Goal: Information Seeking & Learning: Check status

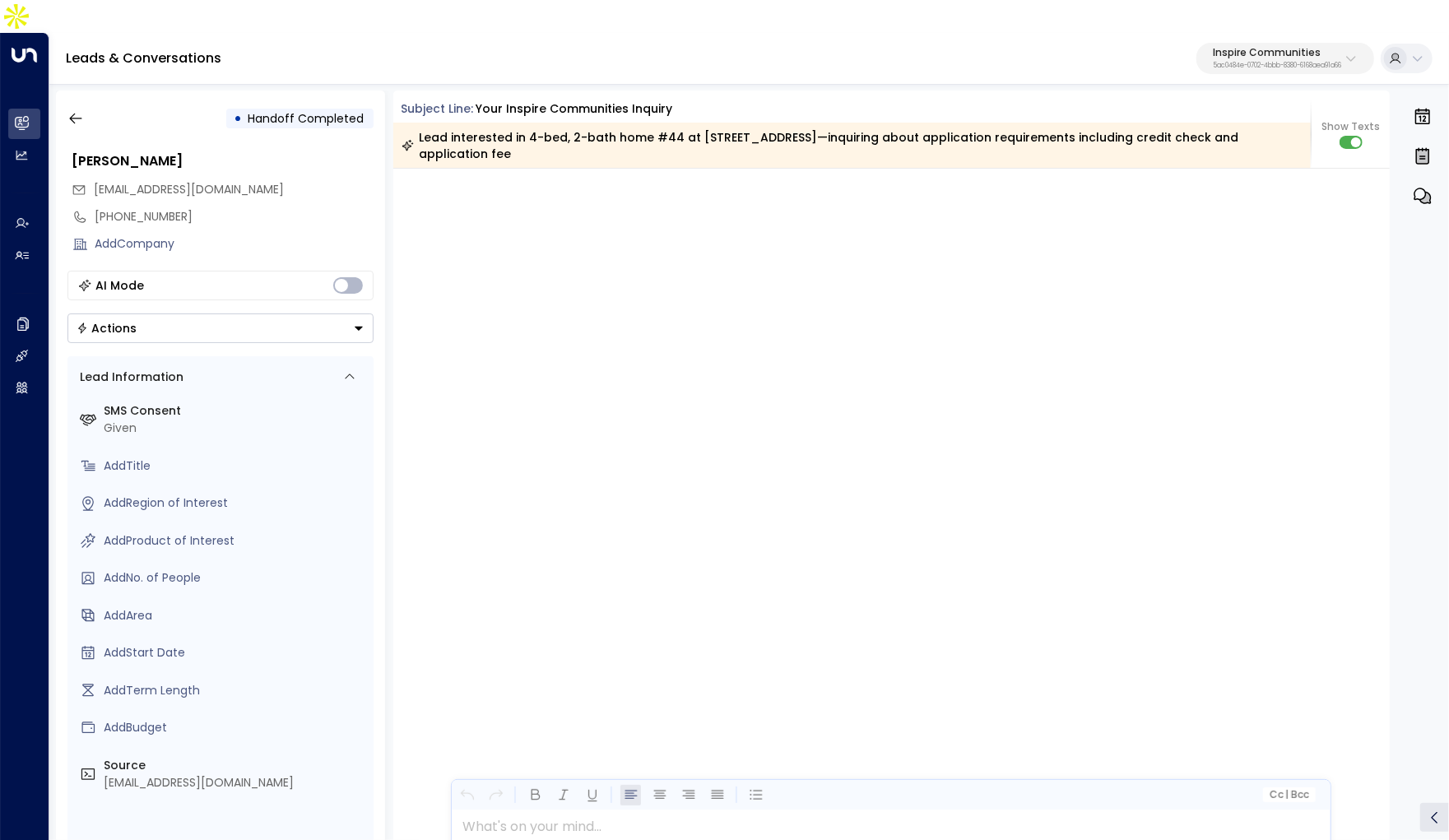
scroll to position [3750, 0]
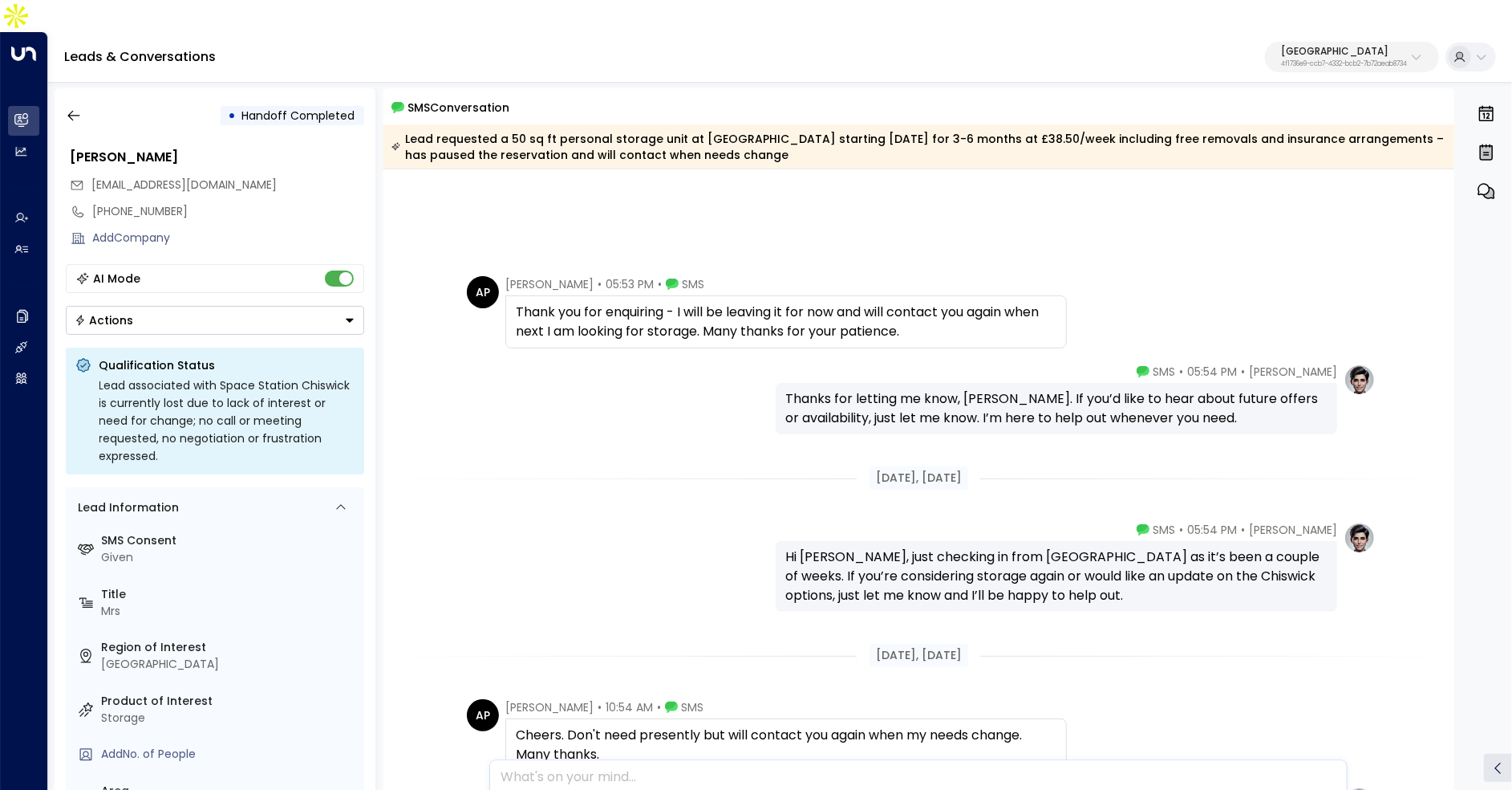
scroll to position [398, 0]
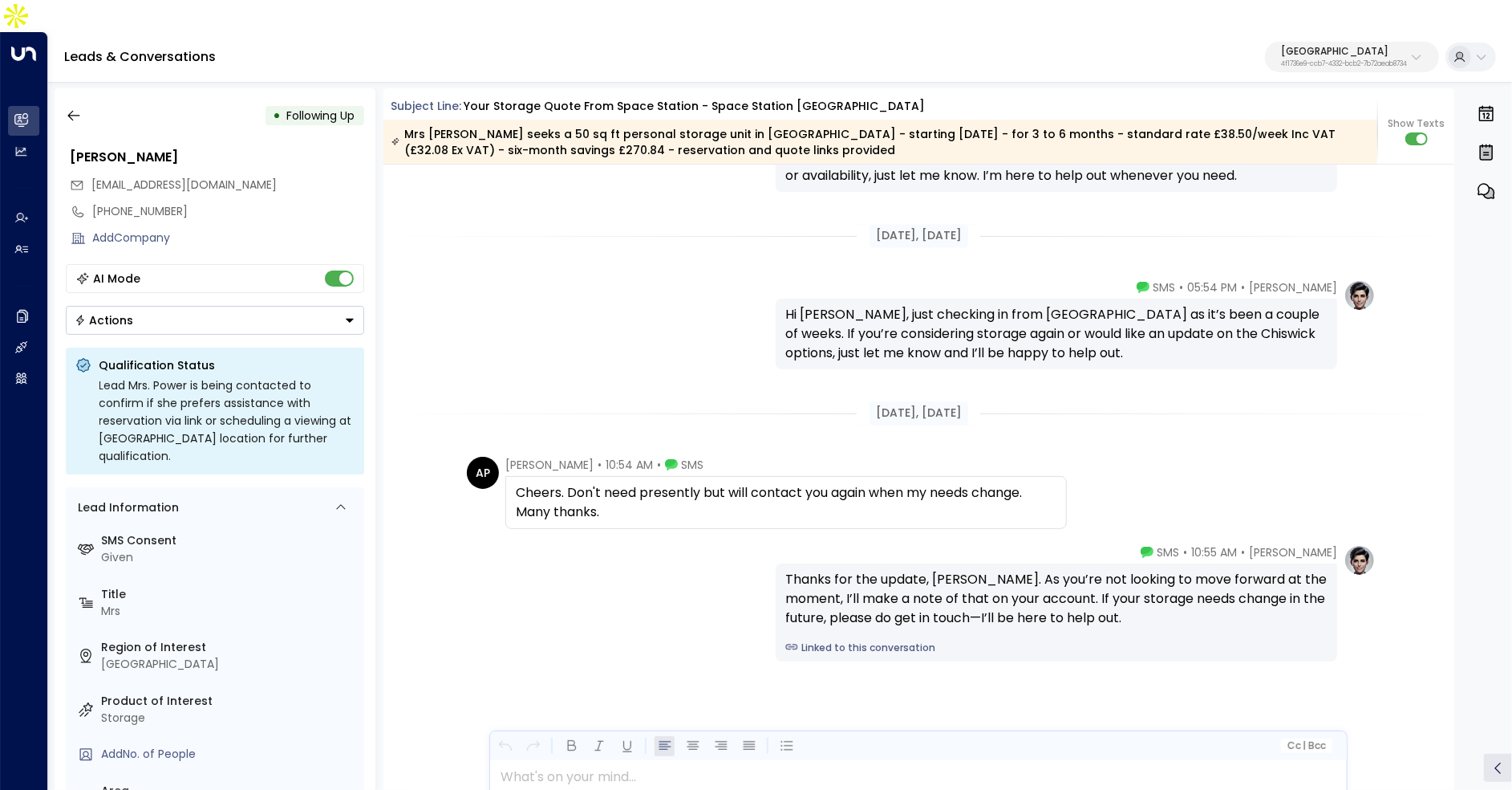
scroll to position [2422, 0]
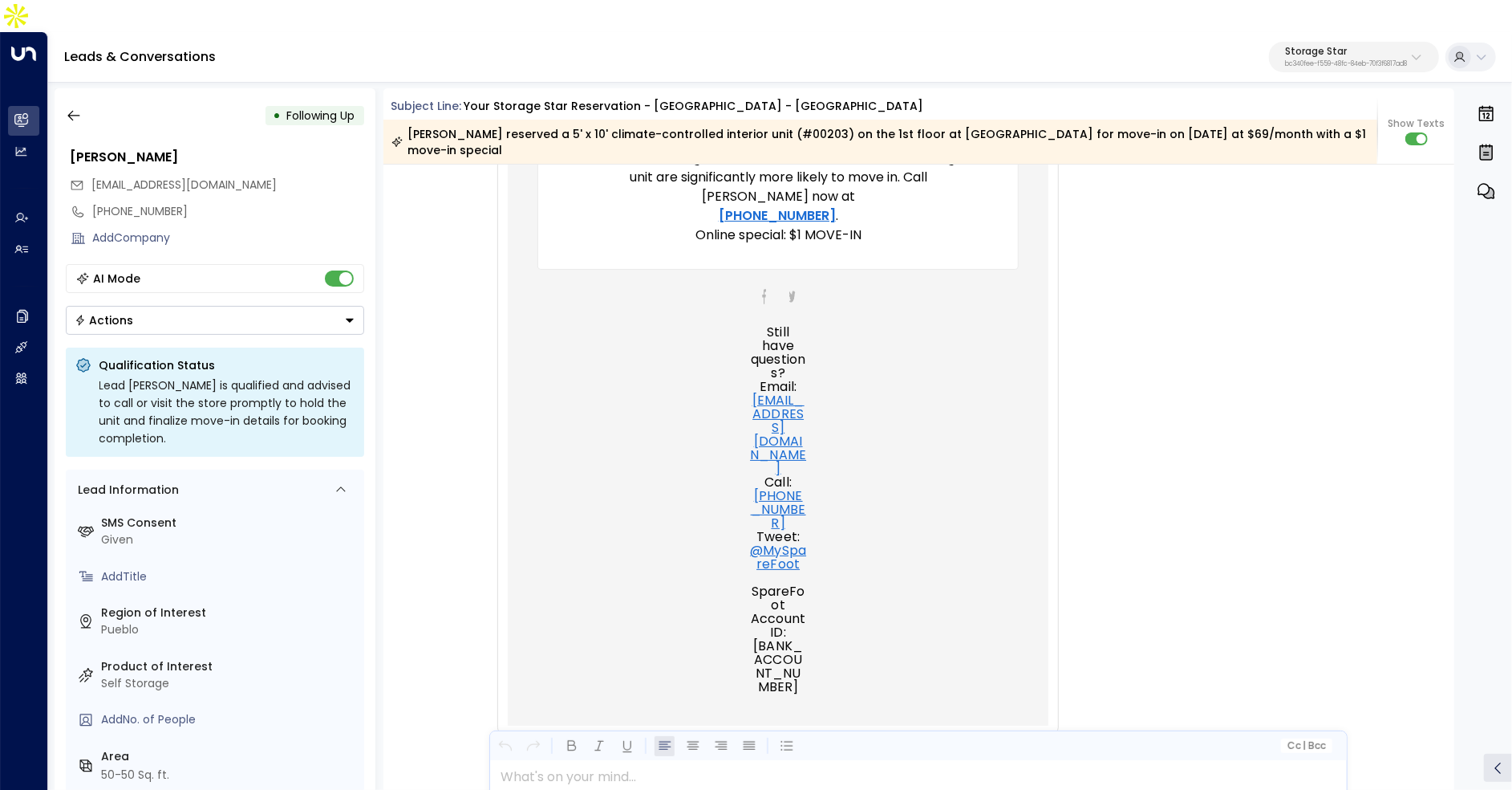
scroll to position [1040, 0]
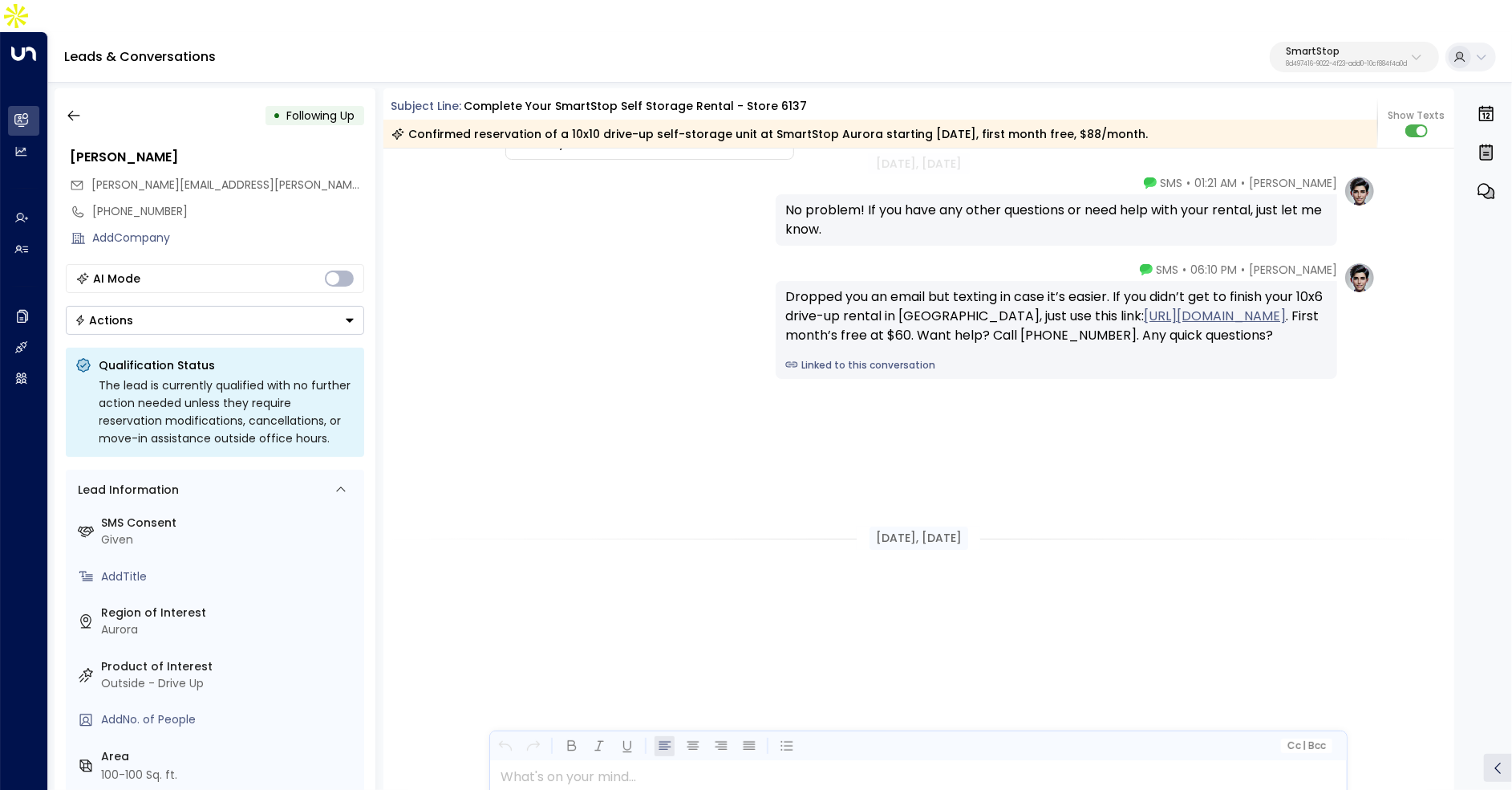
scroll to position [4709, 0]
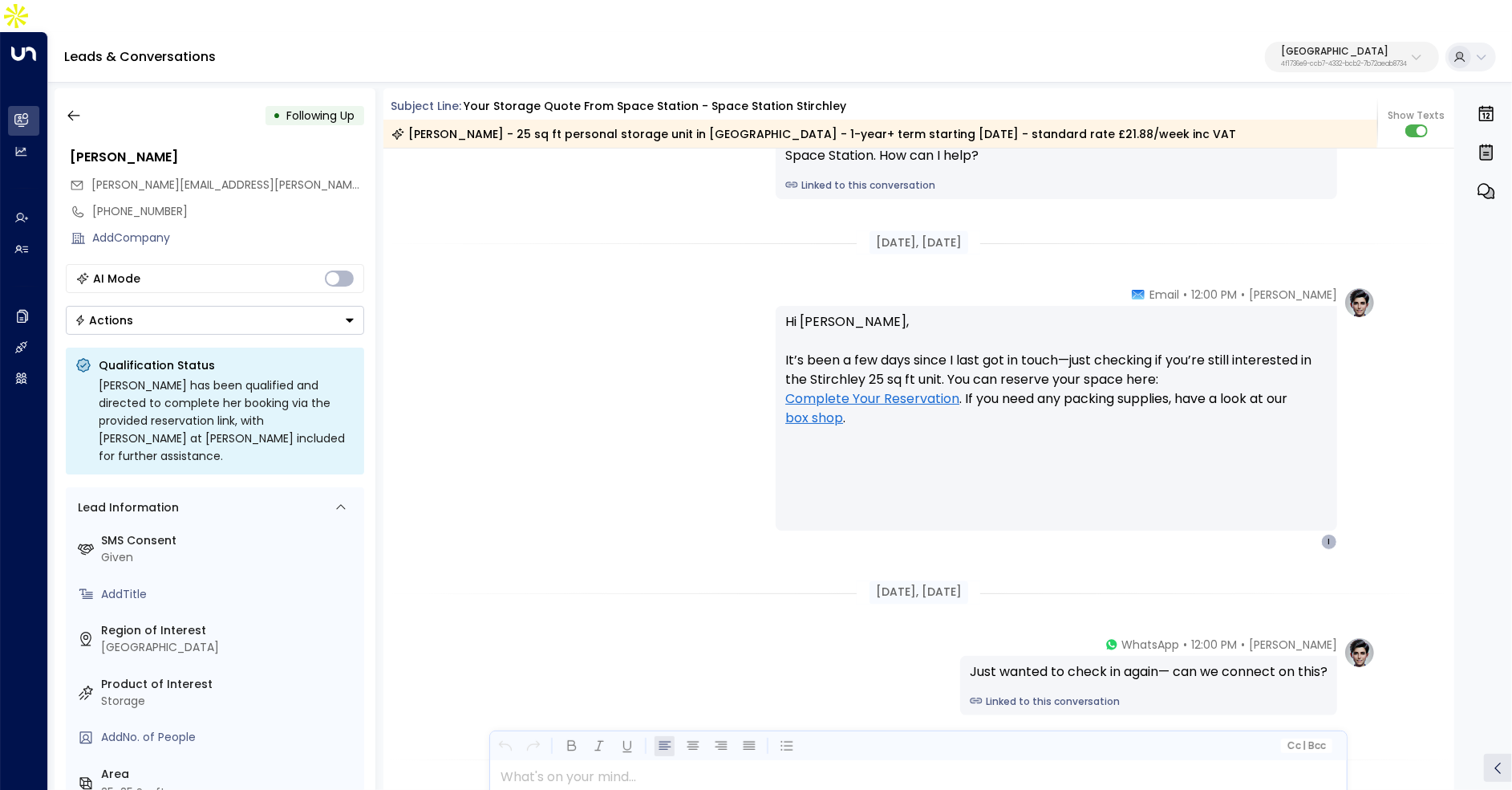
scroll to position [2321, 0]
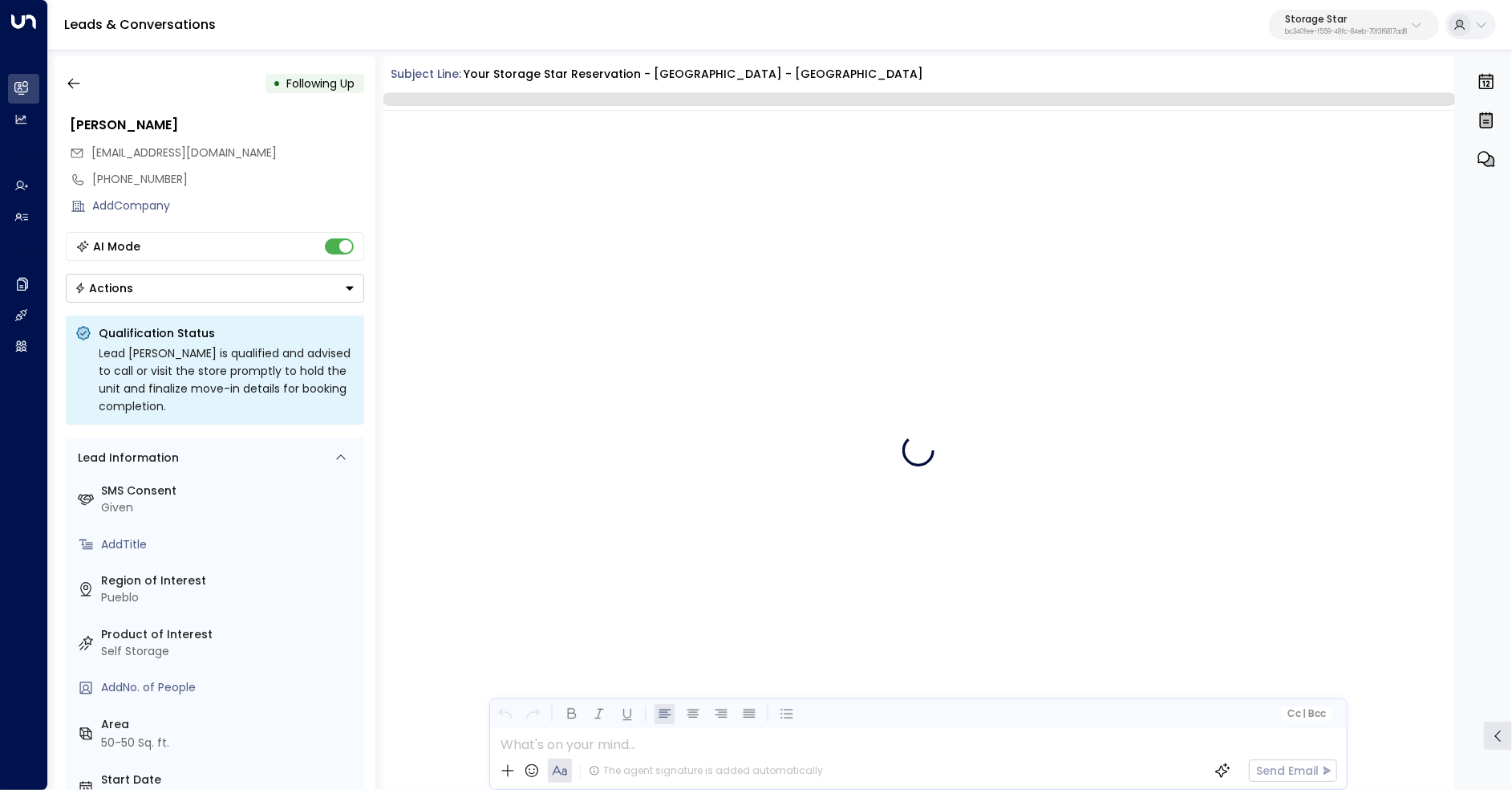
scroll to position [2000, 0]
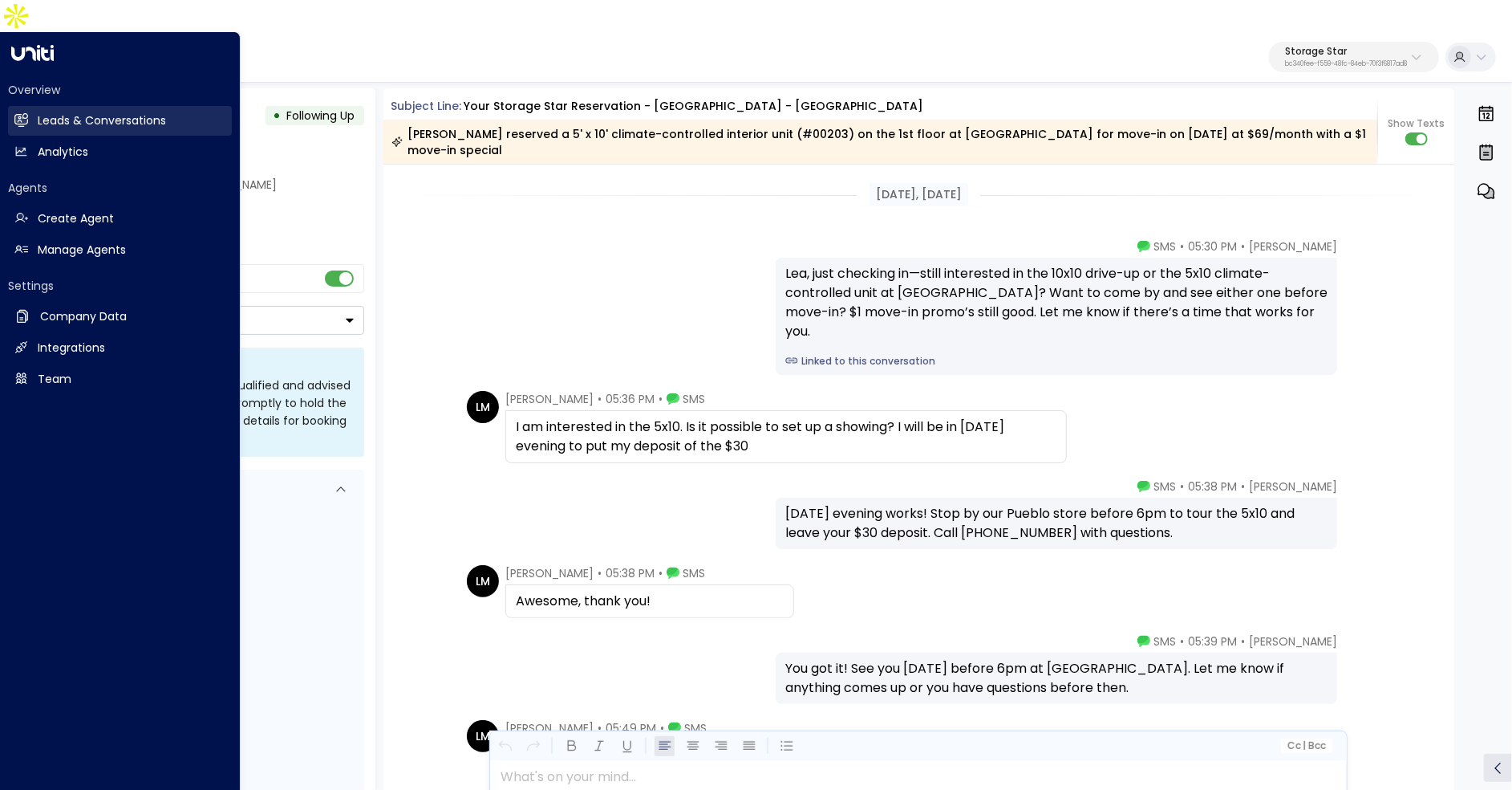
click at [35, 106] on link "Leads & Conversations Leads & Conversations" at bounding box center [120, 120] width 224 height 29
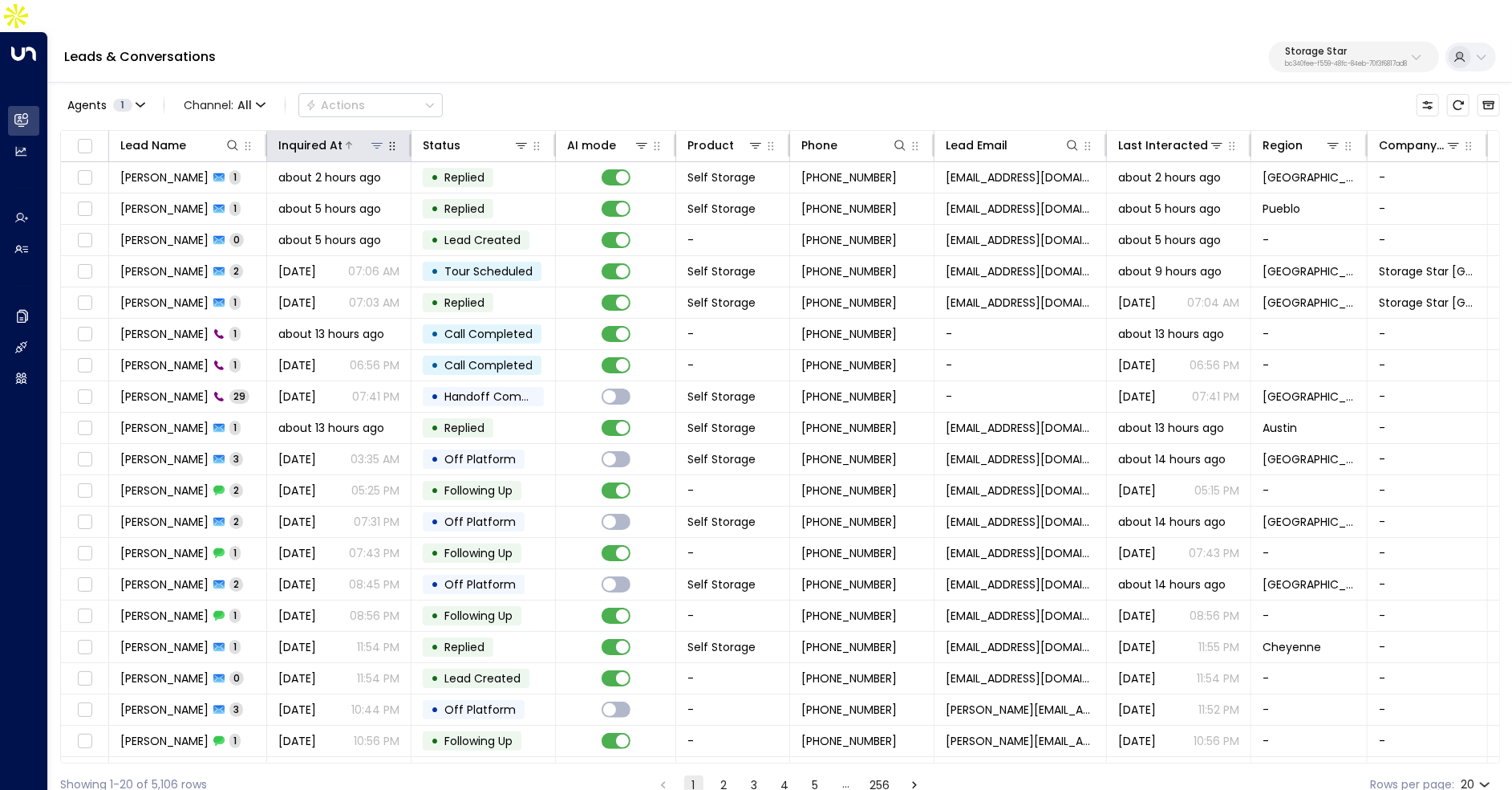
click at [369, 137] on button at bounding box center [376, 144] width 16 height 16
click at [330, 136] on div "Inquired At" at bounding box center [310, 145] width 64 height 19
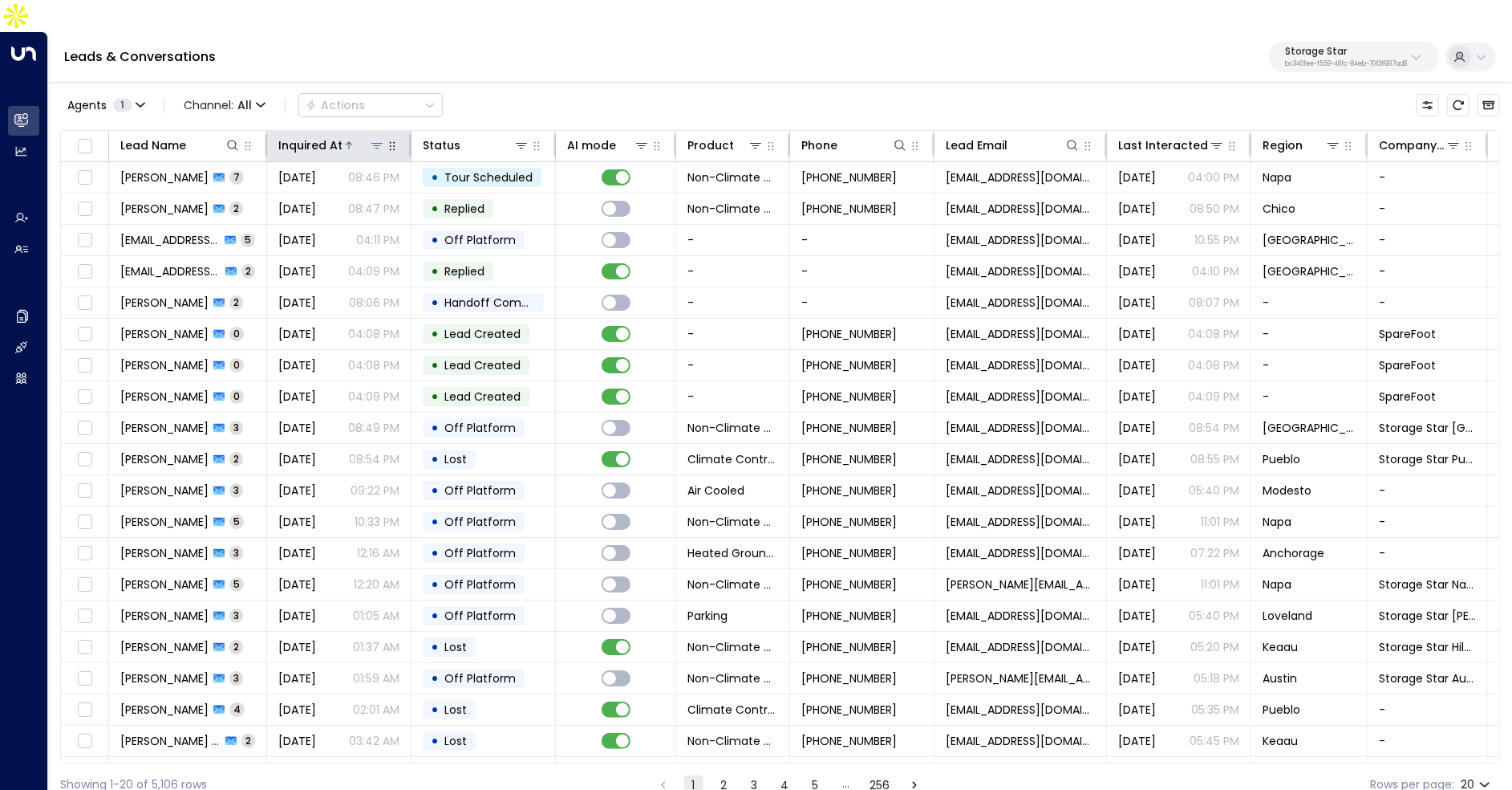
click at [330, 136] on div "Inquired At" at bounding box center [310, 145] width 64 height 19
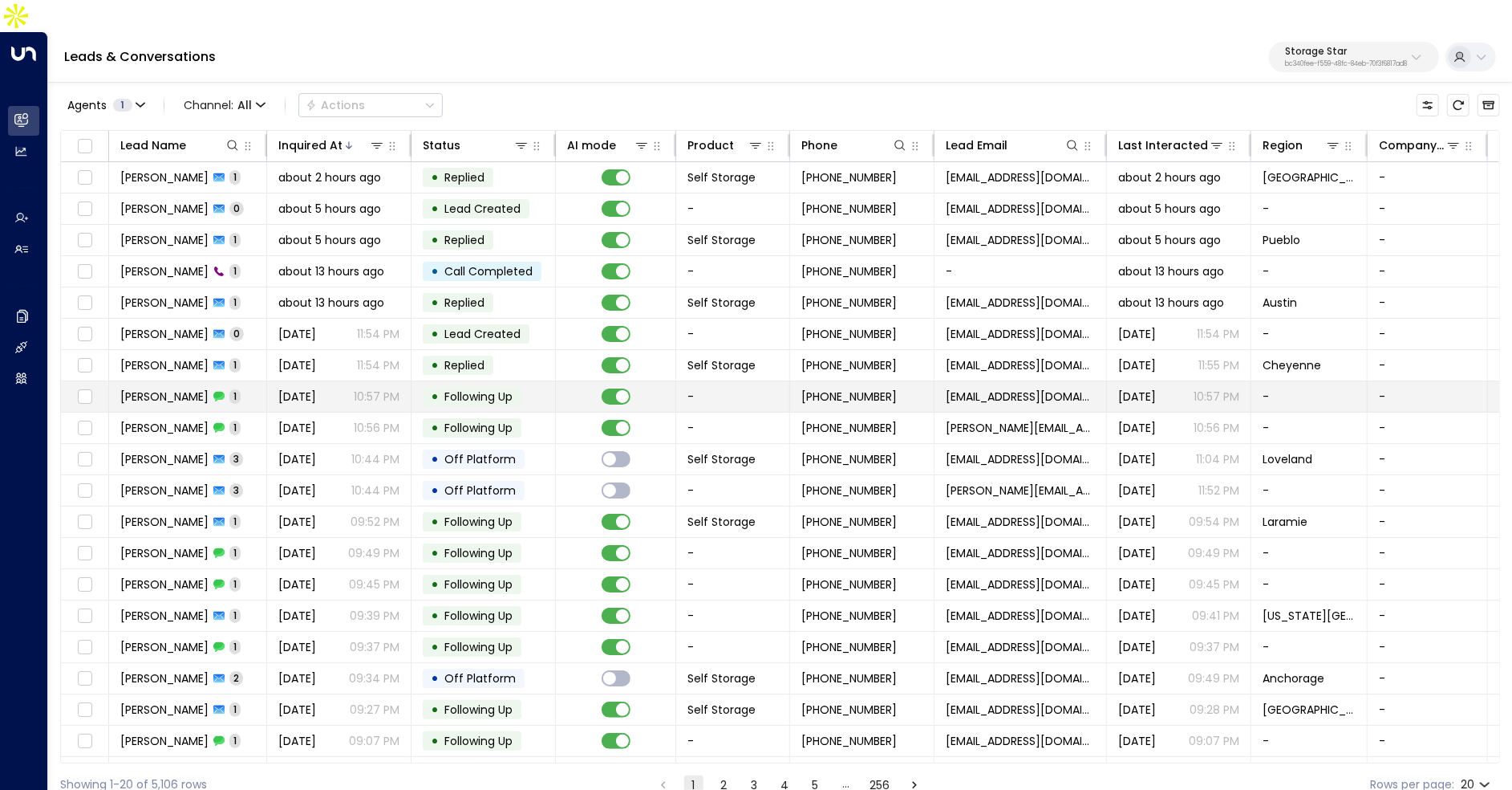
scroll to position [24, 0]
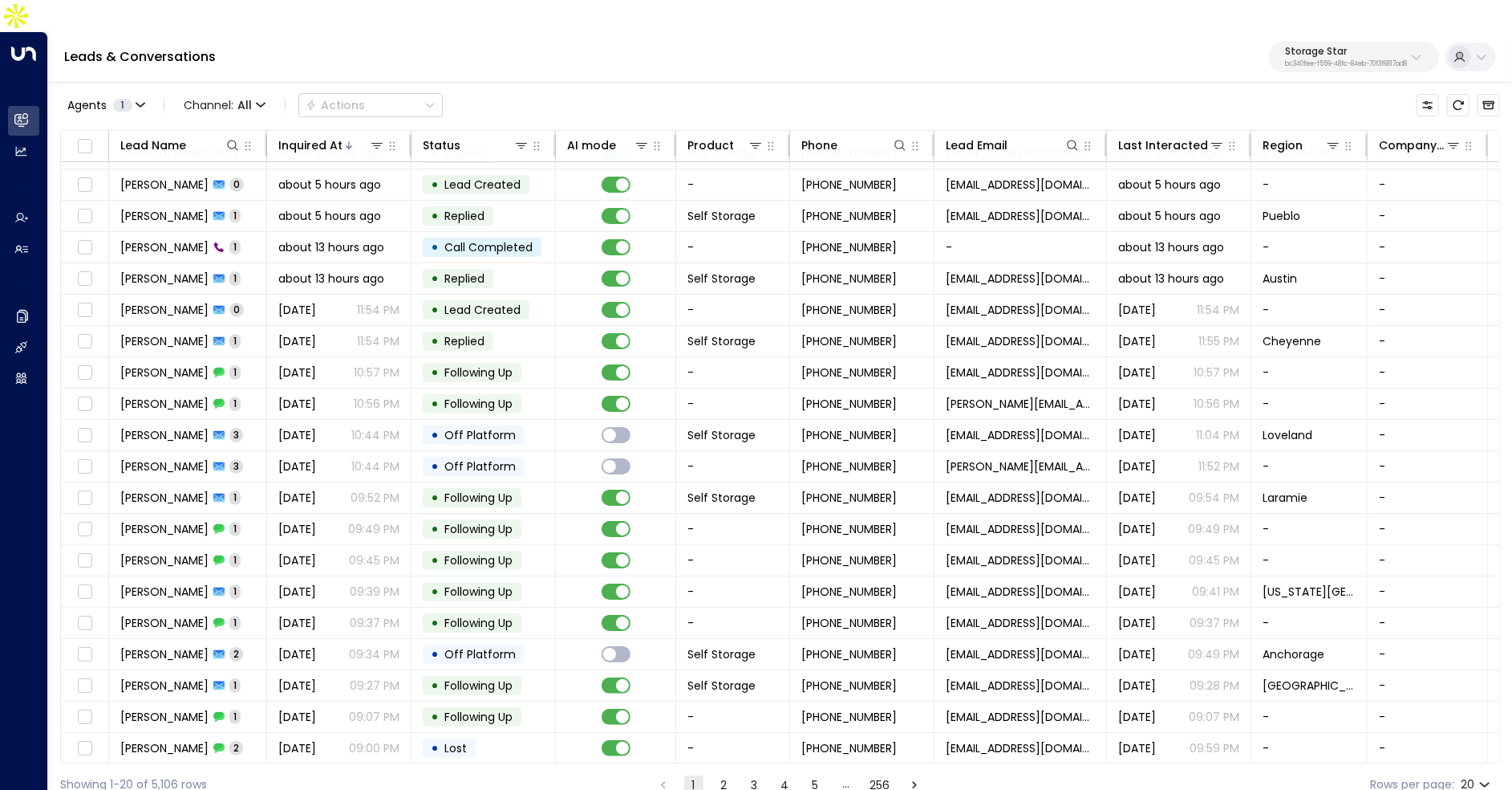
click at [727, 775] on button "2" at bounding box center [723, 784] width 19 height 19
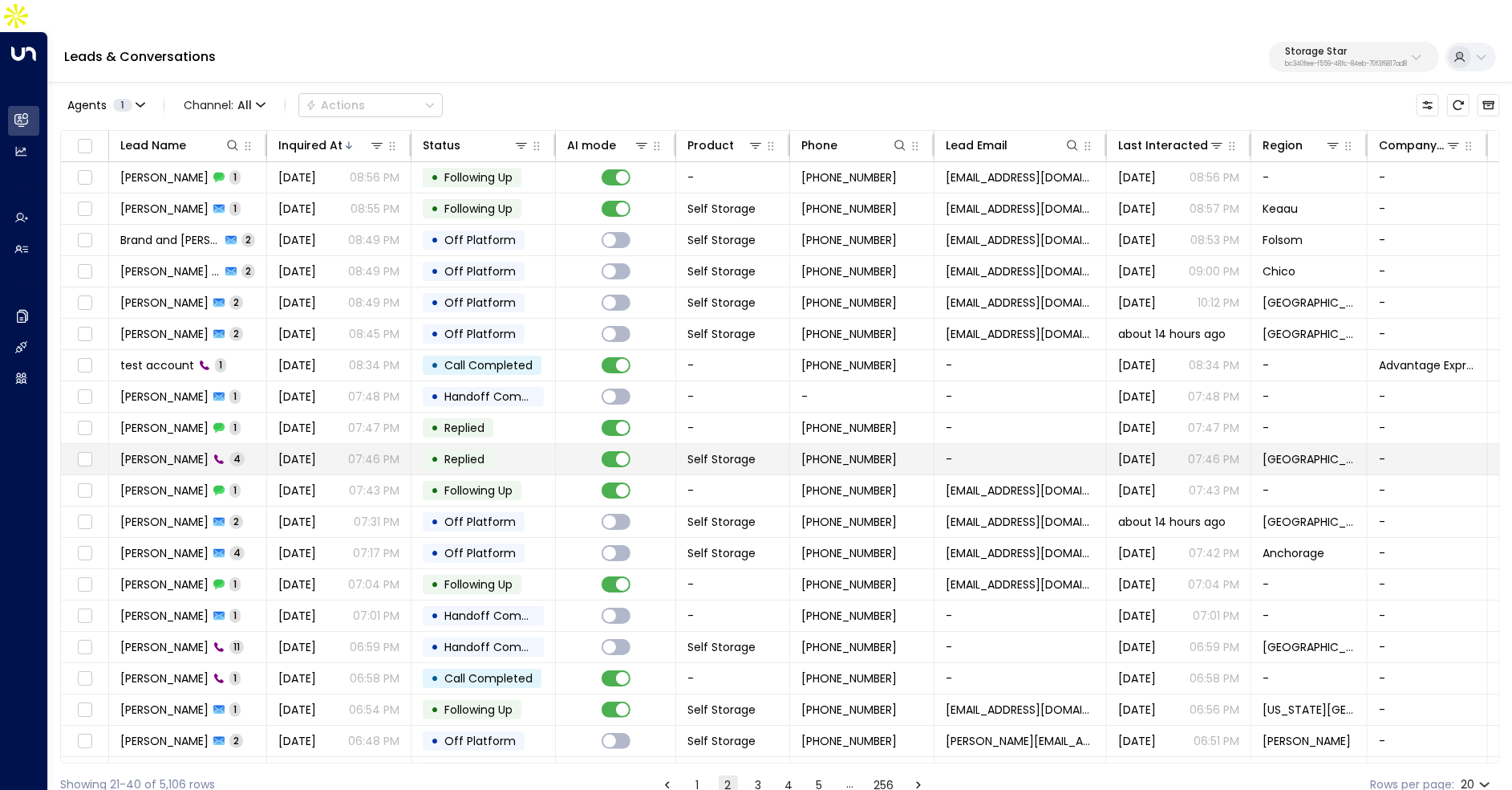
scroll to position [24, 0]
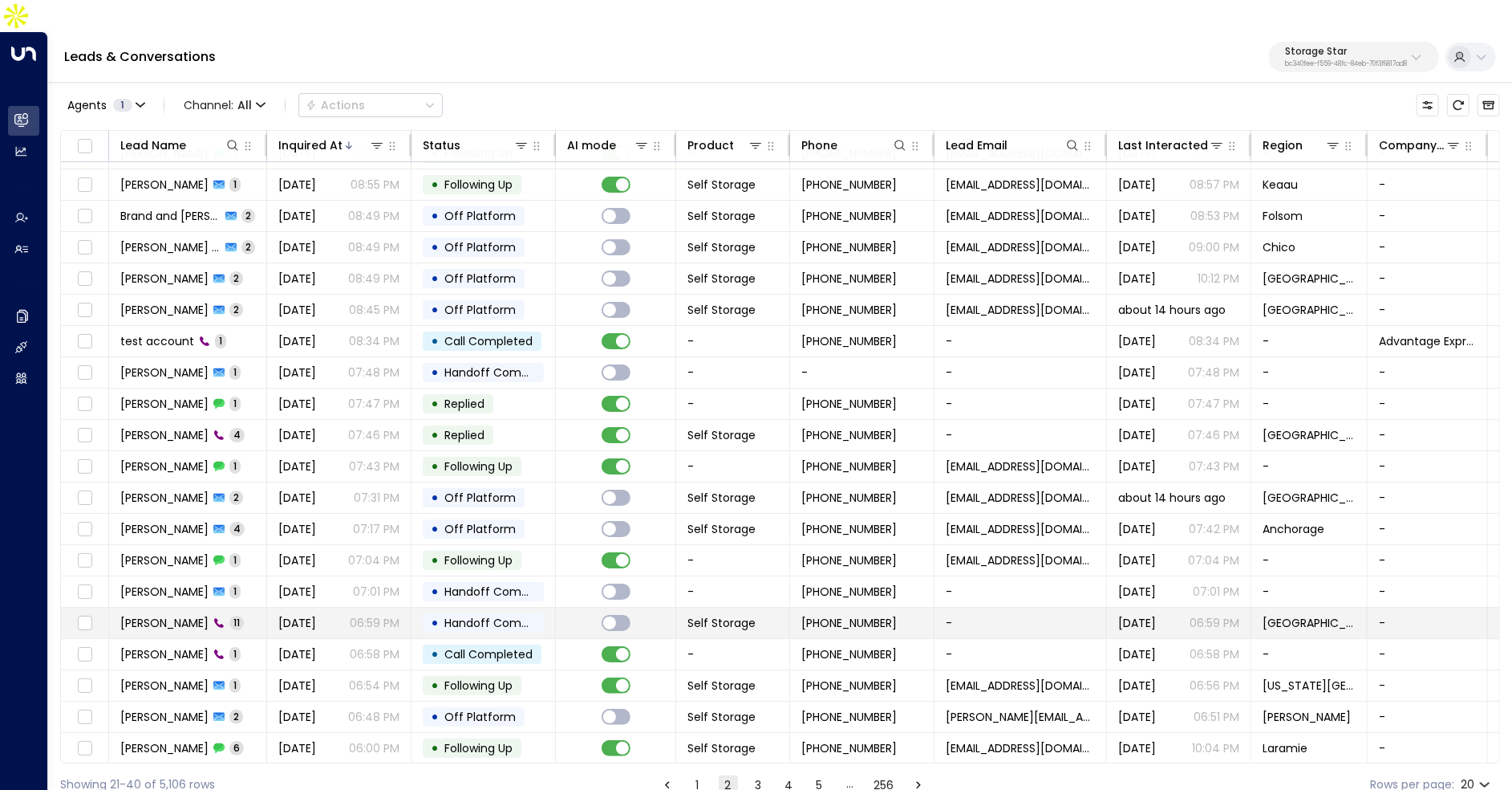
click at [304, 615] on span "[DATE]" at bounding box center [297, 622] width 38 height 16
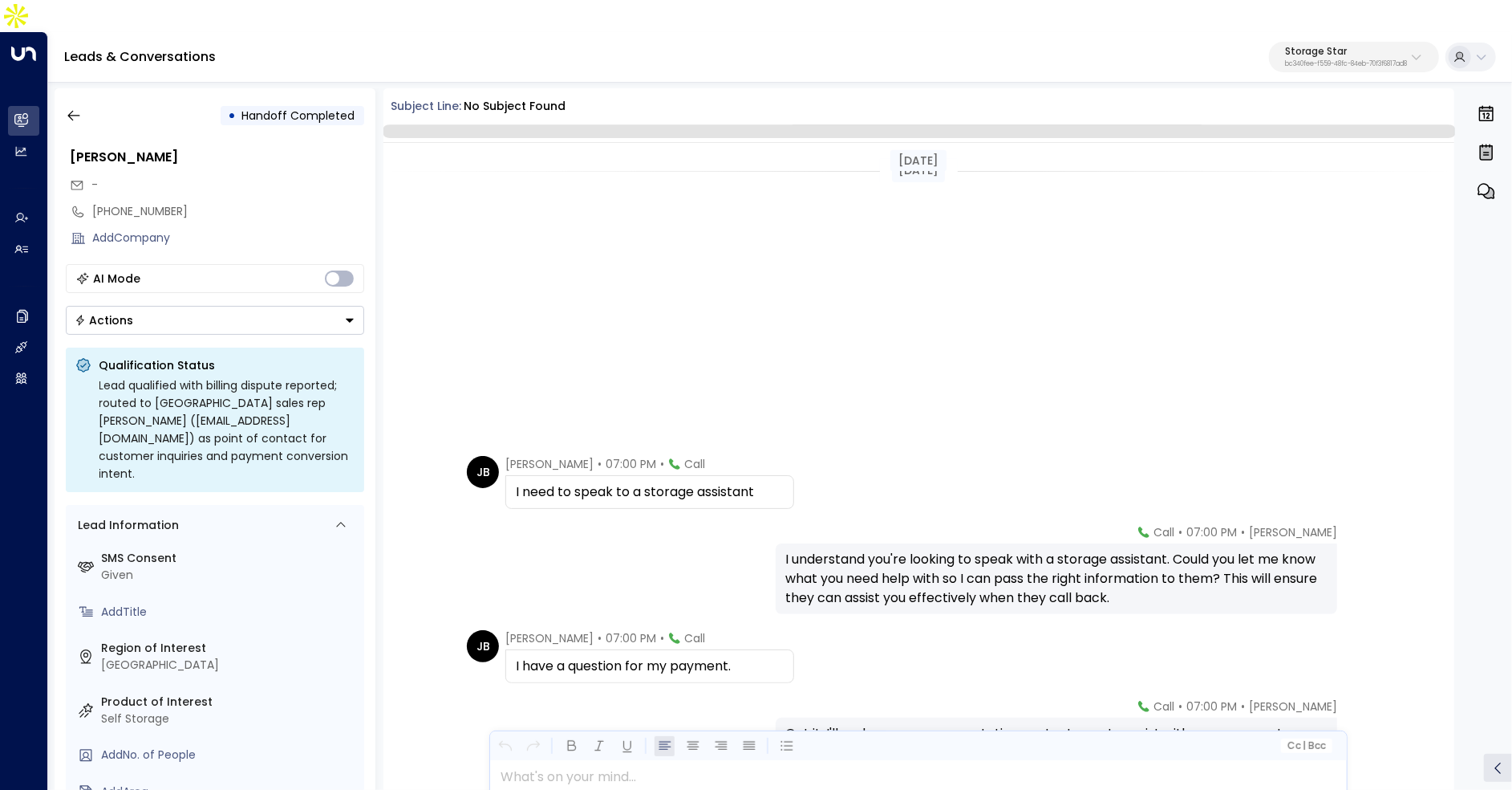
scroll to position [455, 0]
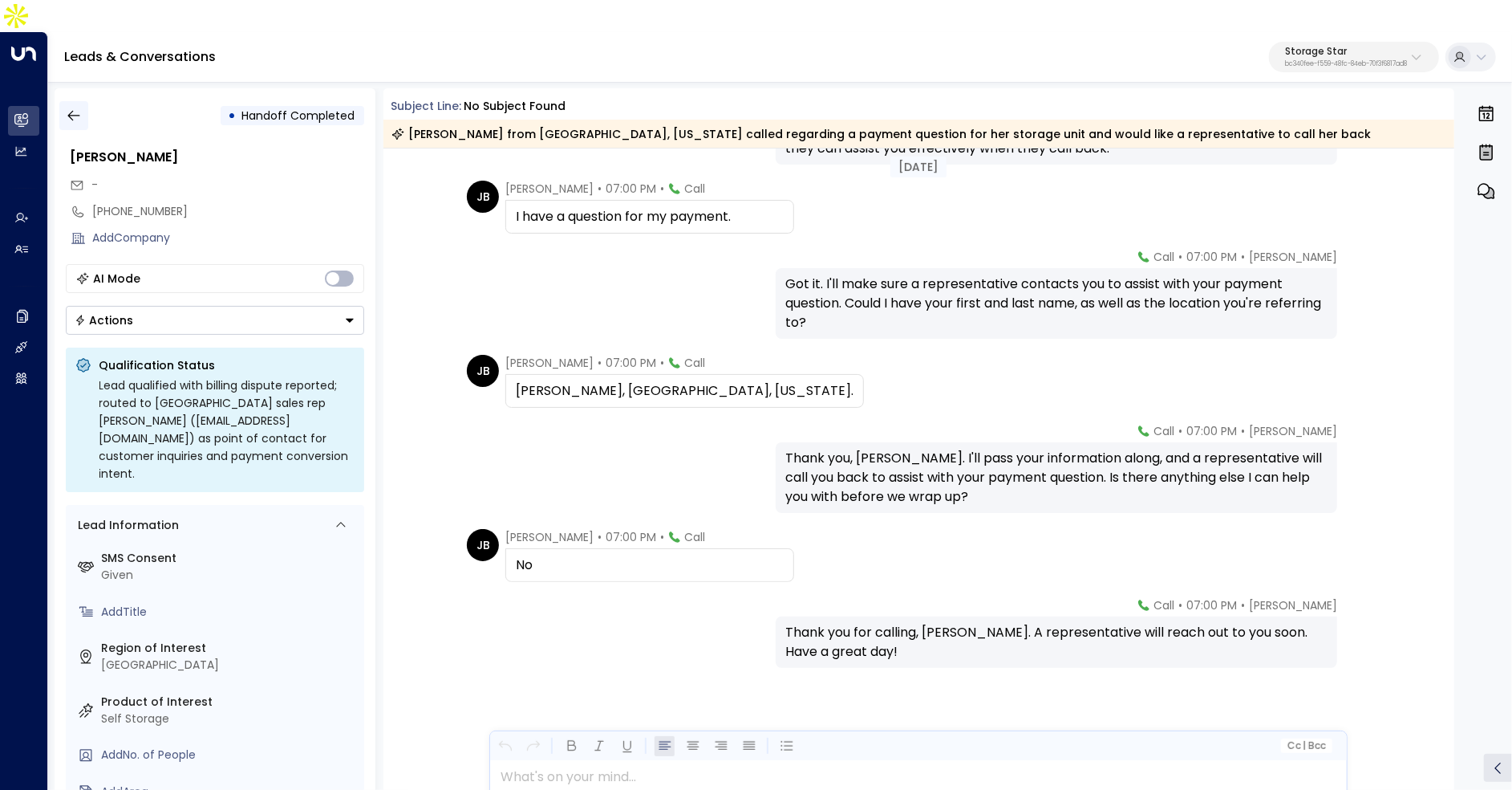
click at [75, 107] on icon "button" at bounding box center [73, 115] width 16 height 16
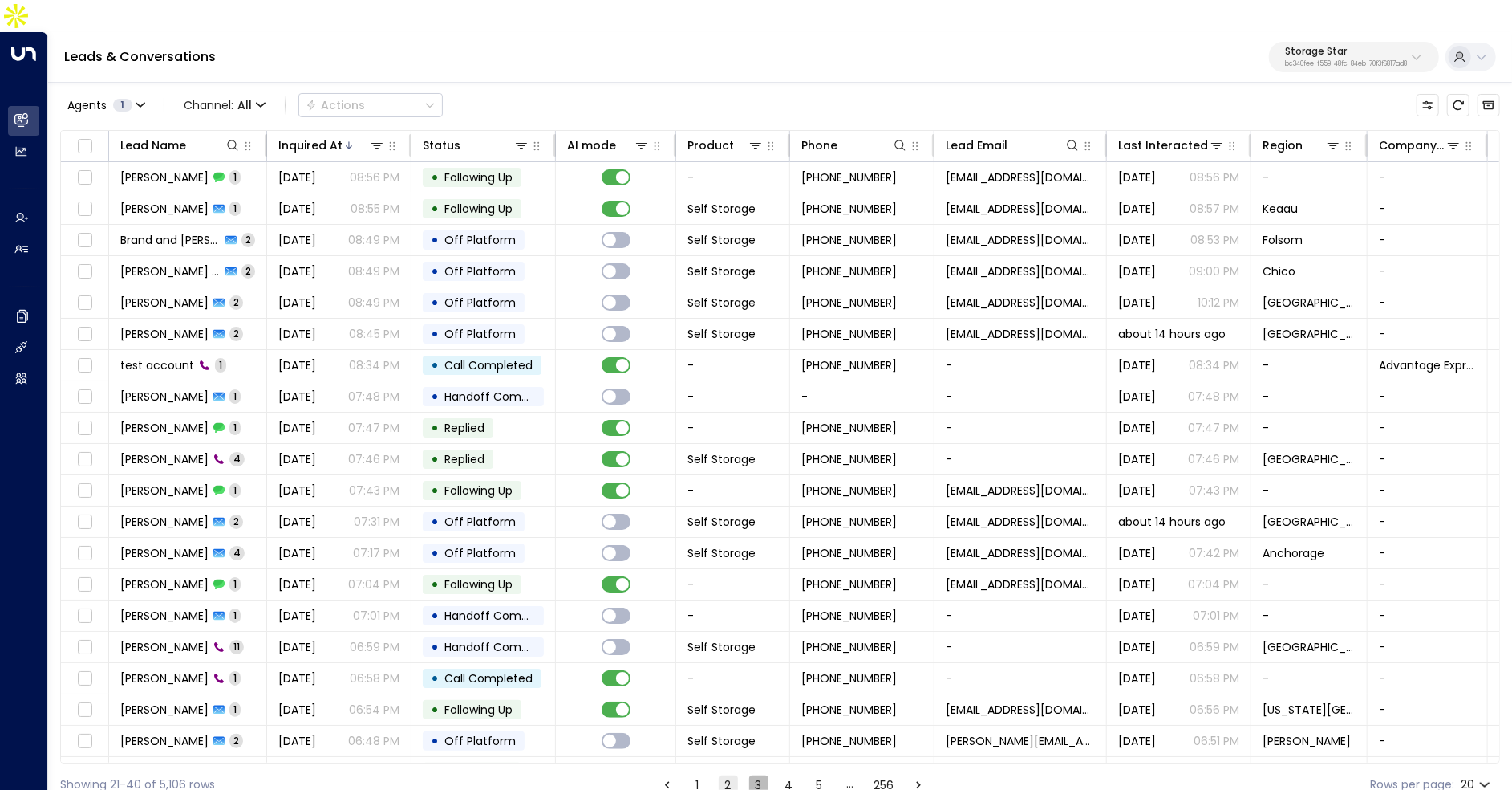
click at [758, 775] on button "3" at bounding box center [758, 784] width 19 height 19
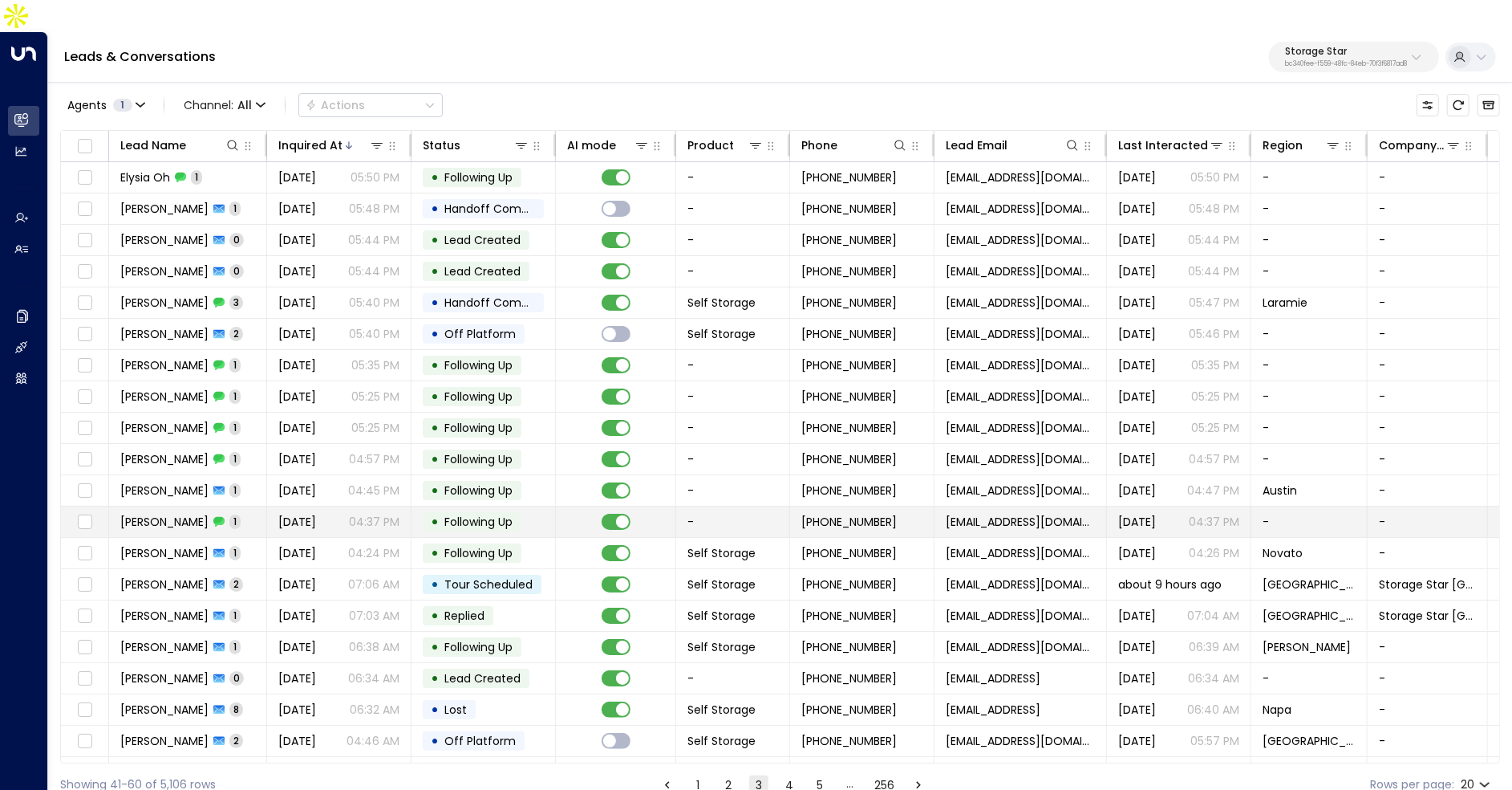
scroll to position [24, 0]
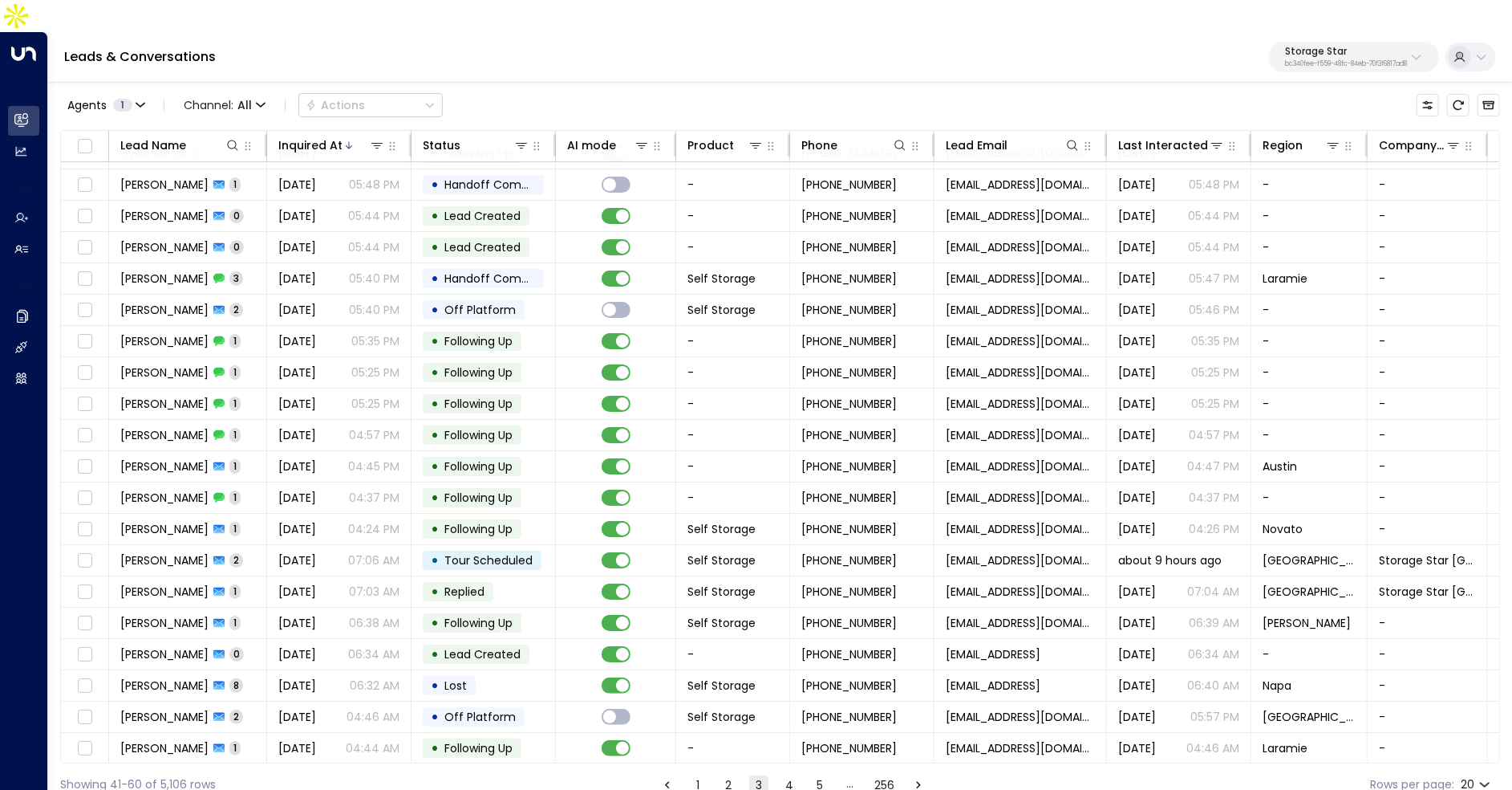
click at [786, 775] on button "4" at bounding box center [789, 784] width 19 height 19
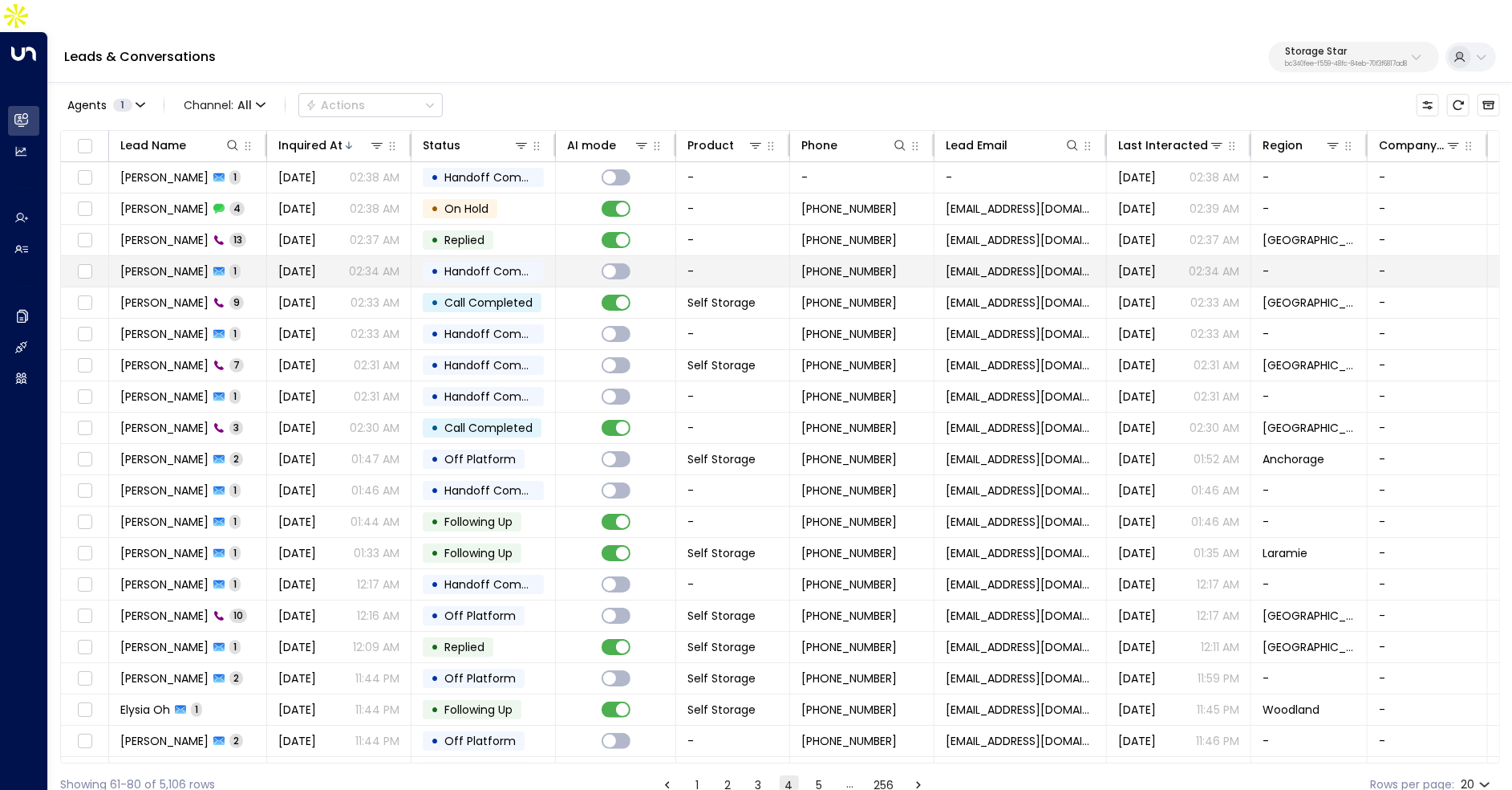
scroll to position [24, 0]
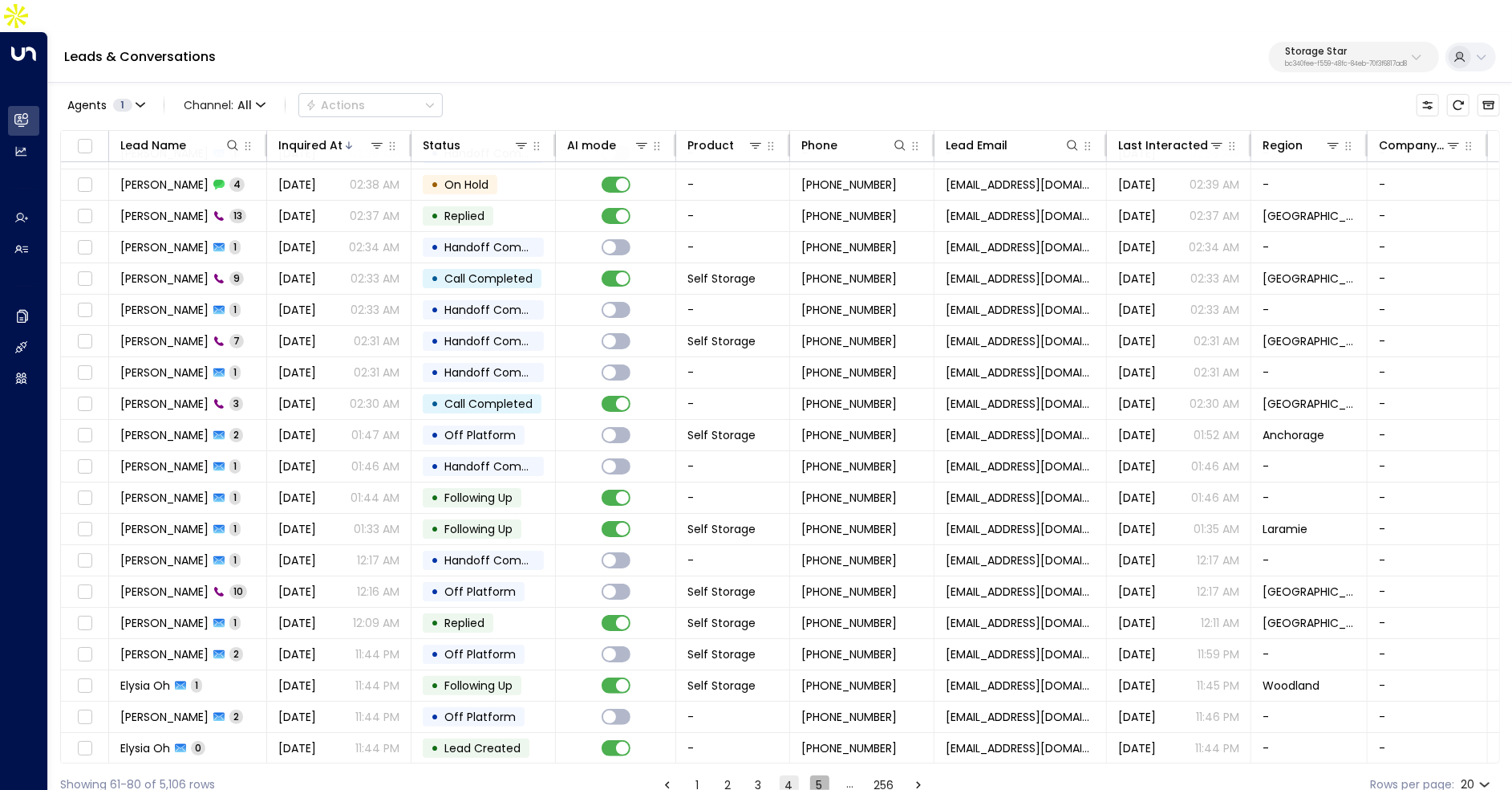
click at [822, 775] on button "5" at bounding box center [819, 784] width 19 height 19
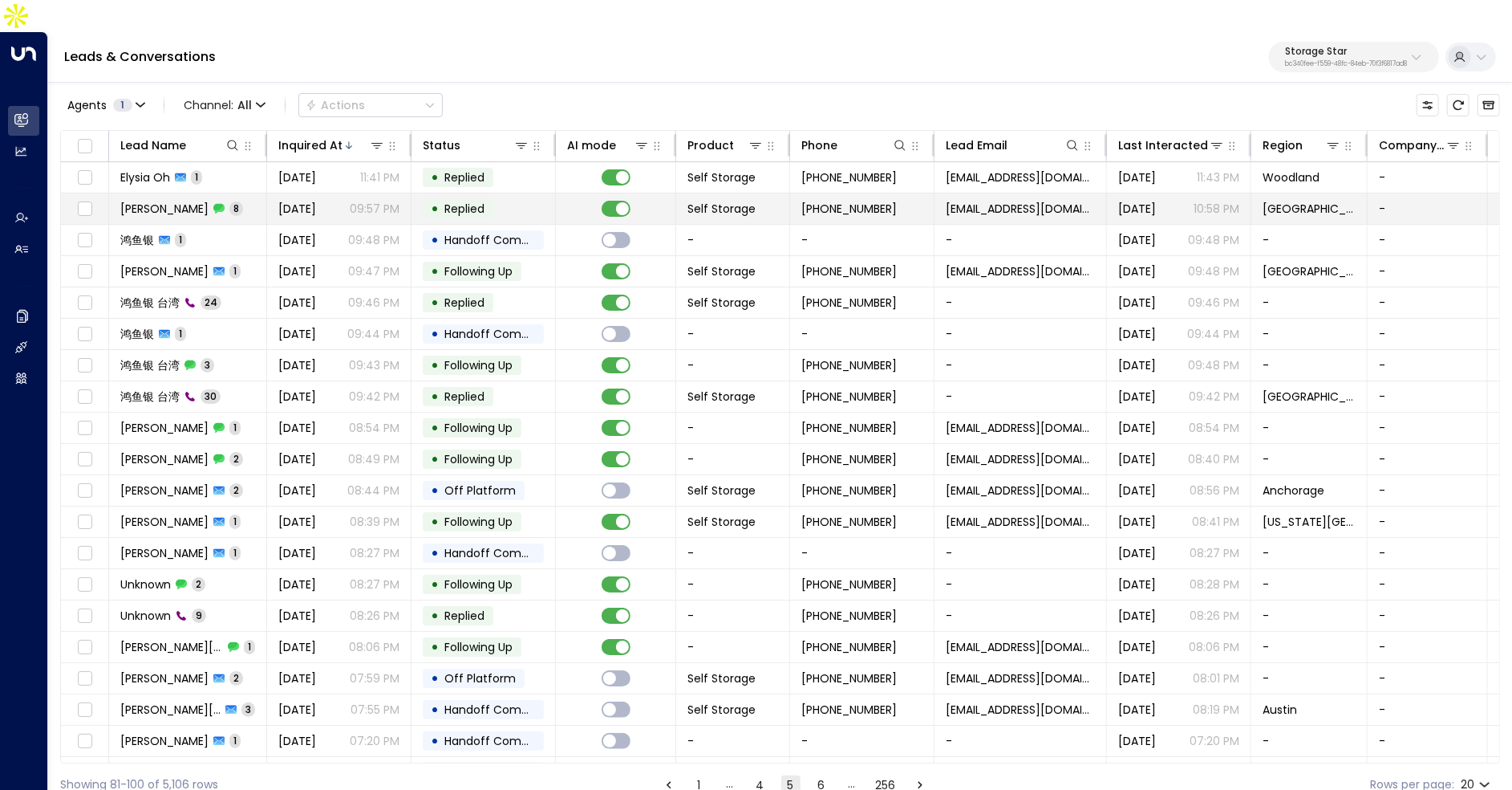
click at [279, 200] on span "Aug 12, 2025" at bounding box center [297, 208] width 38 height 16
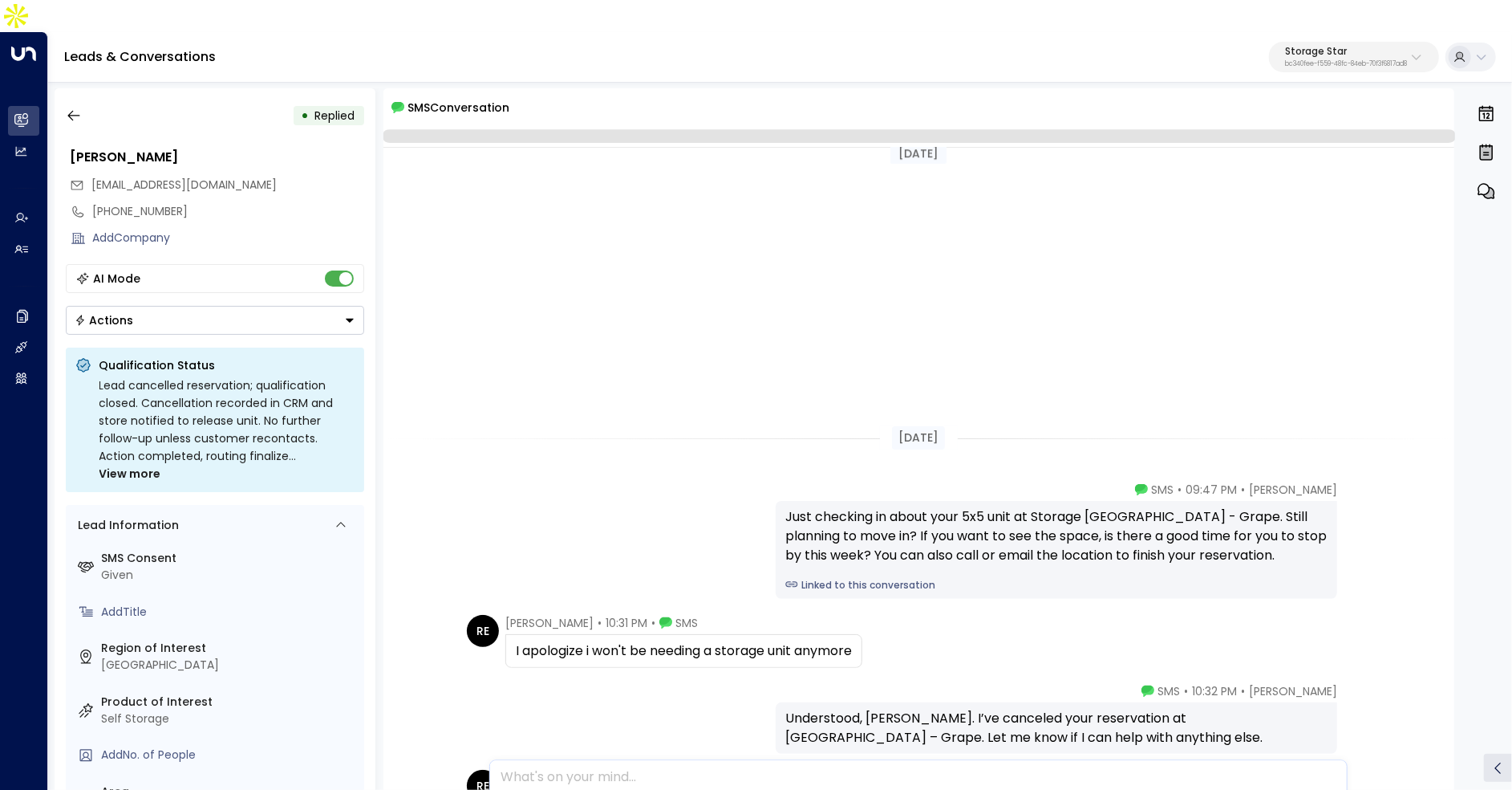
scroll to position [382, 0]
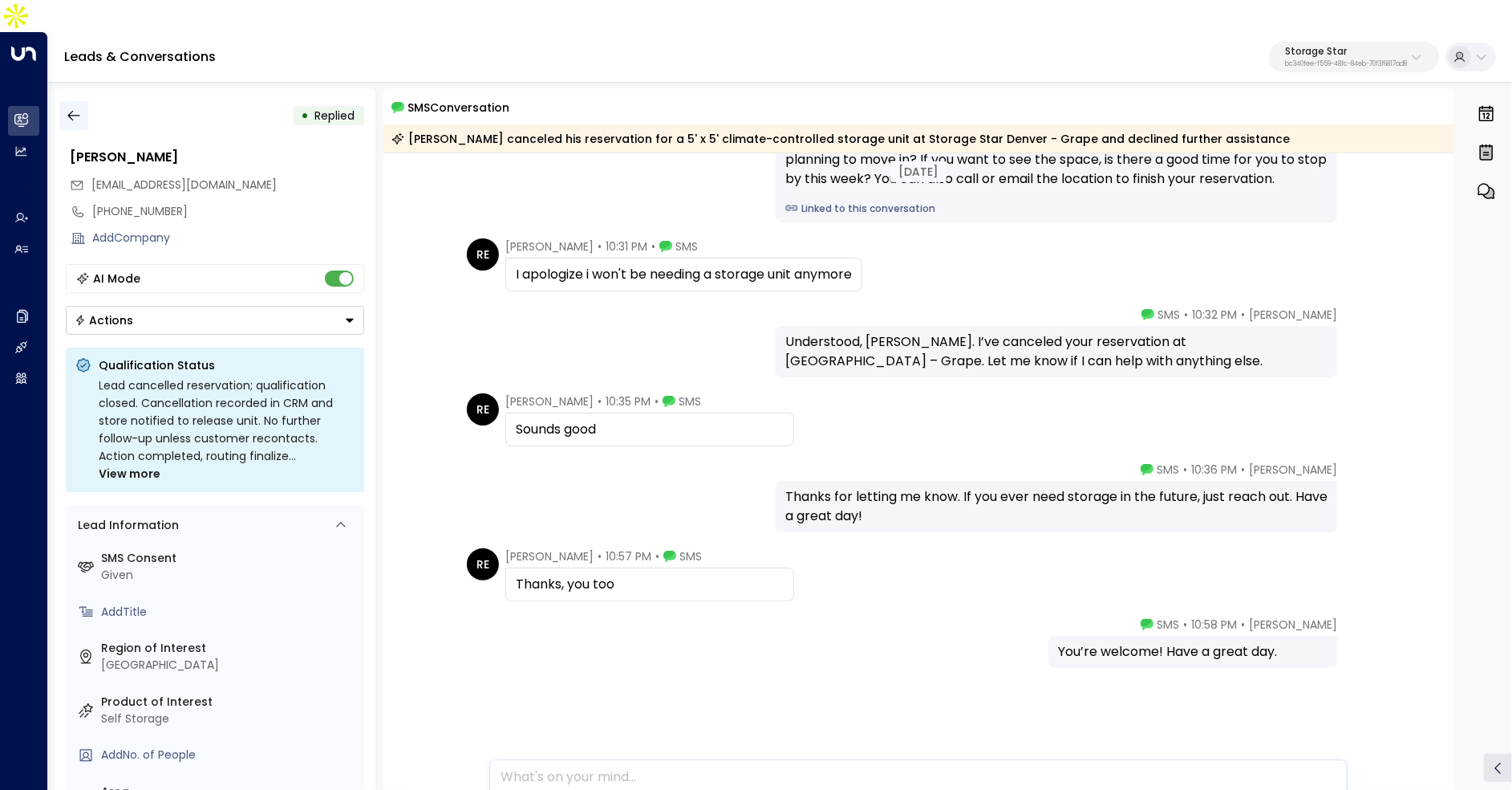
click at [80, 107] on icon "button" at bounding box center [73, 115] width 16 height 16
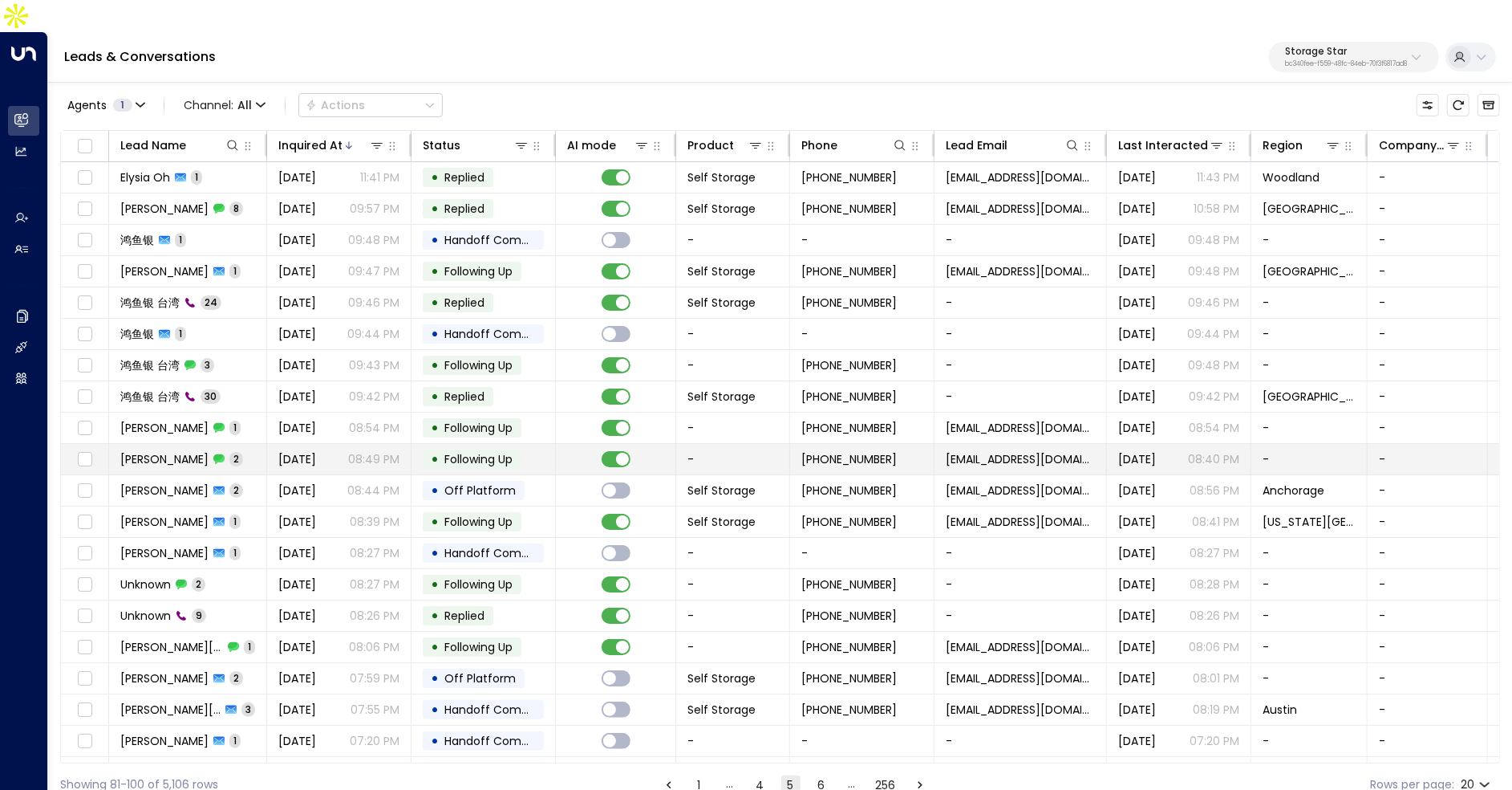
scroll to position [24, 0]
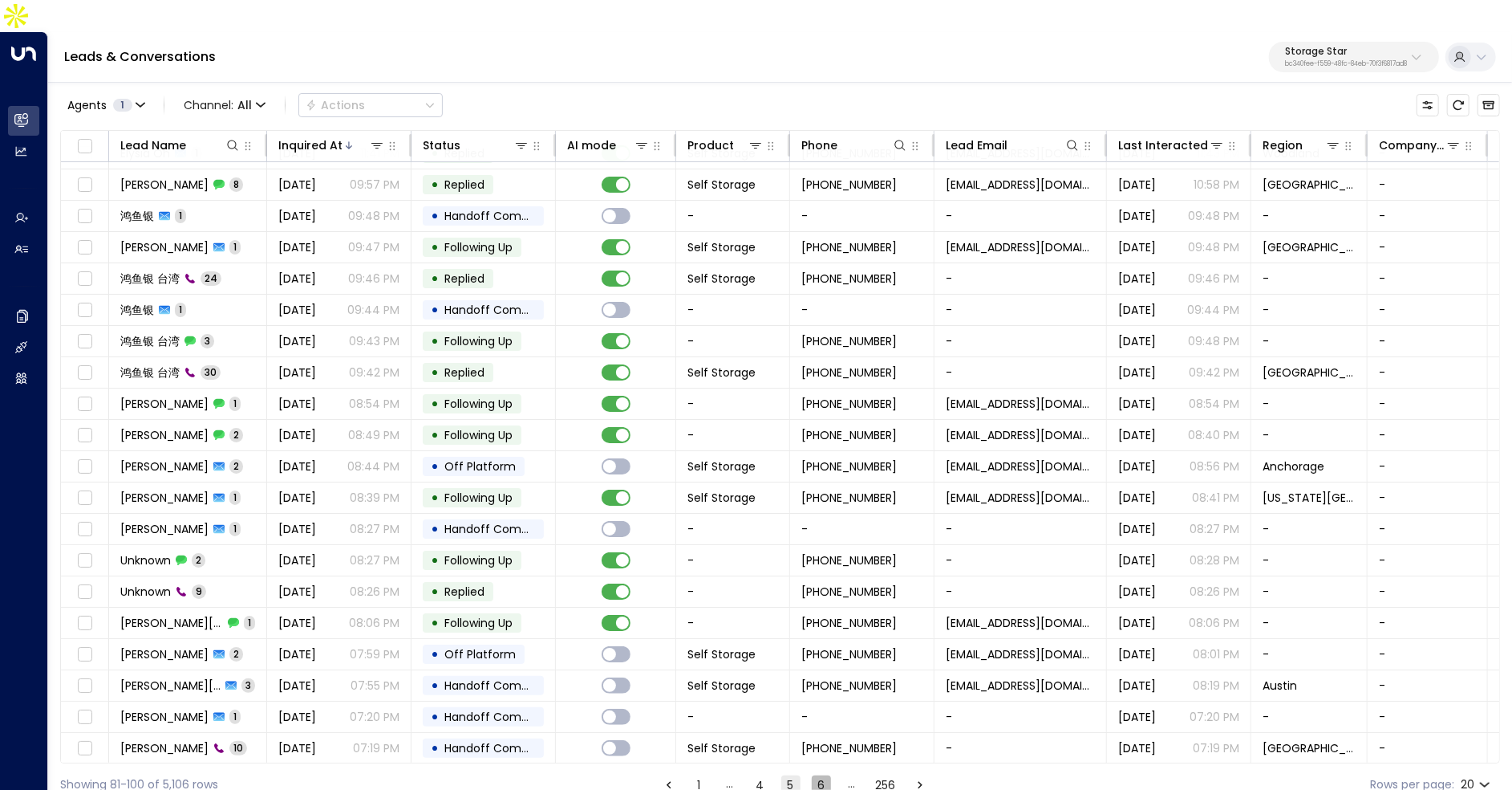
click at [825, 775] on button "6" at bounding box center [821, 784] width 19 height 19
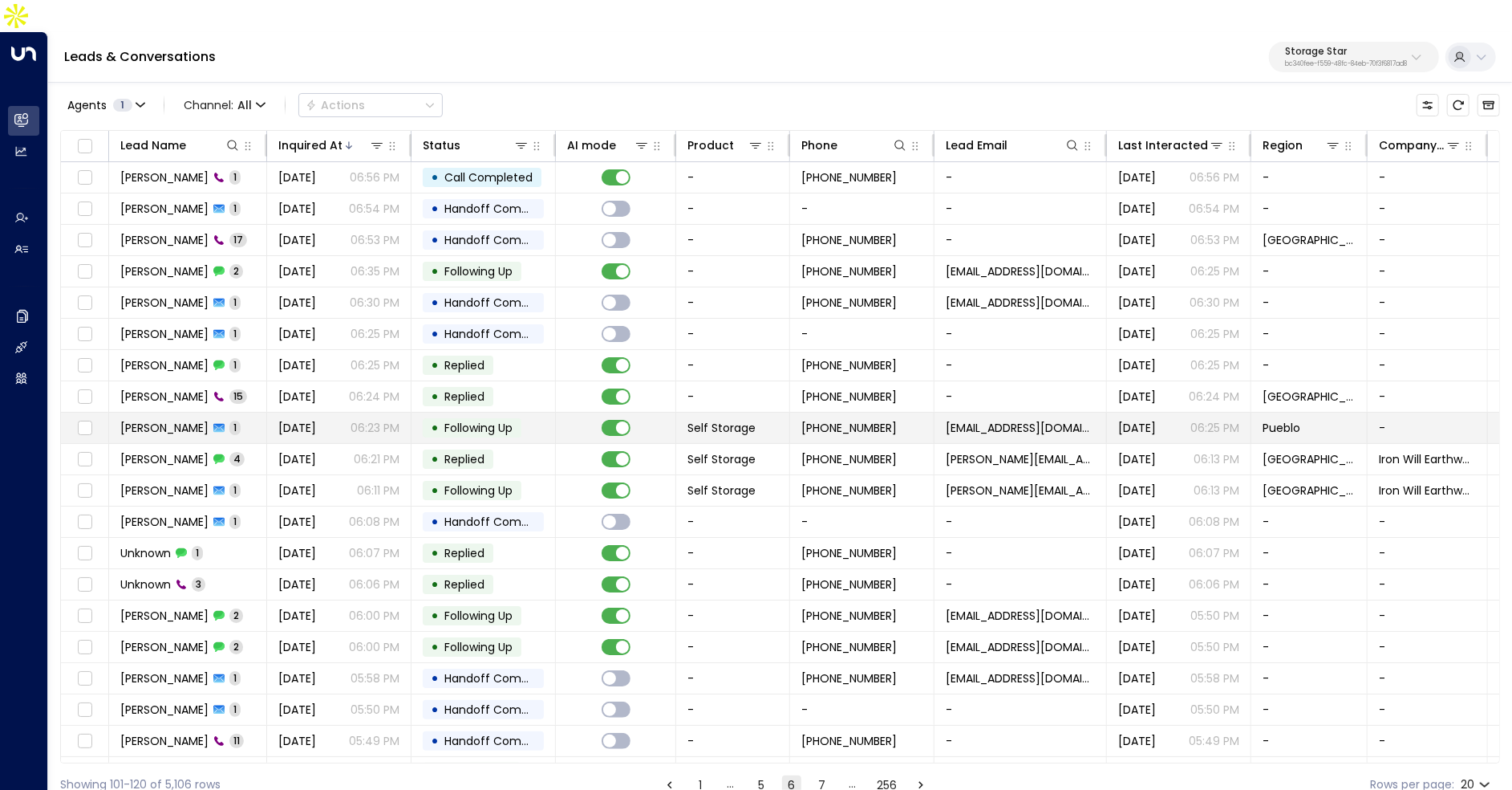
scroll to position [24, 0]
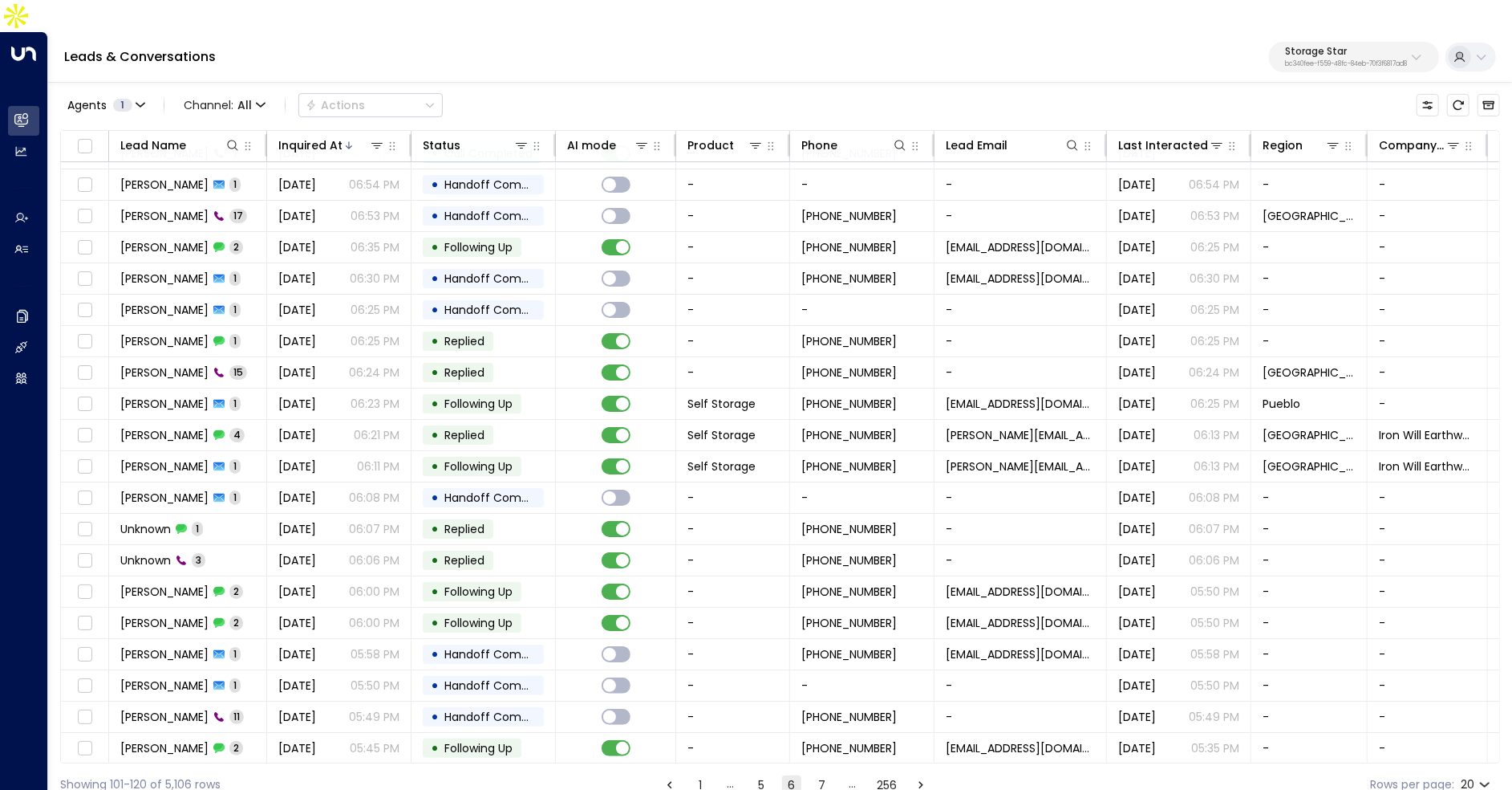
click at [820, 775] on button "7" at bounding box center [822, 784] width 19 height 19
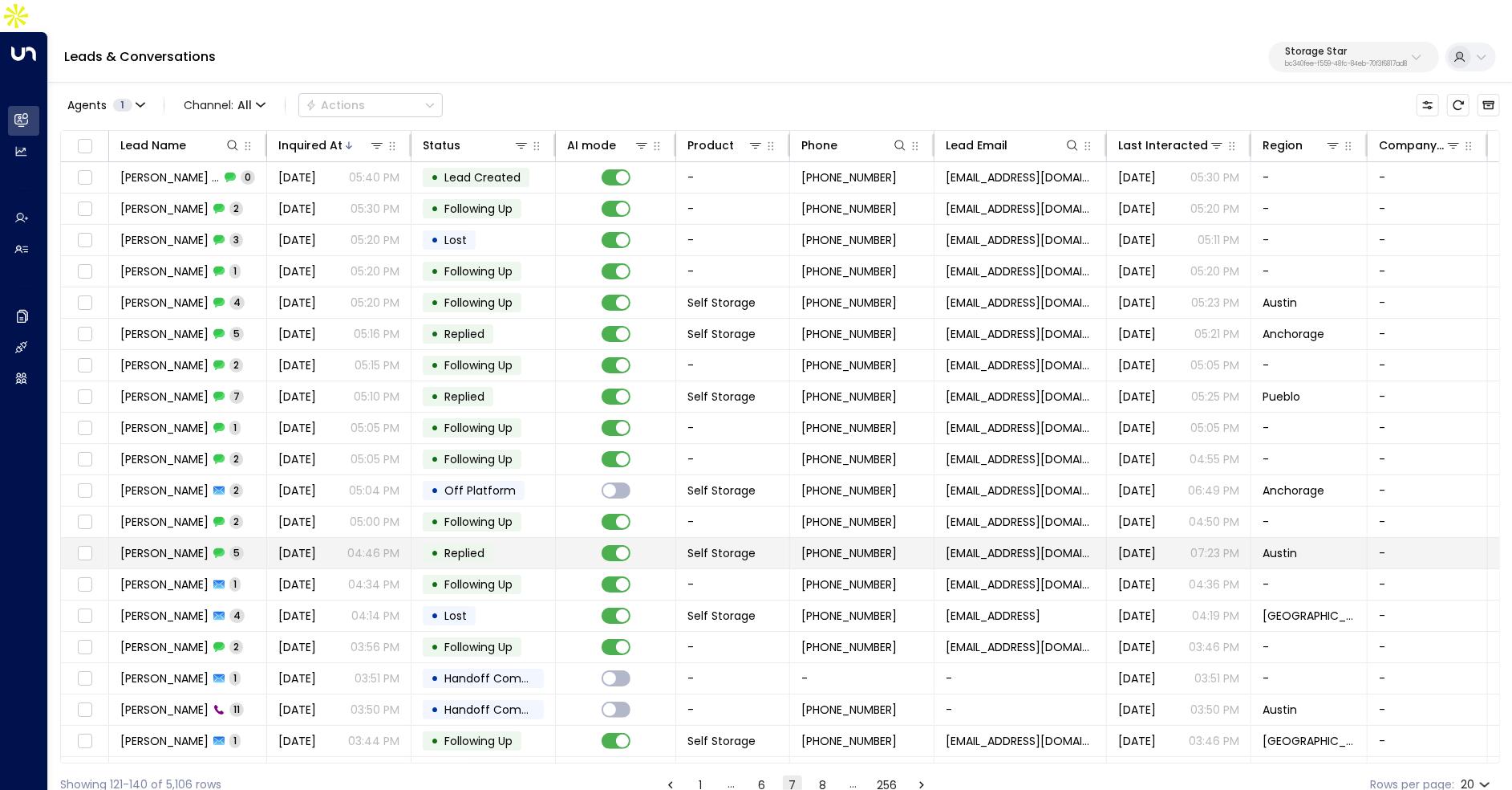
click at [307, 545] on span "Aug 12, 2025" at bounding box center [297, 552] width 38 height 16
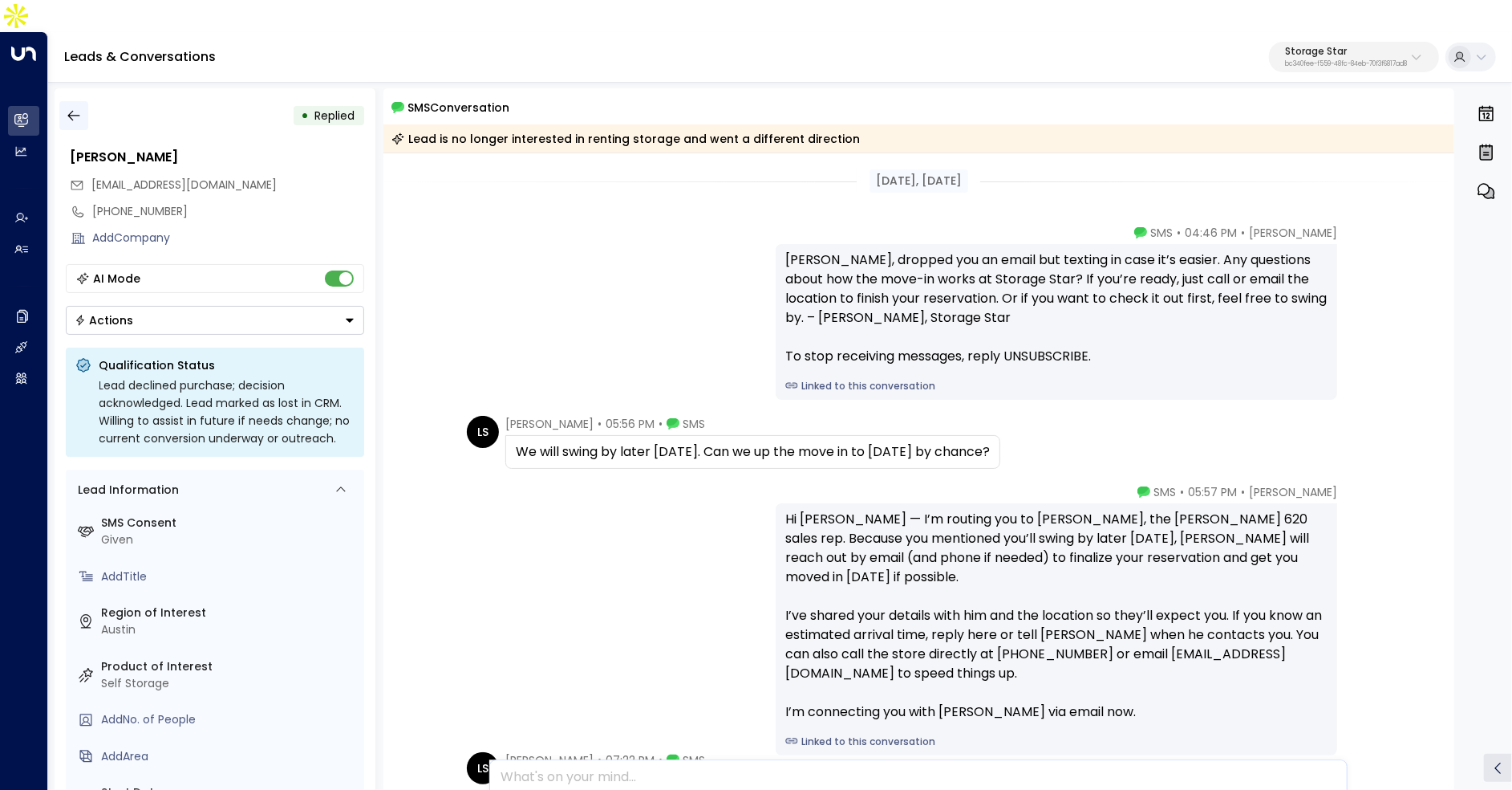
click at [78, 111] on icon "button" at bounding box center [73, 116] width 12 height 10
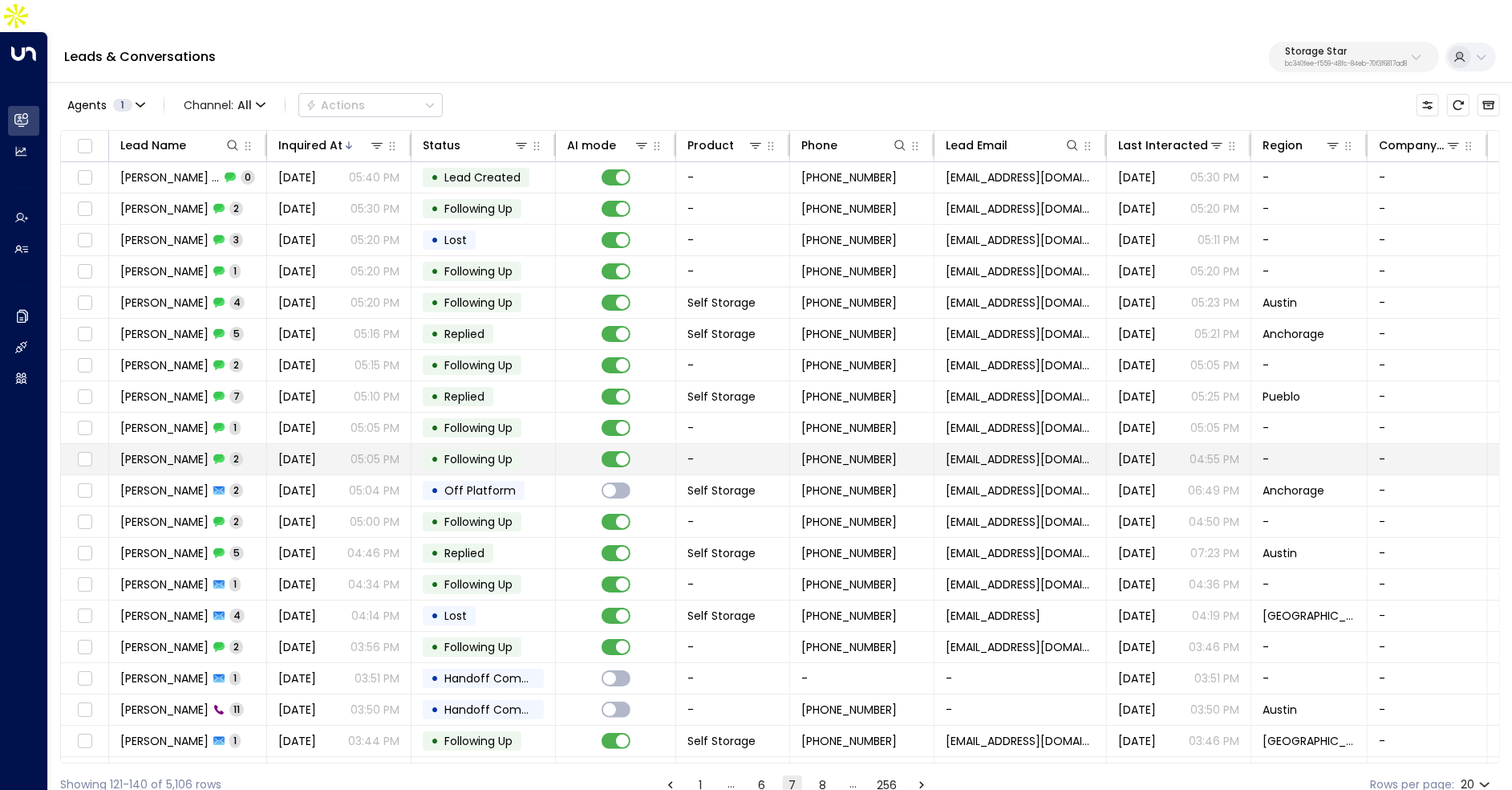
scroll to position [24, 0]
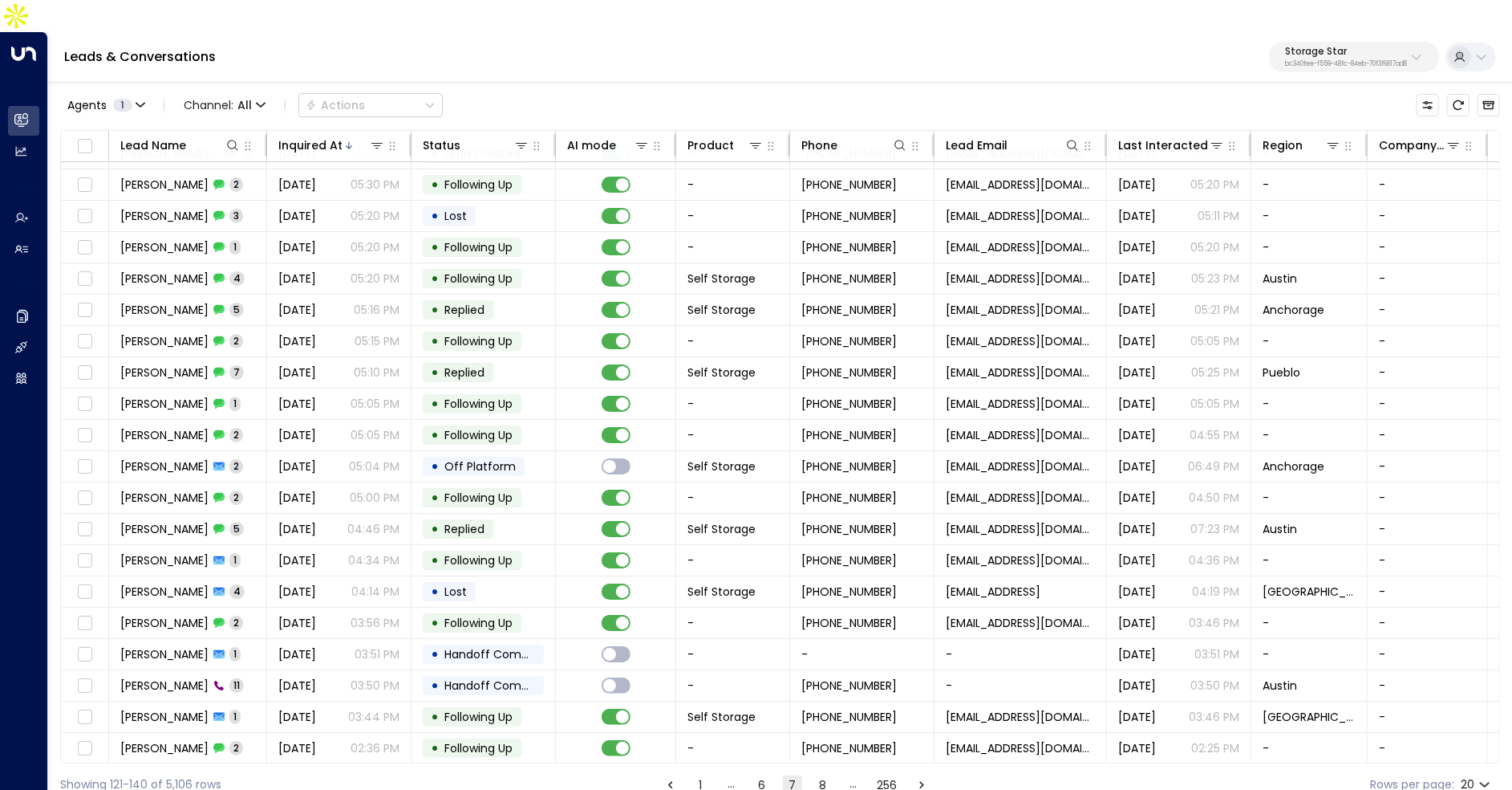
click at [818, 775] on button "8" at bounding box center [823, 784] width 19 height 19
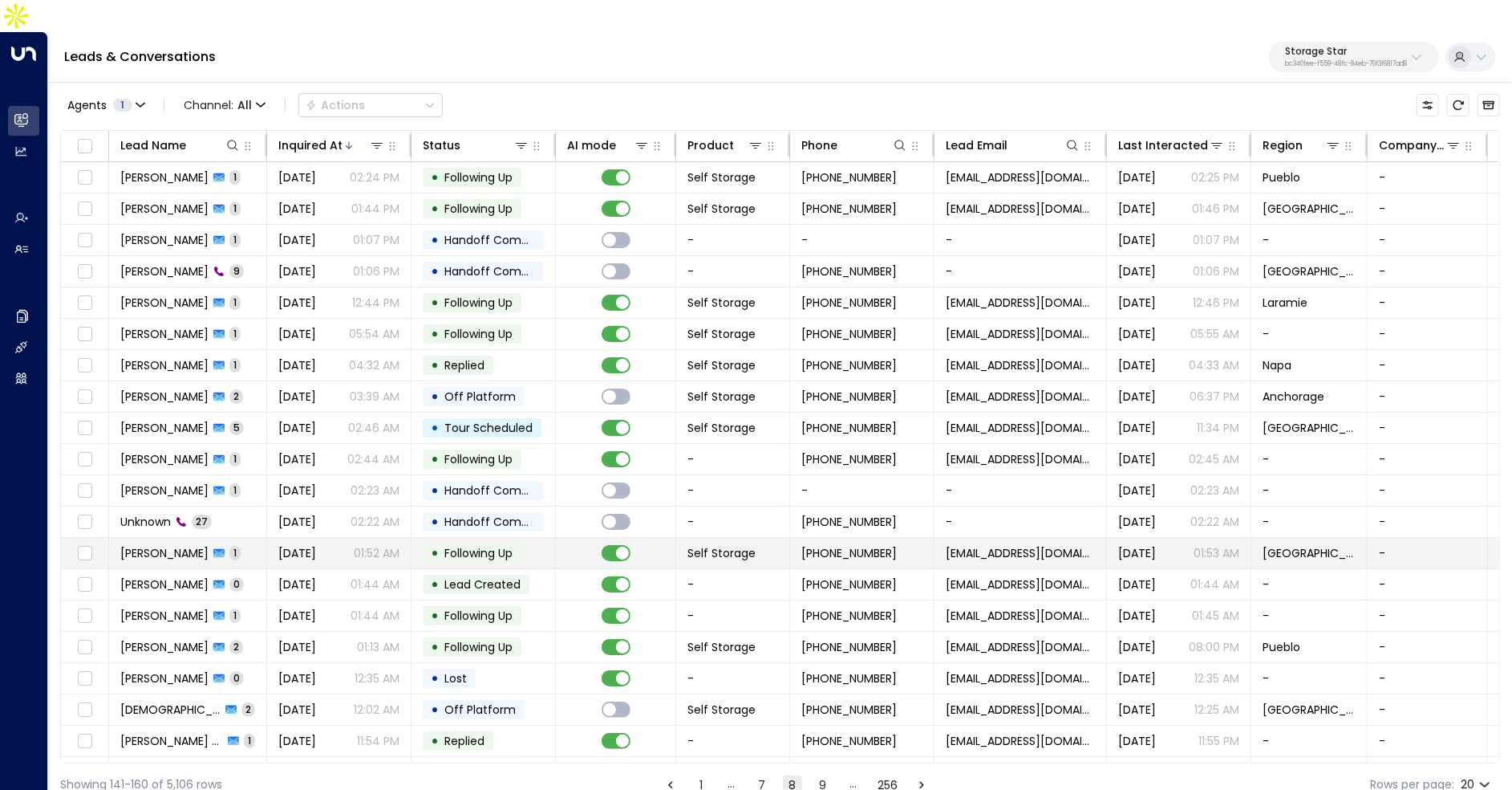
scroll to position [24, 0]
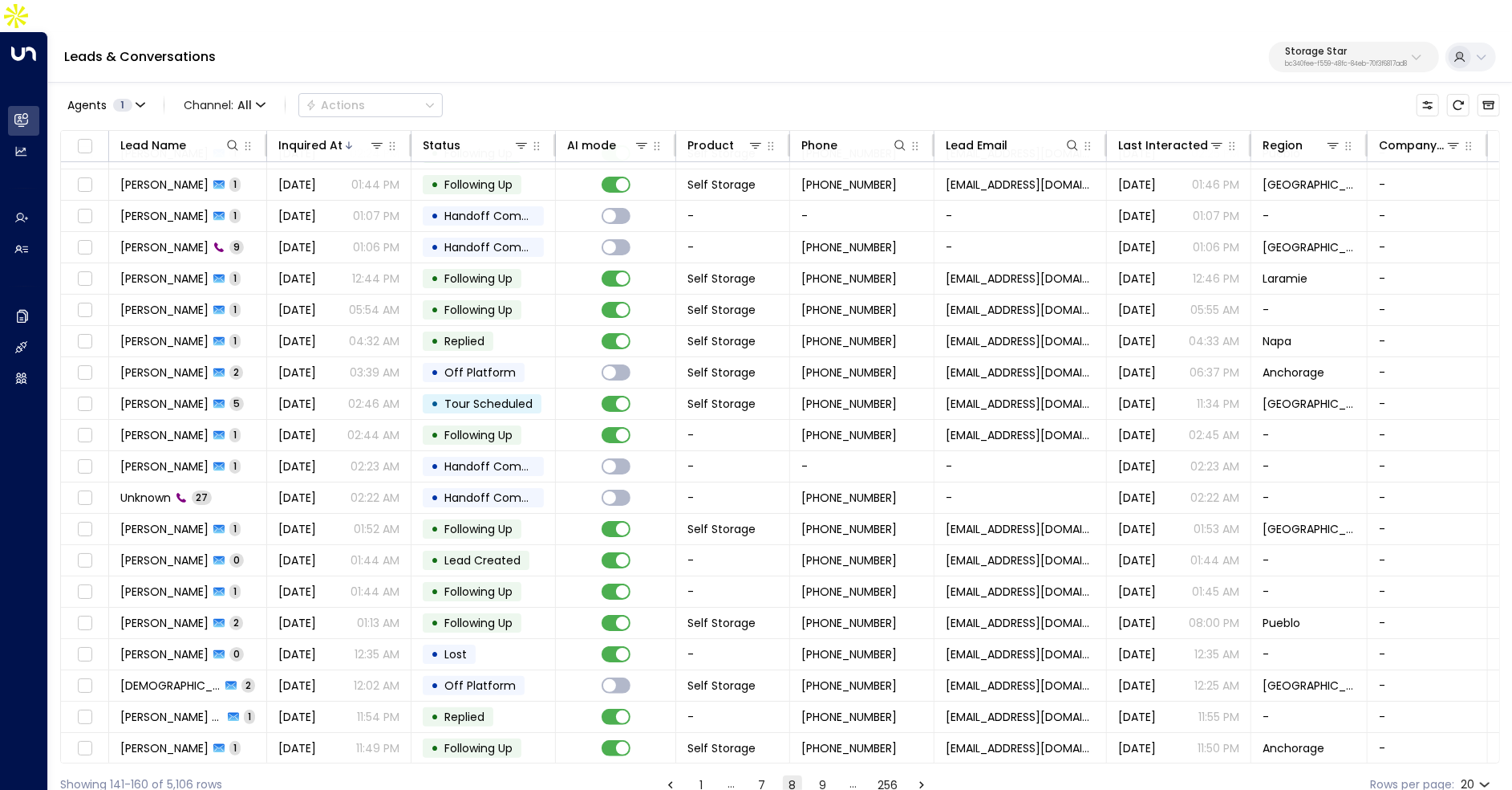
click at [821, 775] on button "9" at bounding box center [823, 784] width 19 height 19
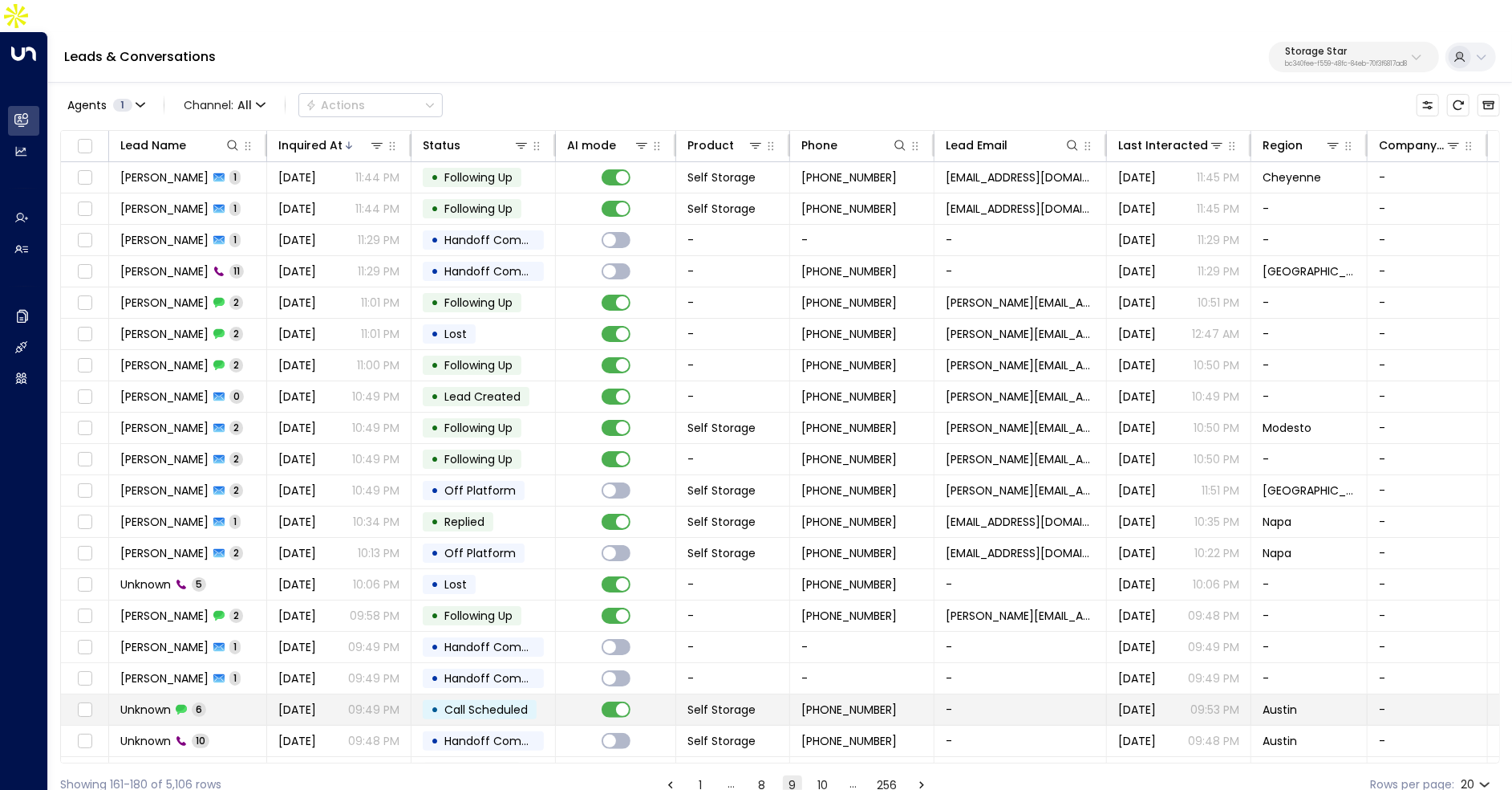
click at [709, 702] on span "Self Storage" at bounding box center [722, 709] width 68 height 16
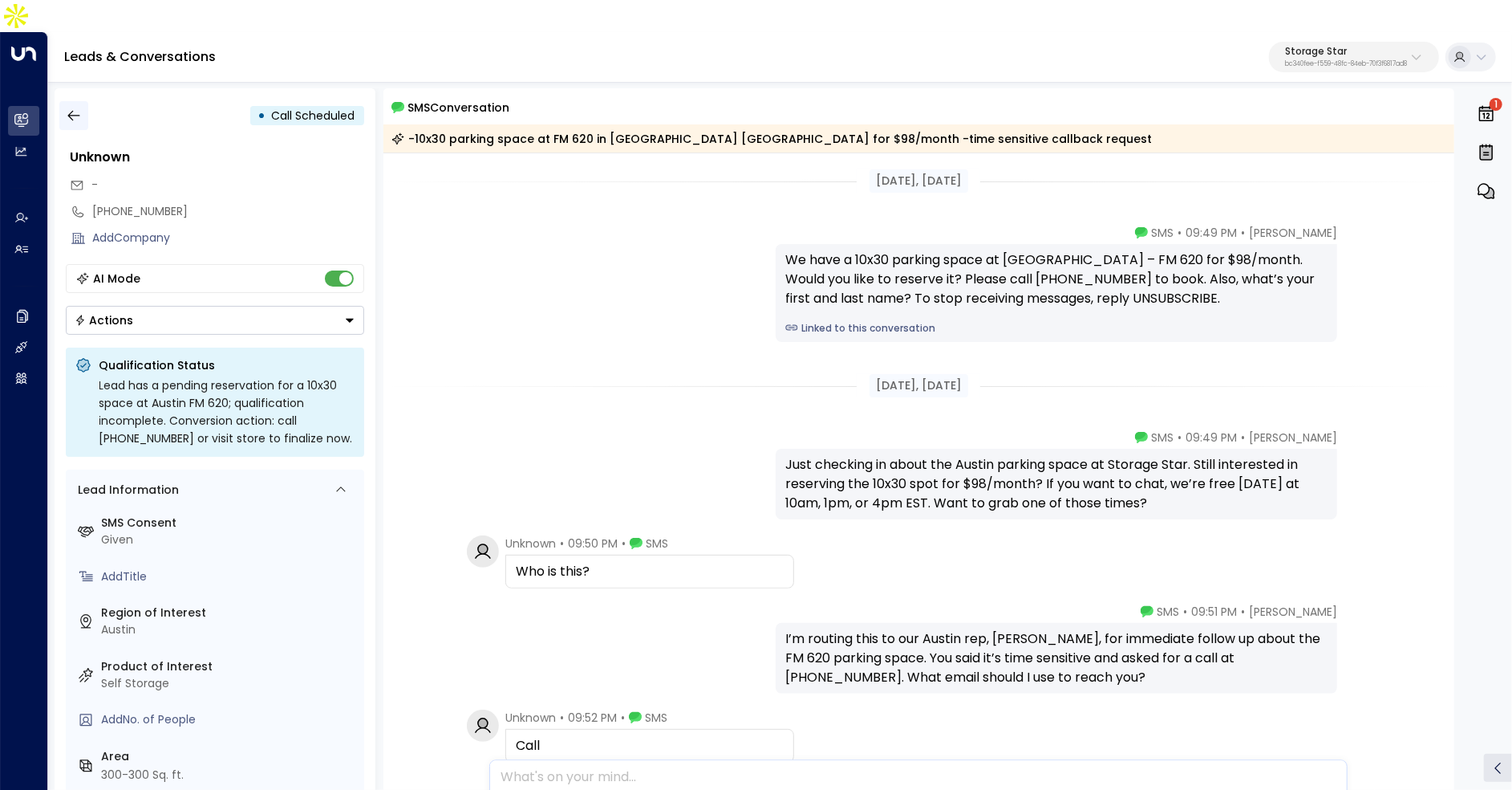
click at [78, 107] on icon "button" at bounding box center [73, 115] width 16 height 16
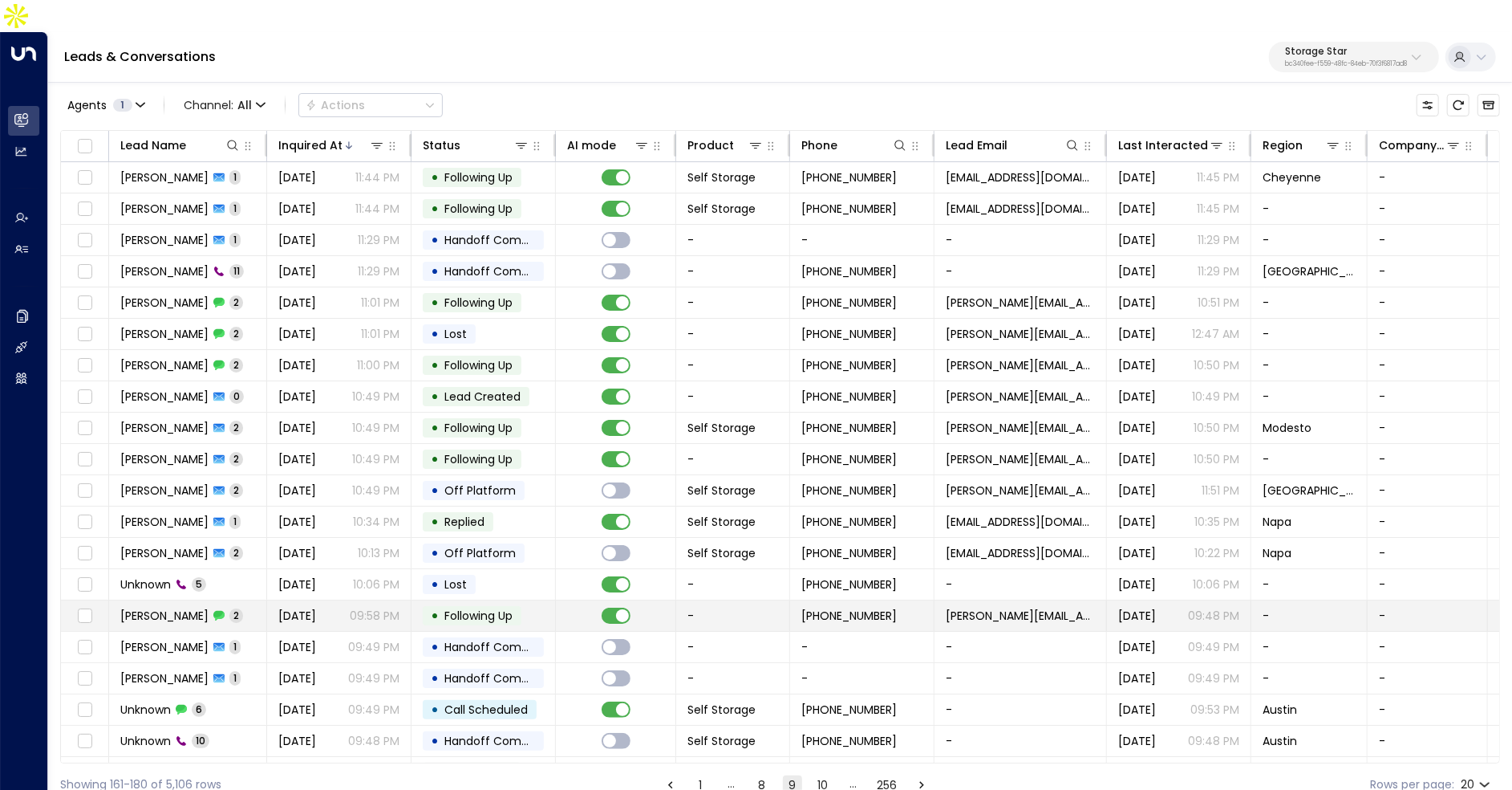
scroll to position [24, 0]
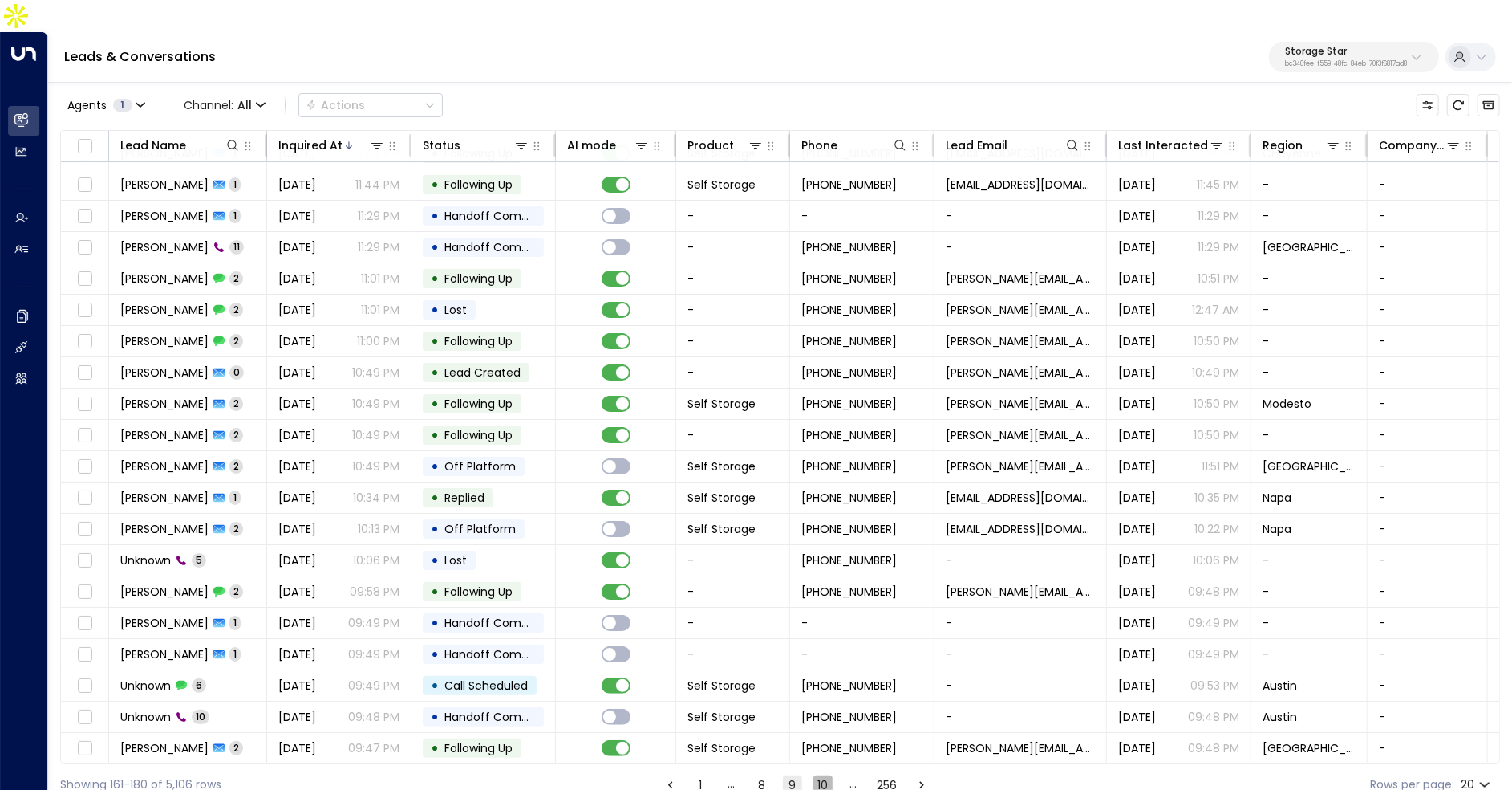
click at [825, 775] on button "10" at bounding box center [823, 784] width 19 height 19
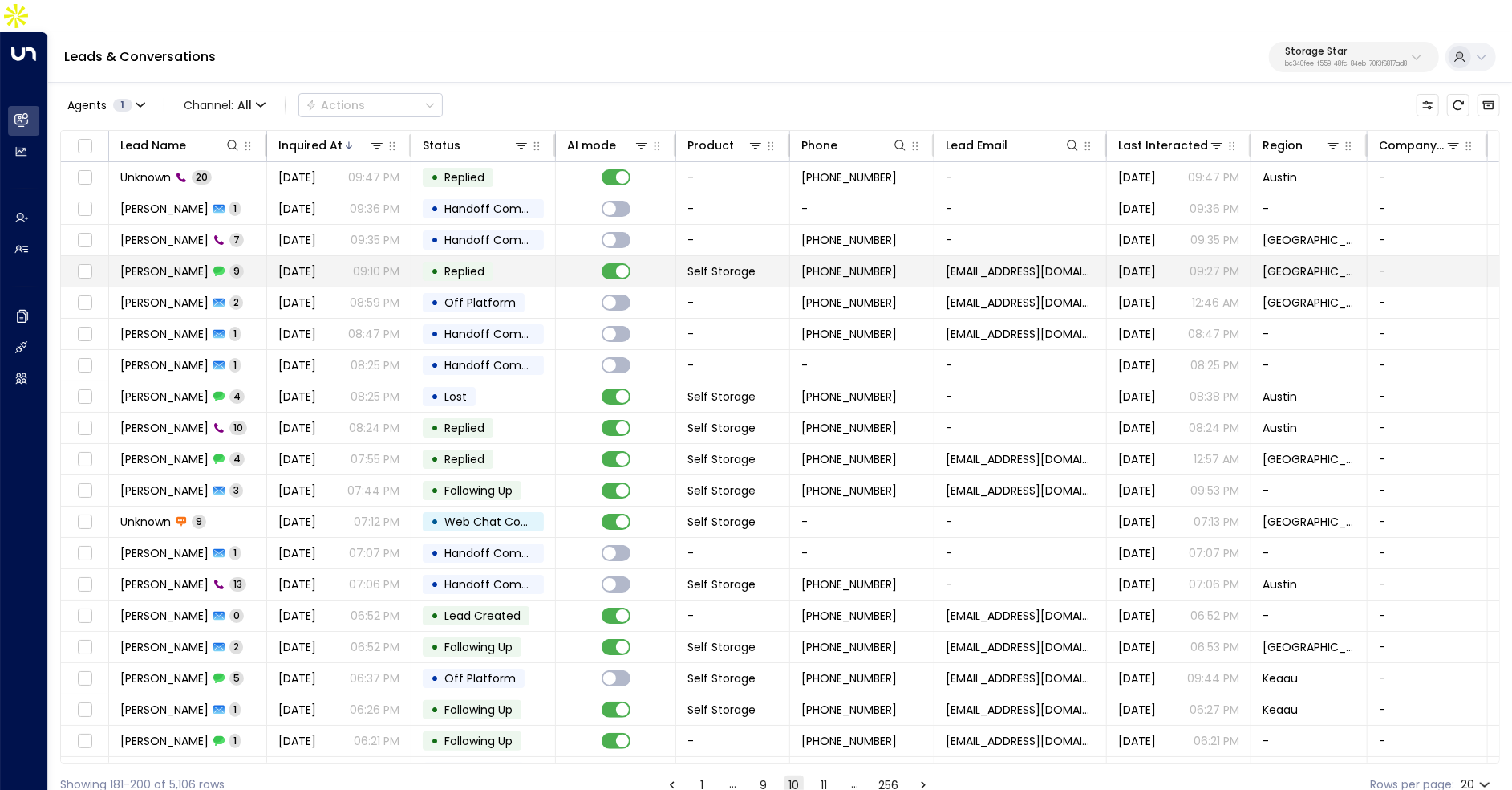
click at [388, 264] on p "09:10 PM" at bounding box center [375, 271] width 47 height 16
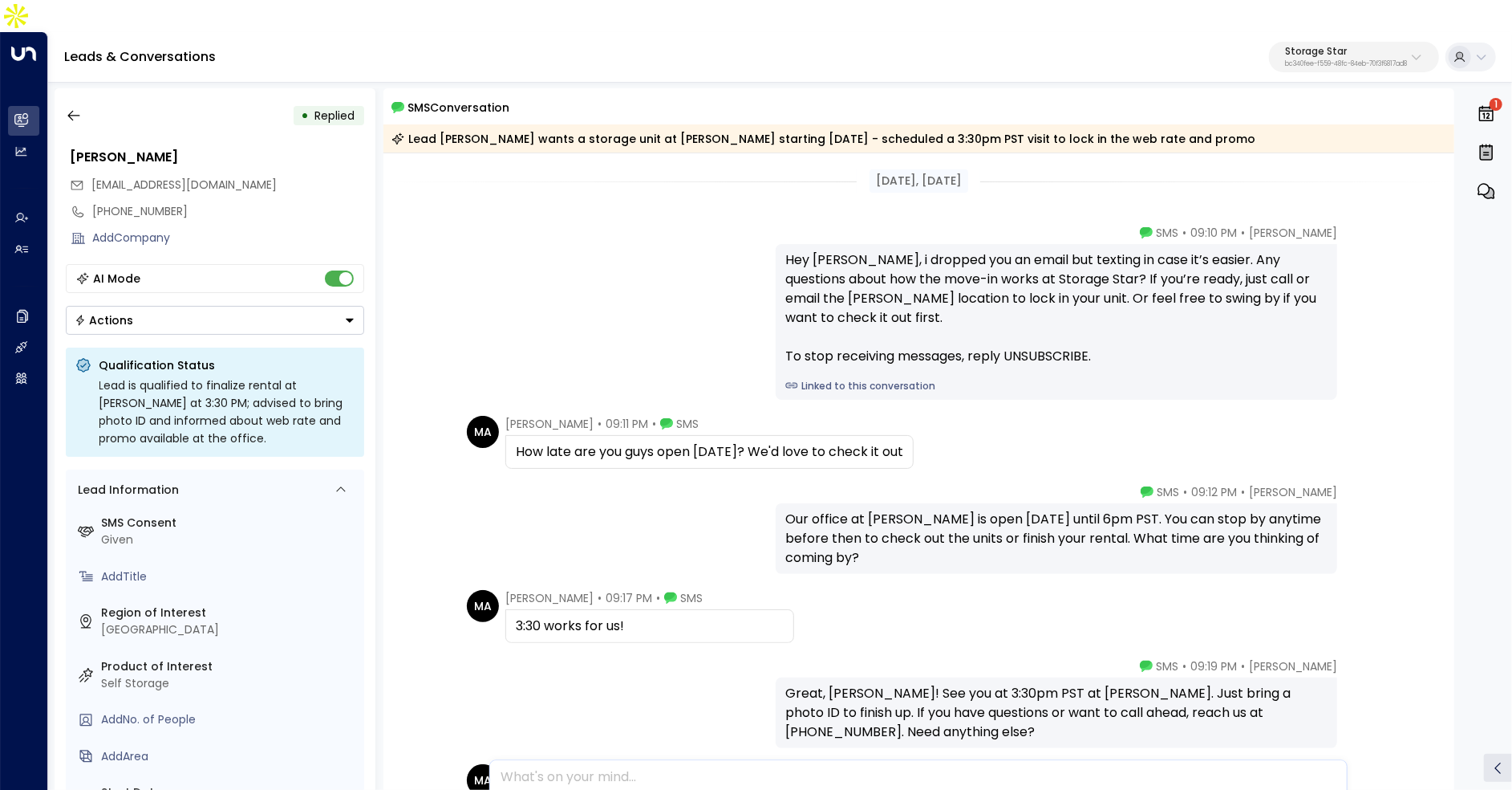
click at [871, 378] on link "Linked to this conversation" at bounding box center [1056, 386] width 543 height 15
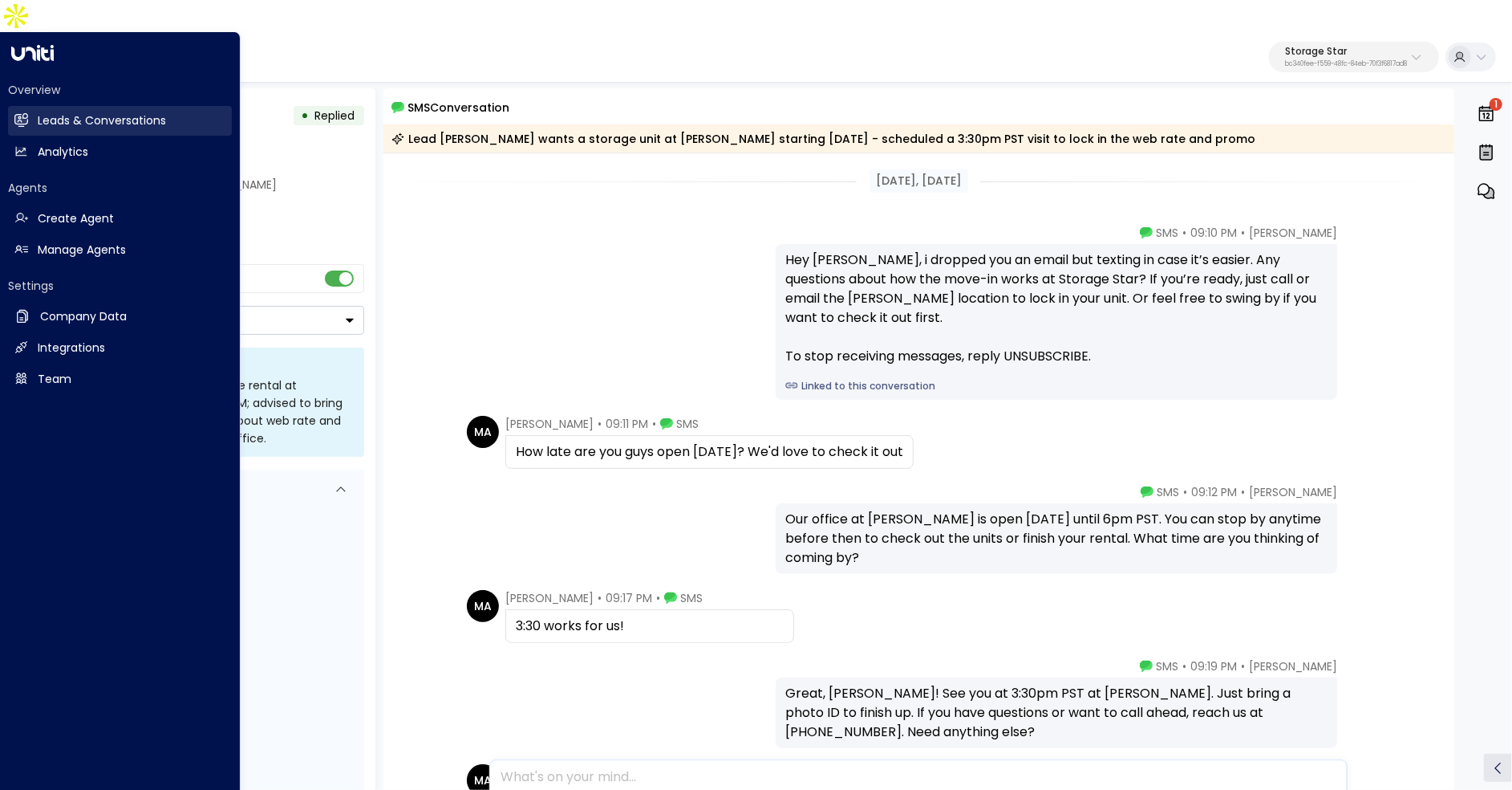
click at [39, 112] on h2 "Leads & Conversations" at bounding box center [102, 120] width 129 height 17
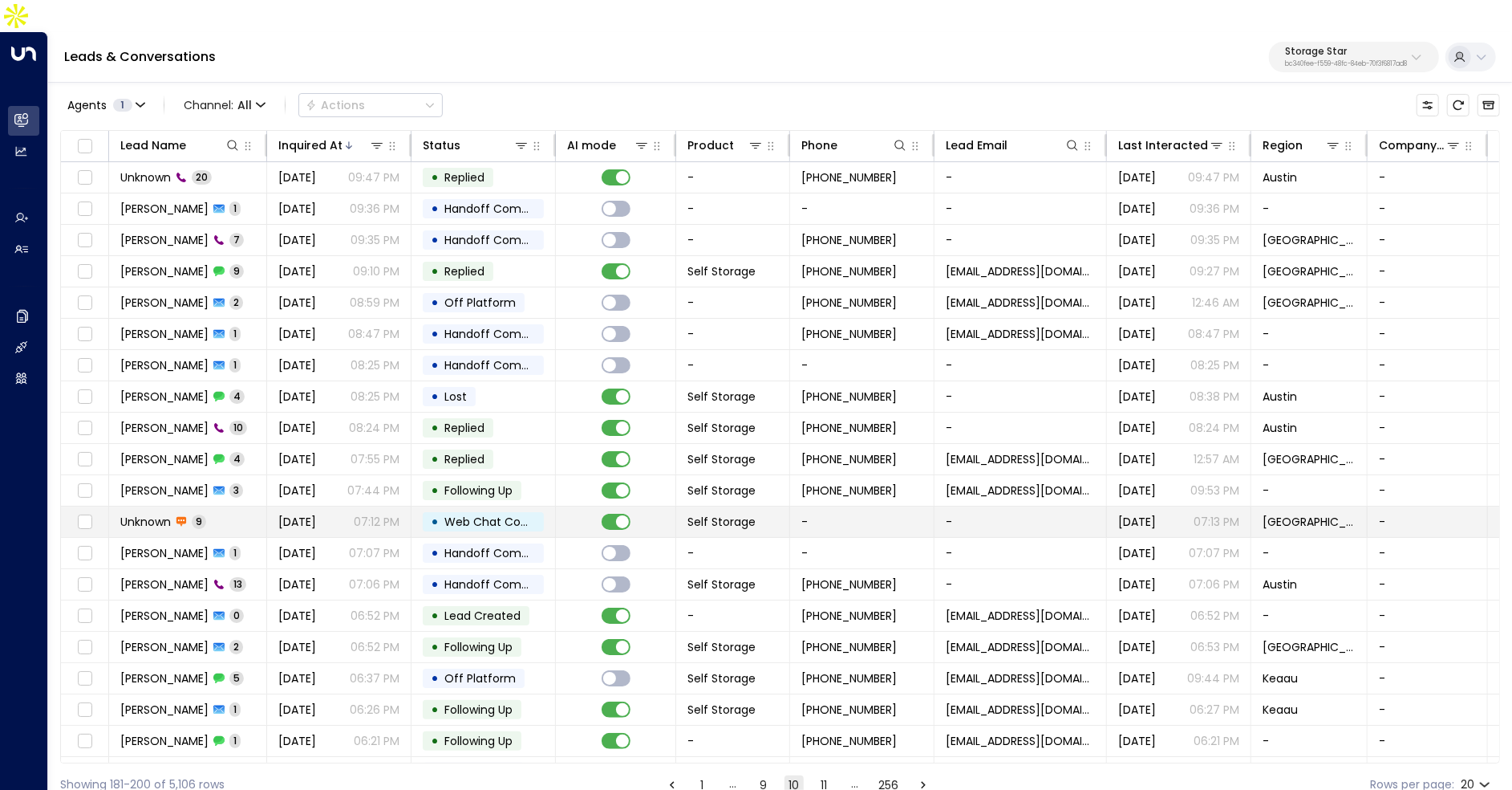
click at [701, 514] on span "Self Storage" at bounding box center [722, 521] width 68 height 16
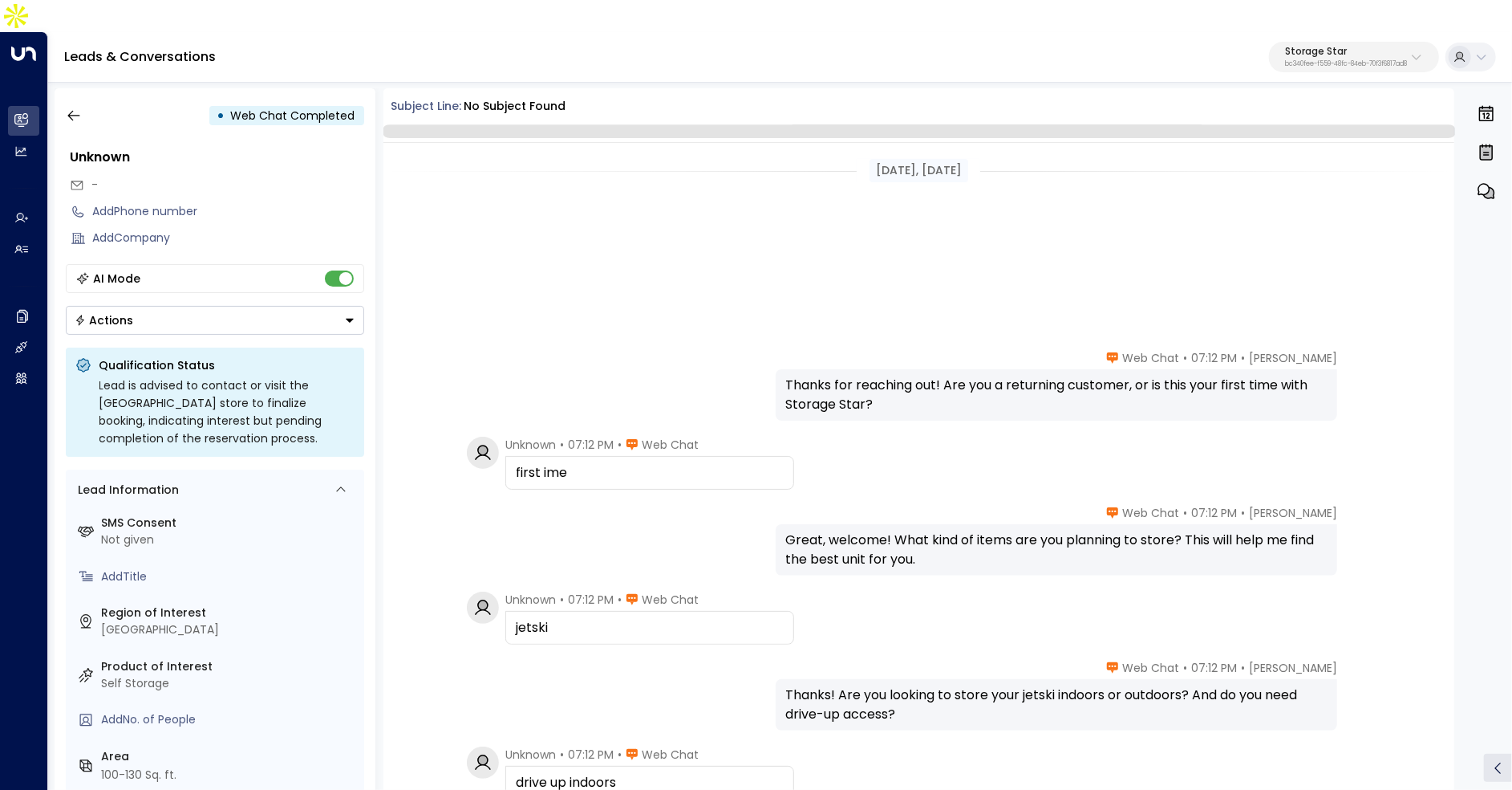
scroll to position [300, 0]
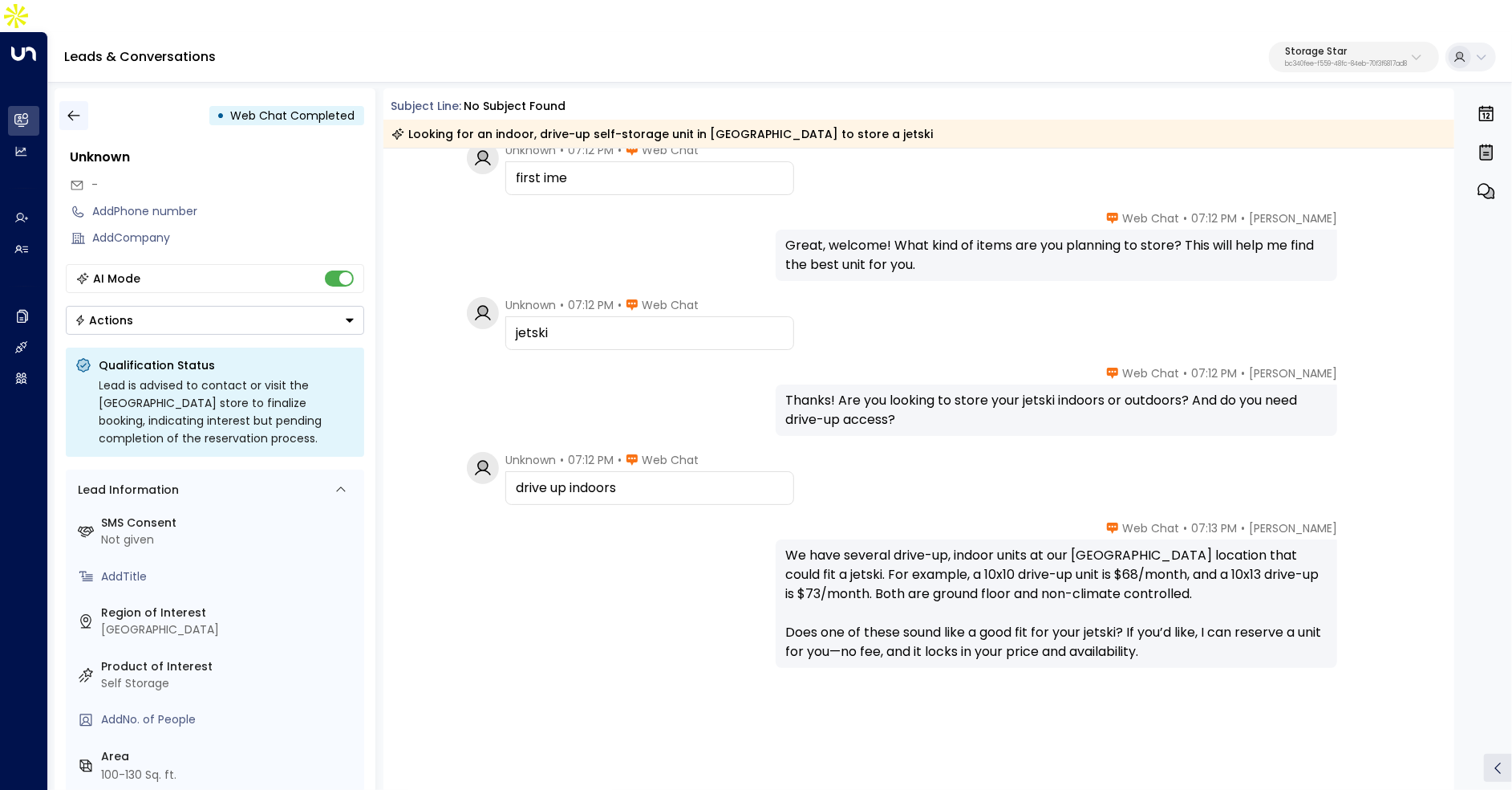
click at [73, 107] on icon "button" at bounding box center [73, 115] width 16 height 16
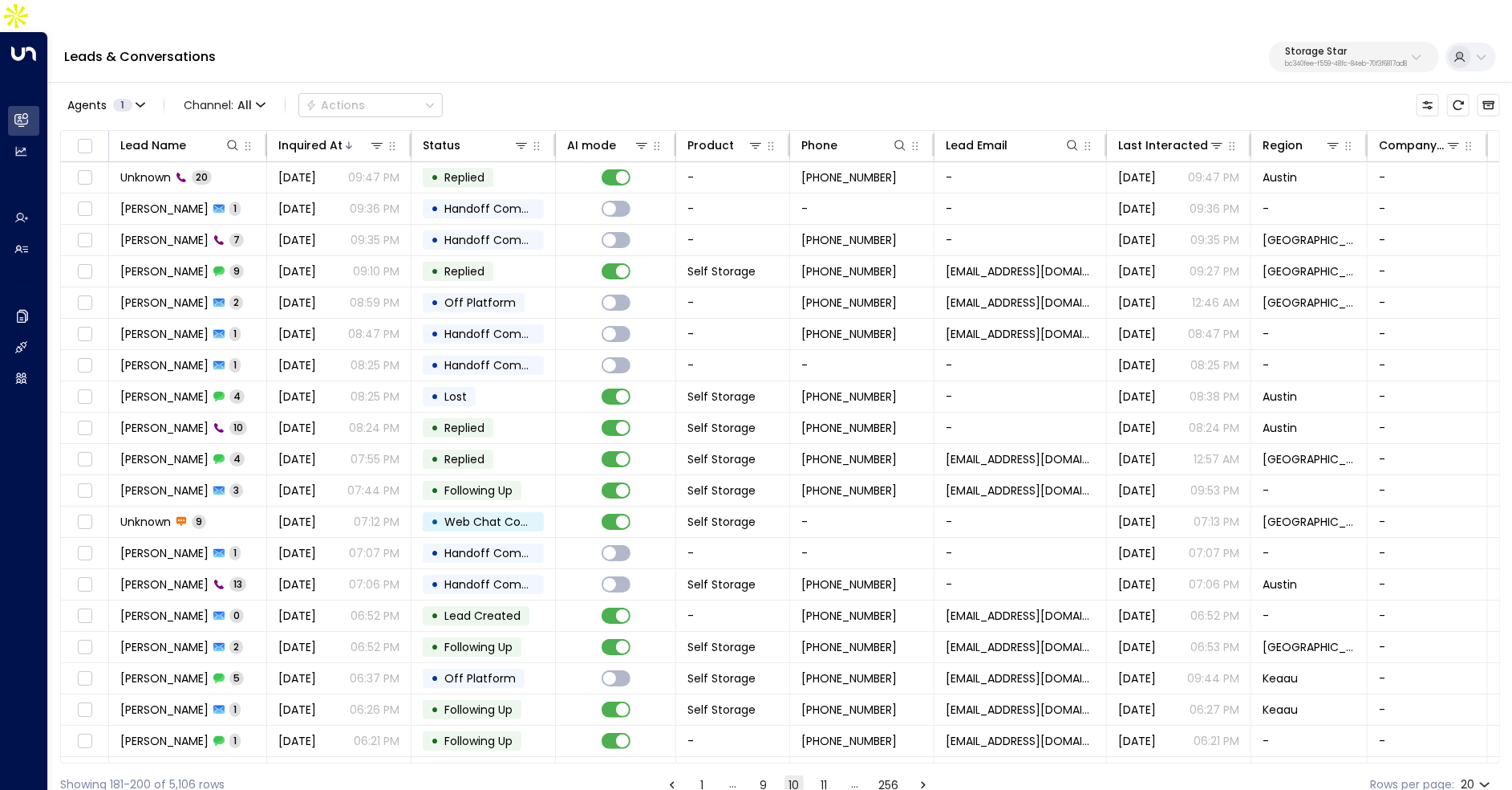
click at [821, 775] on button "11" at bounding box center [824, 784] width 19 height 19
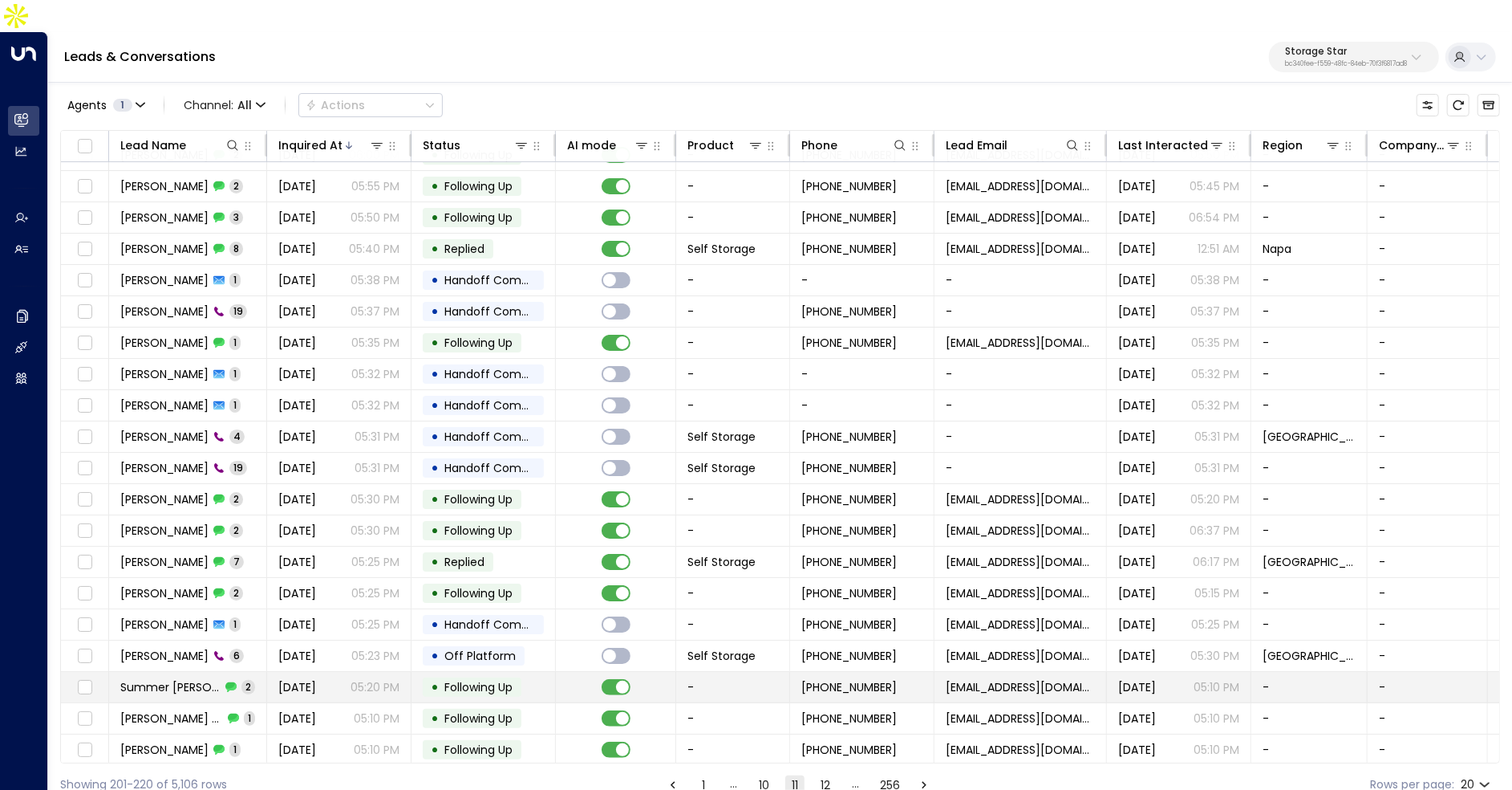
scroll to position [24, 0]
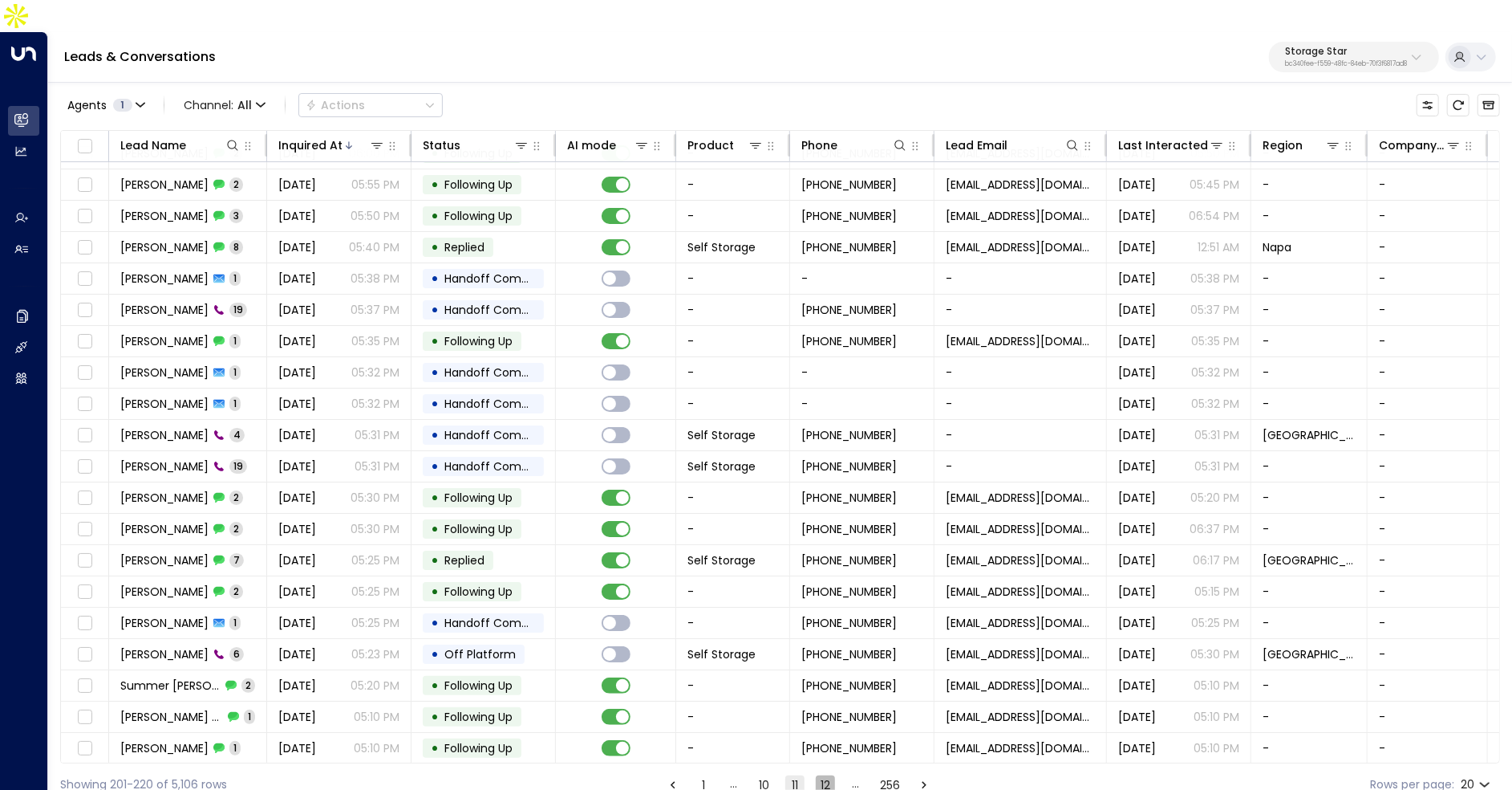
click at [822, 775] on button "12" at bounding box center [824, 784] width 19 height 19
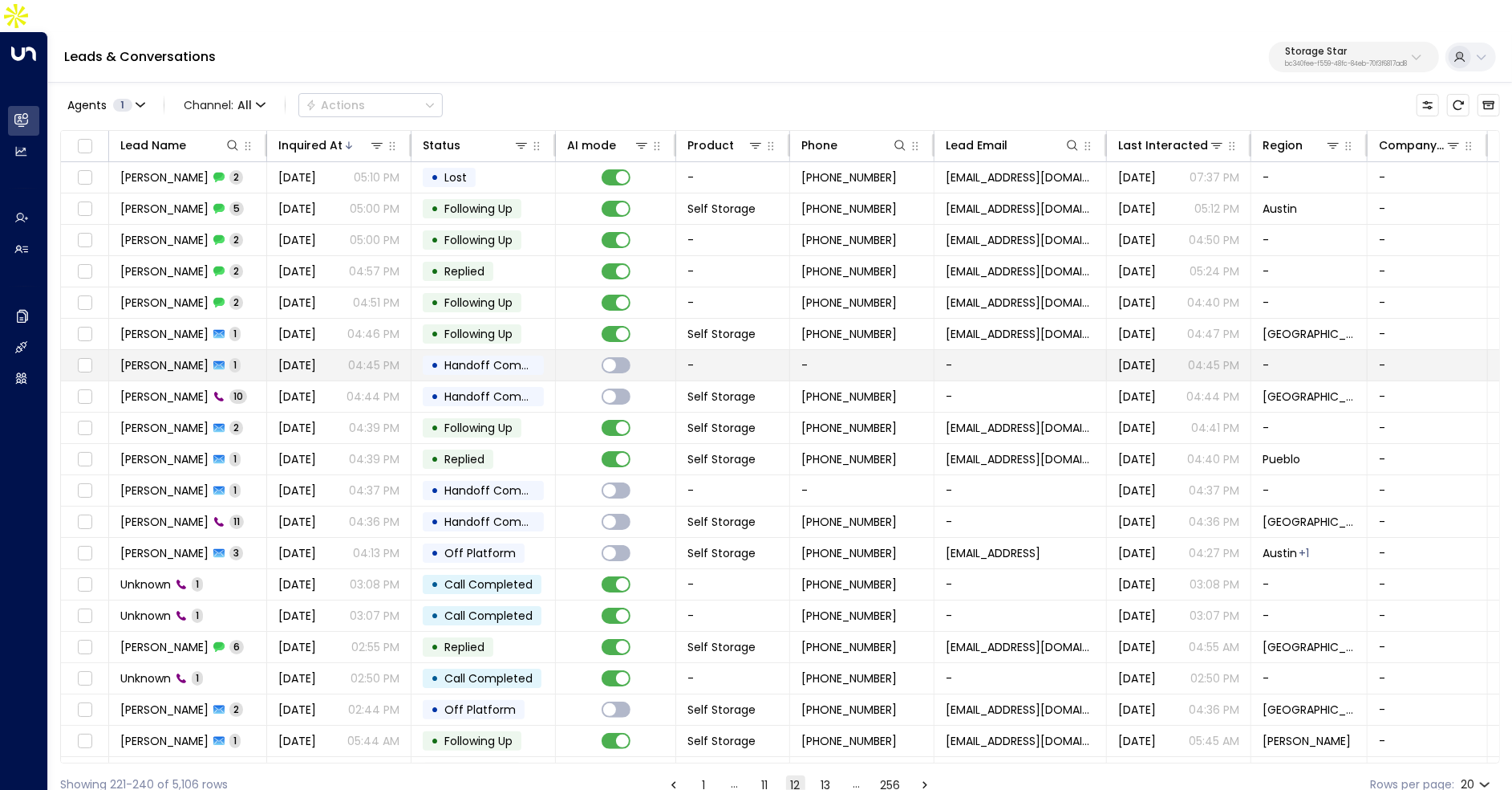
scroll to position [24, 0]
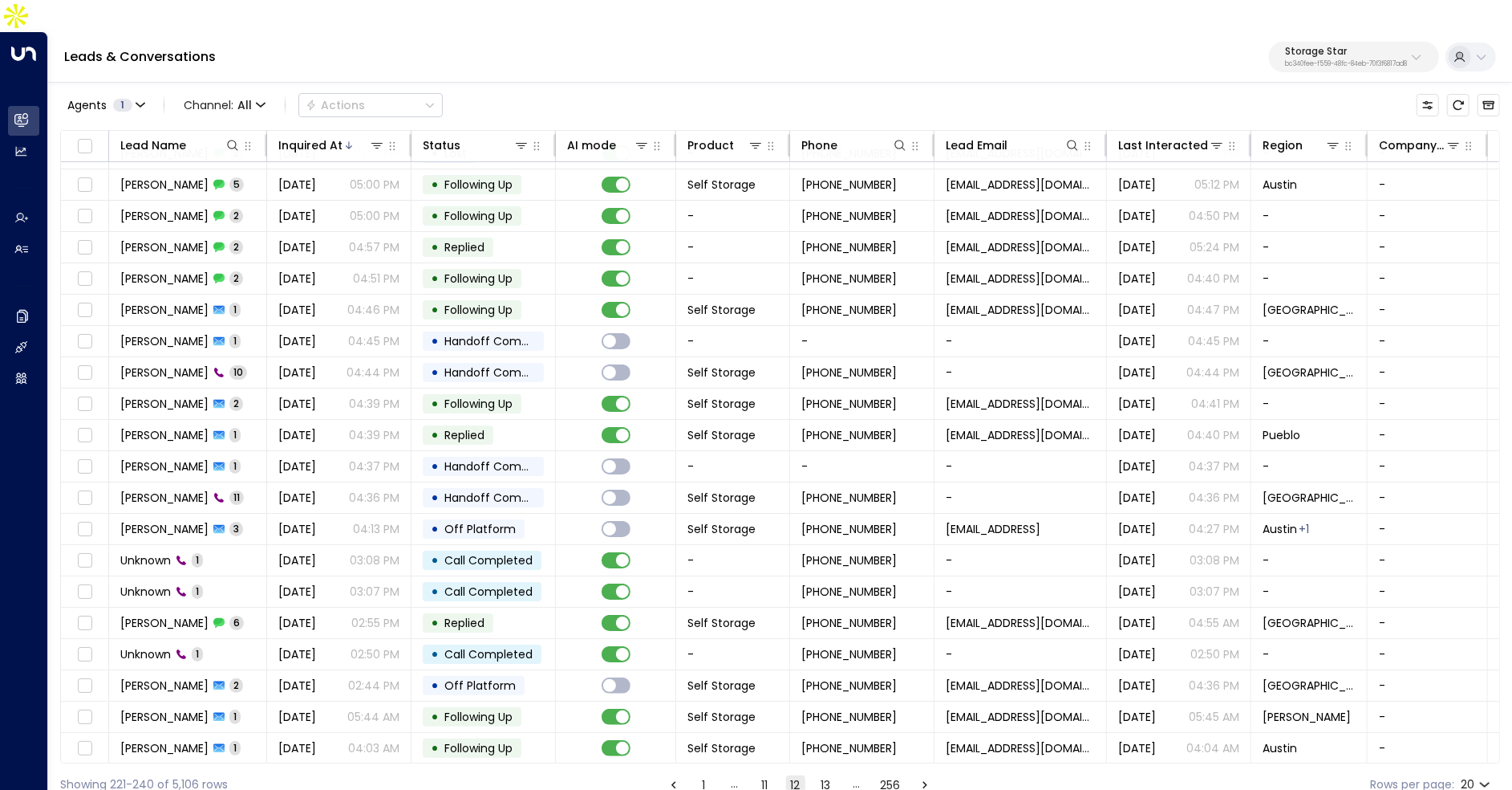
click at [828, 775] on button "13" at bounding box center [825, 784] width 19 height 19
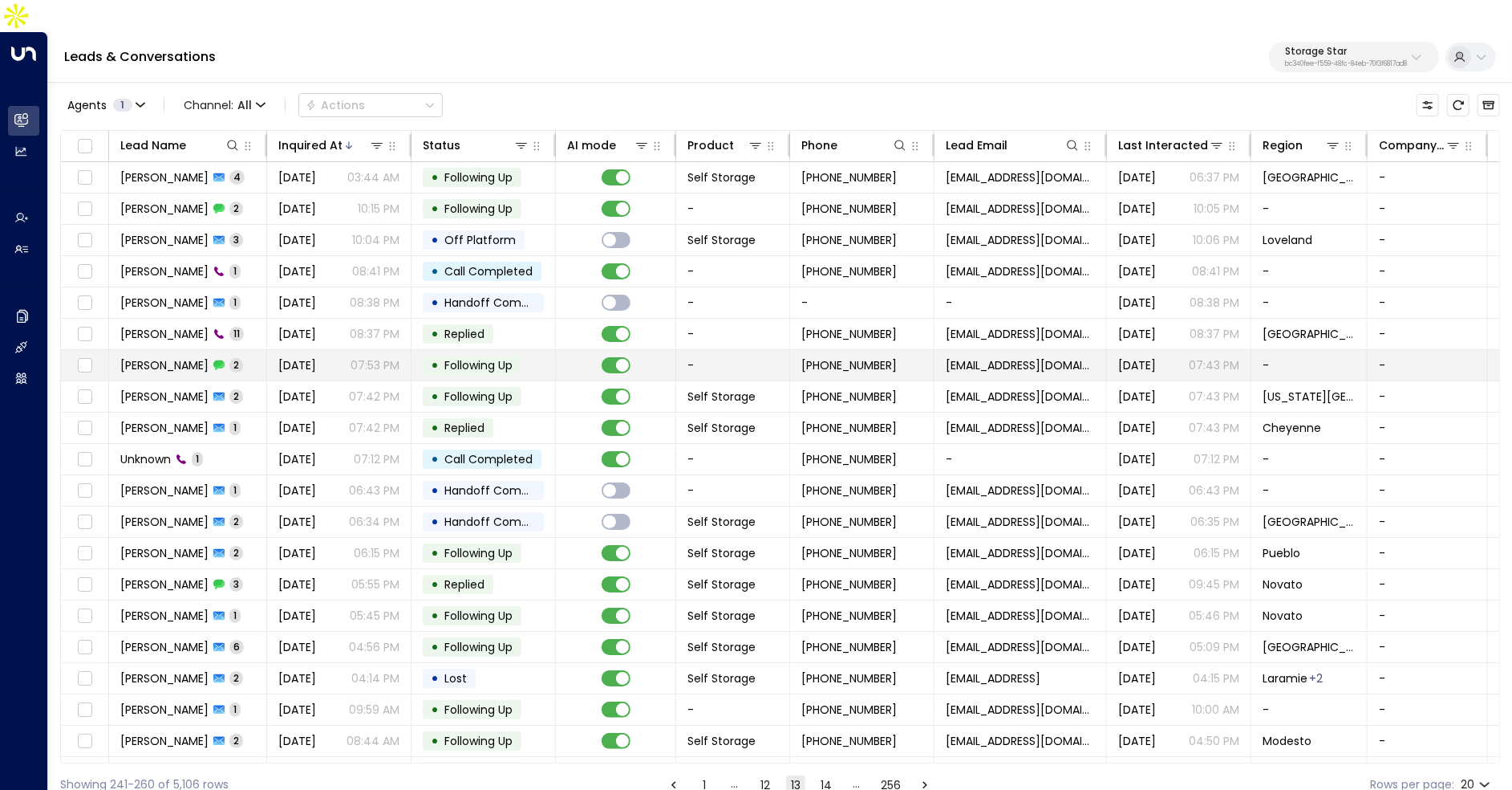
scroll to position [24, 0]
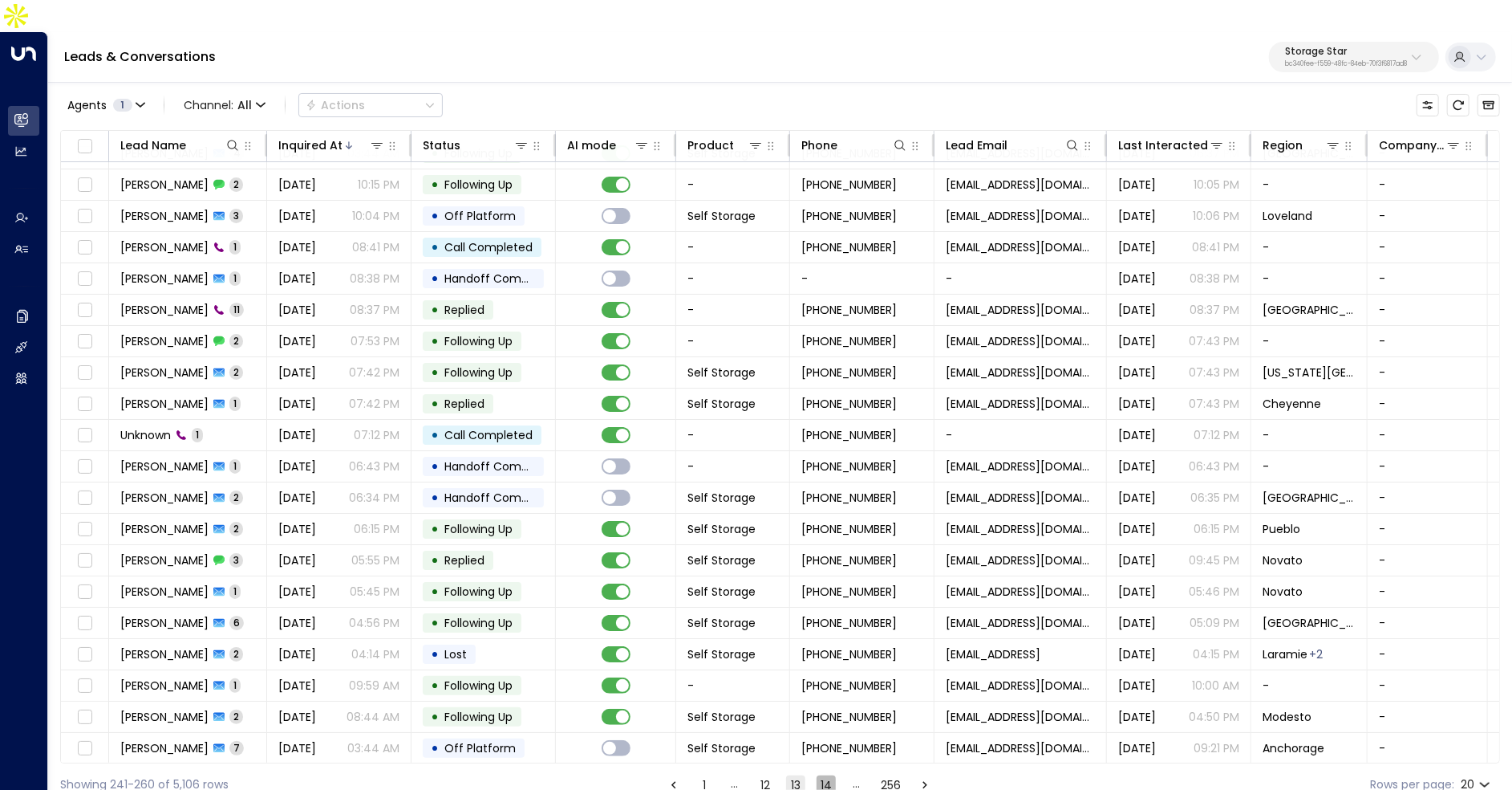
click at [821, 775] on button "14" at bounding box center [825, 784] width 19 height 19
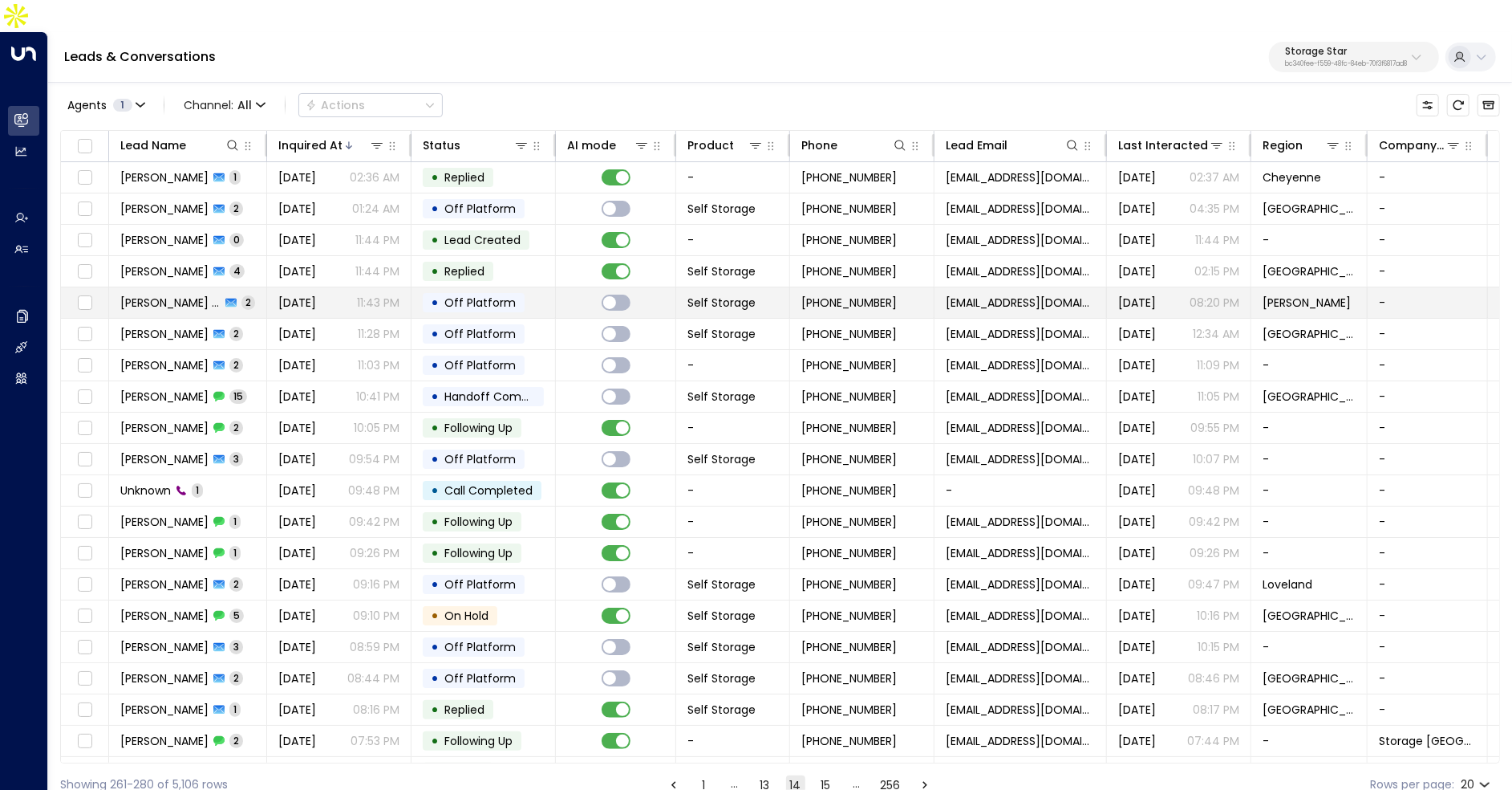
scroll to position [24, 0]
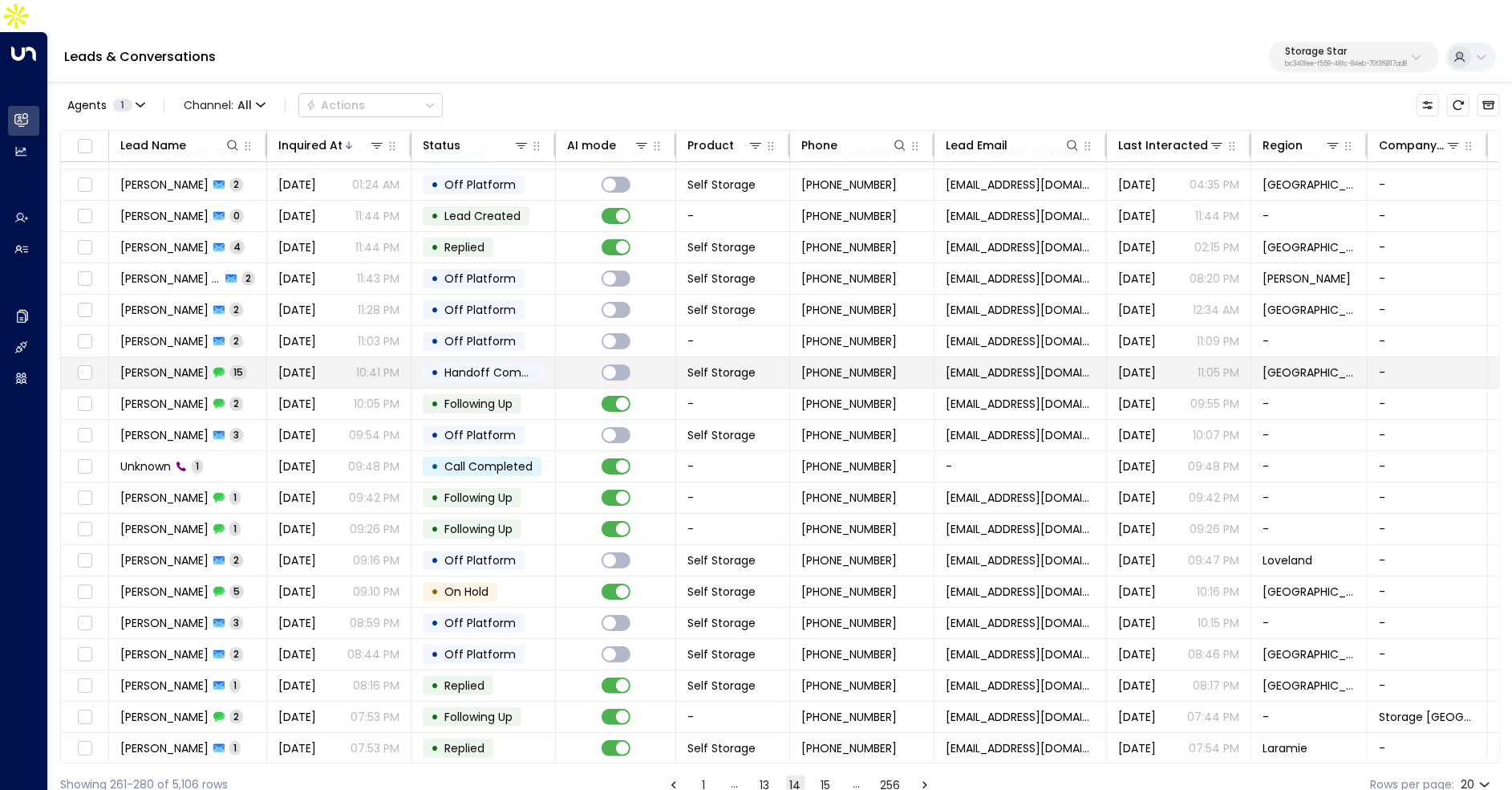
click at [399, 357] on td "Aug 09, 2025 10:41 PM" at bounding box center [339, 372] width 144 height 30
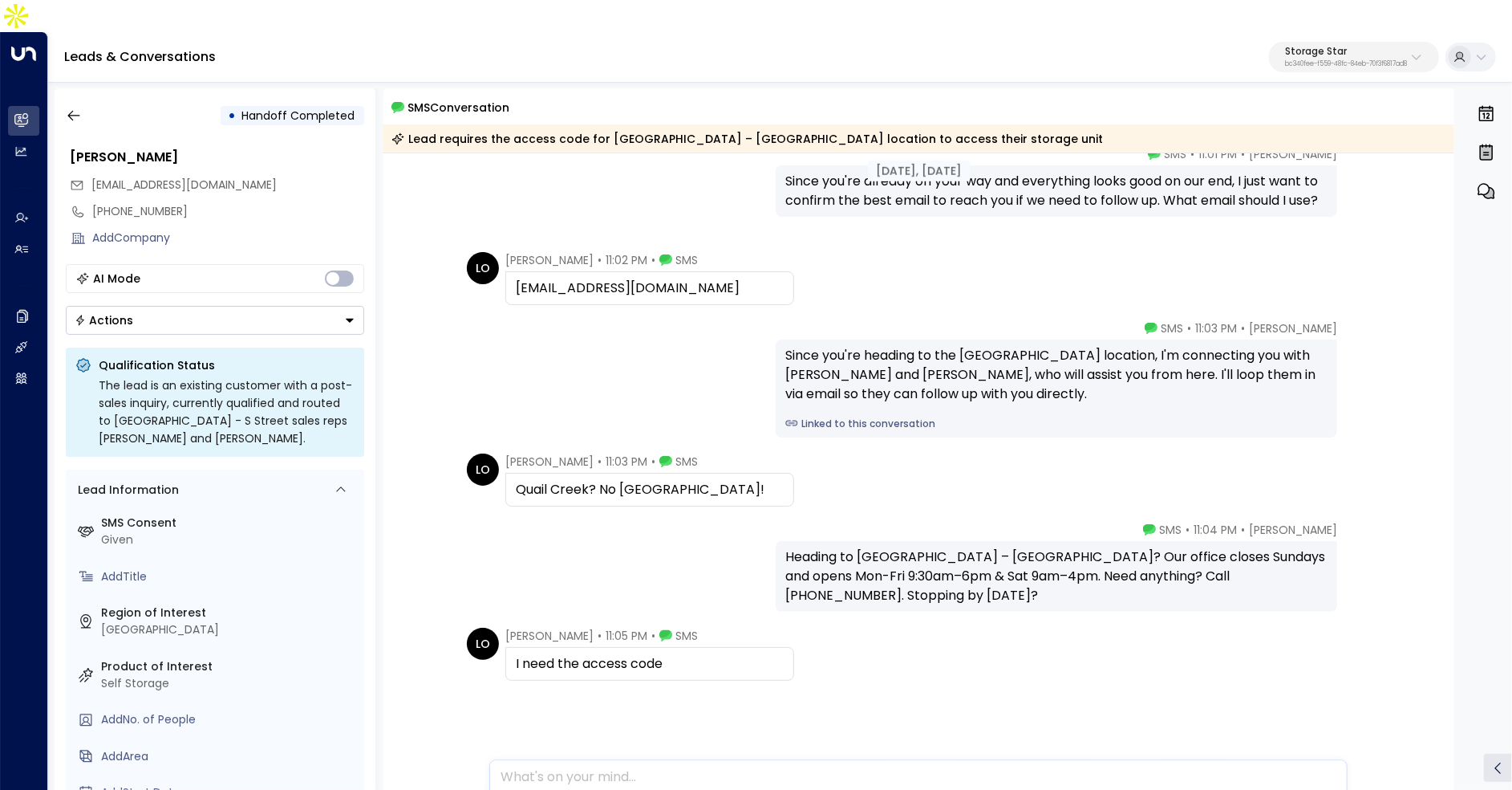
scroll to position [590, 0]
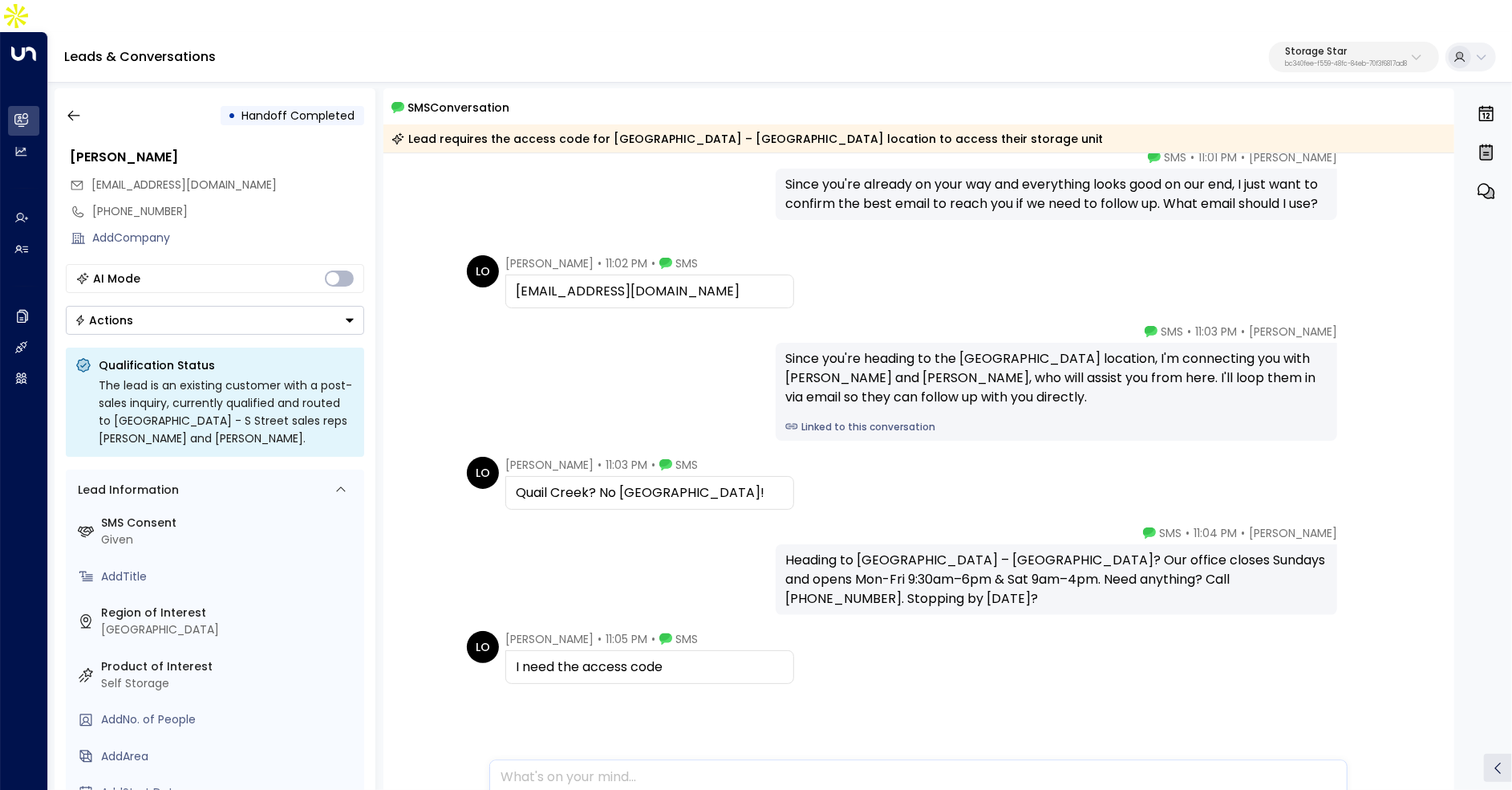
click at [894, 420] on link "Linked to this conversation" at bounding box center [1056, 427] width 543 height 15
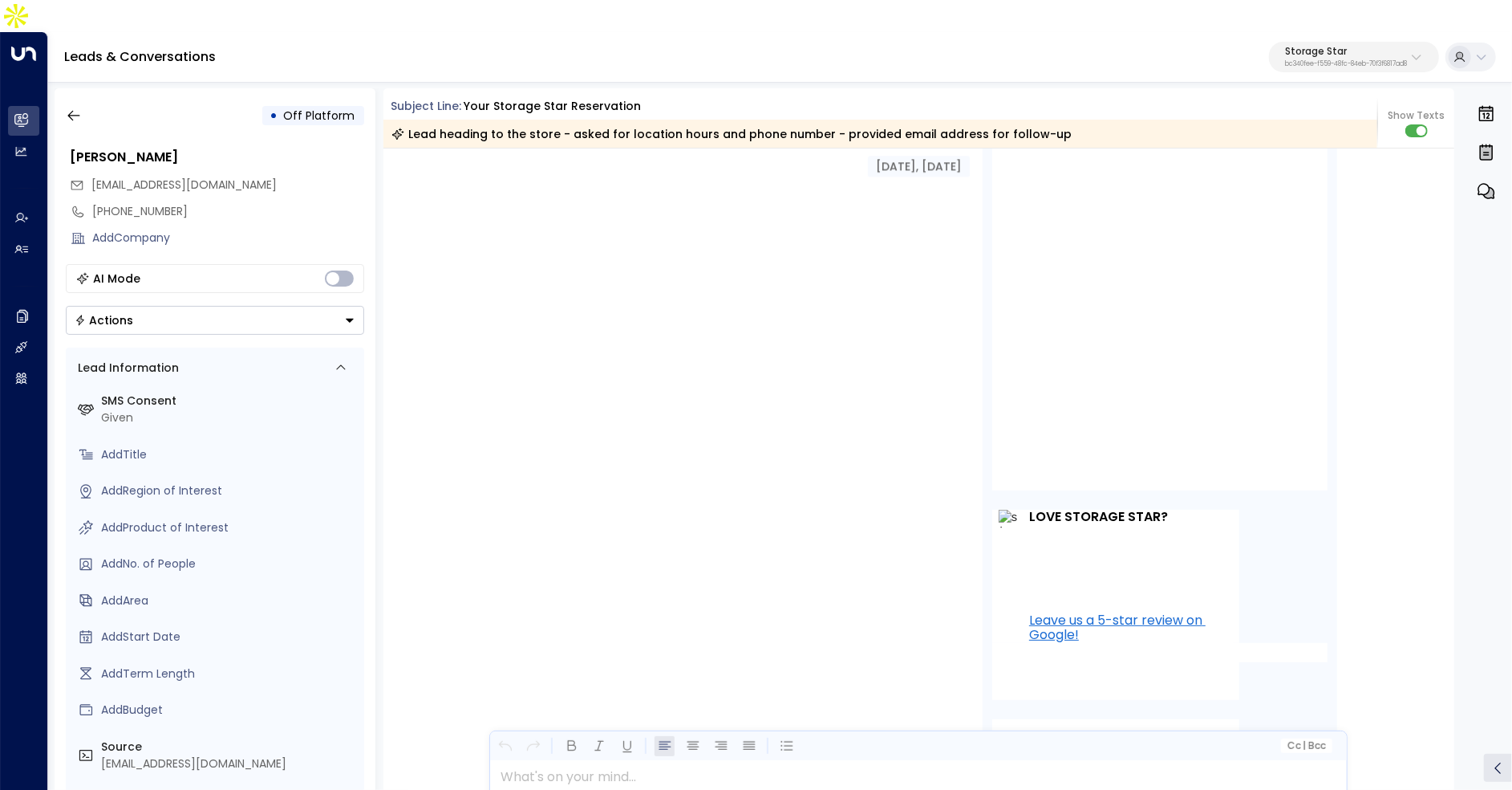
scroll to position [2364, 0]
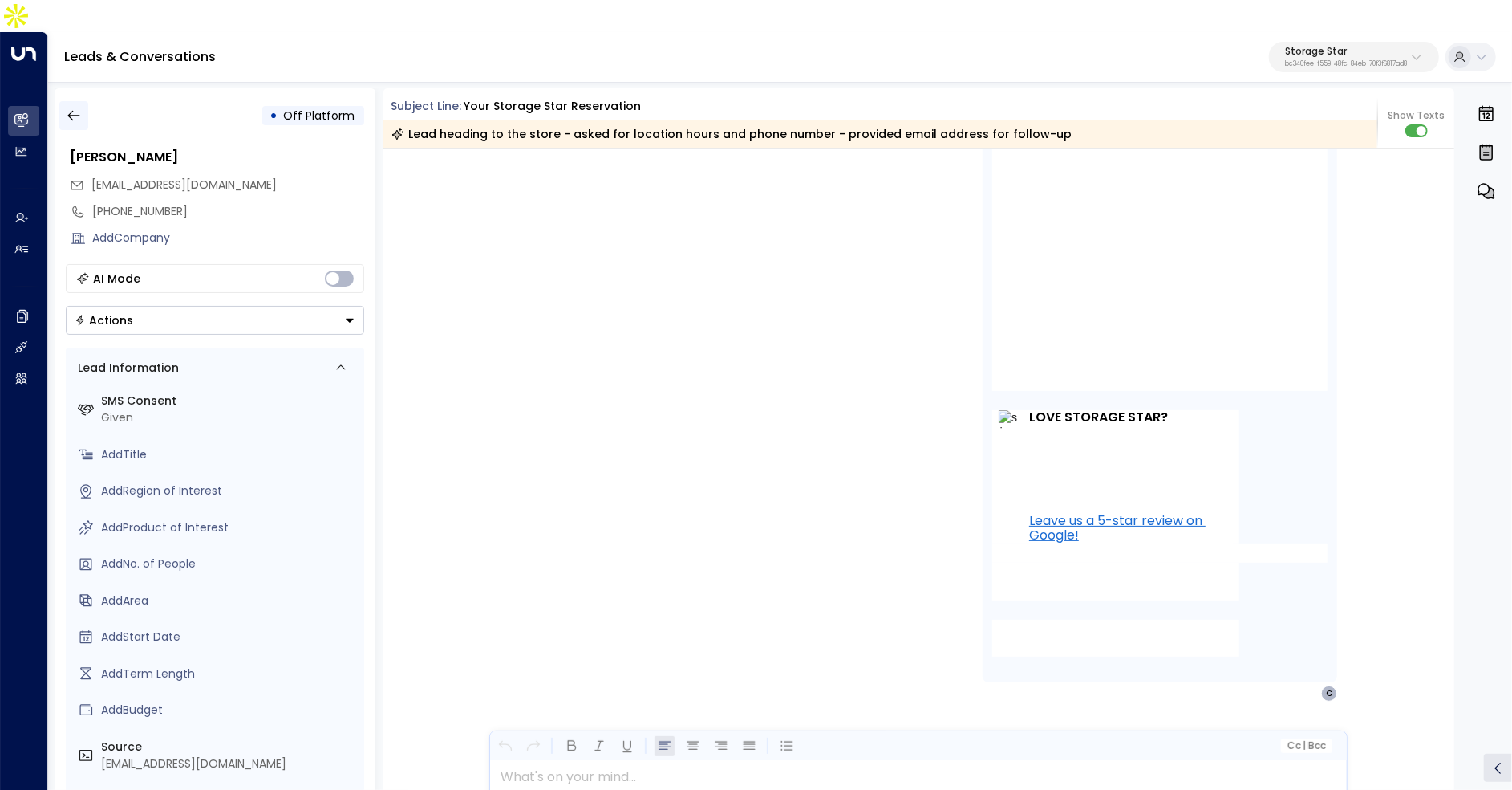
click at [63, 101] on button "button" at bounding box center [73, 115] width 28 height 28
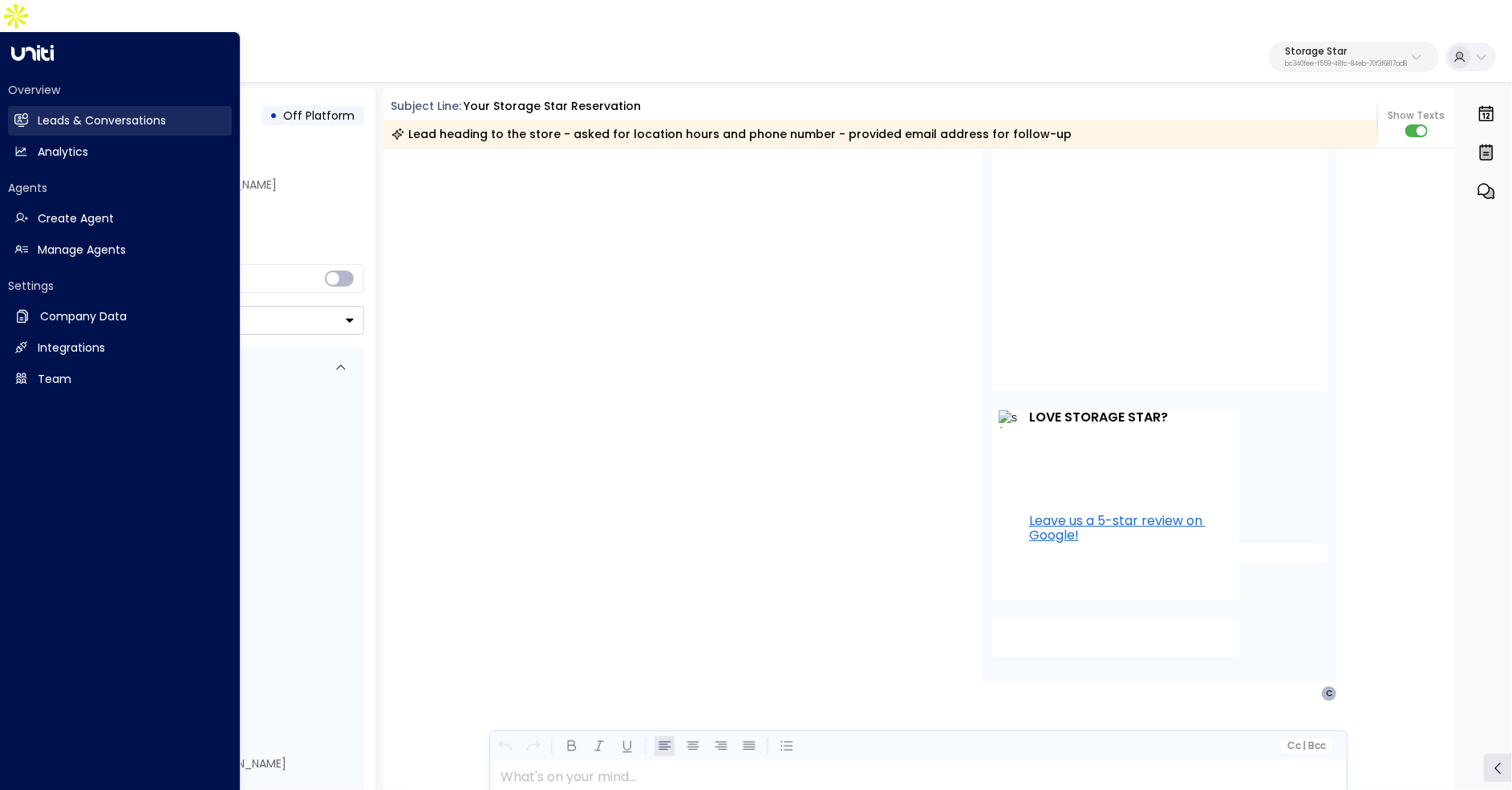
click at [41, 112] on h2 "Leads & Conversations" at bounding box center [102, 120] width 129 height 17
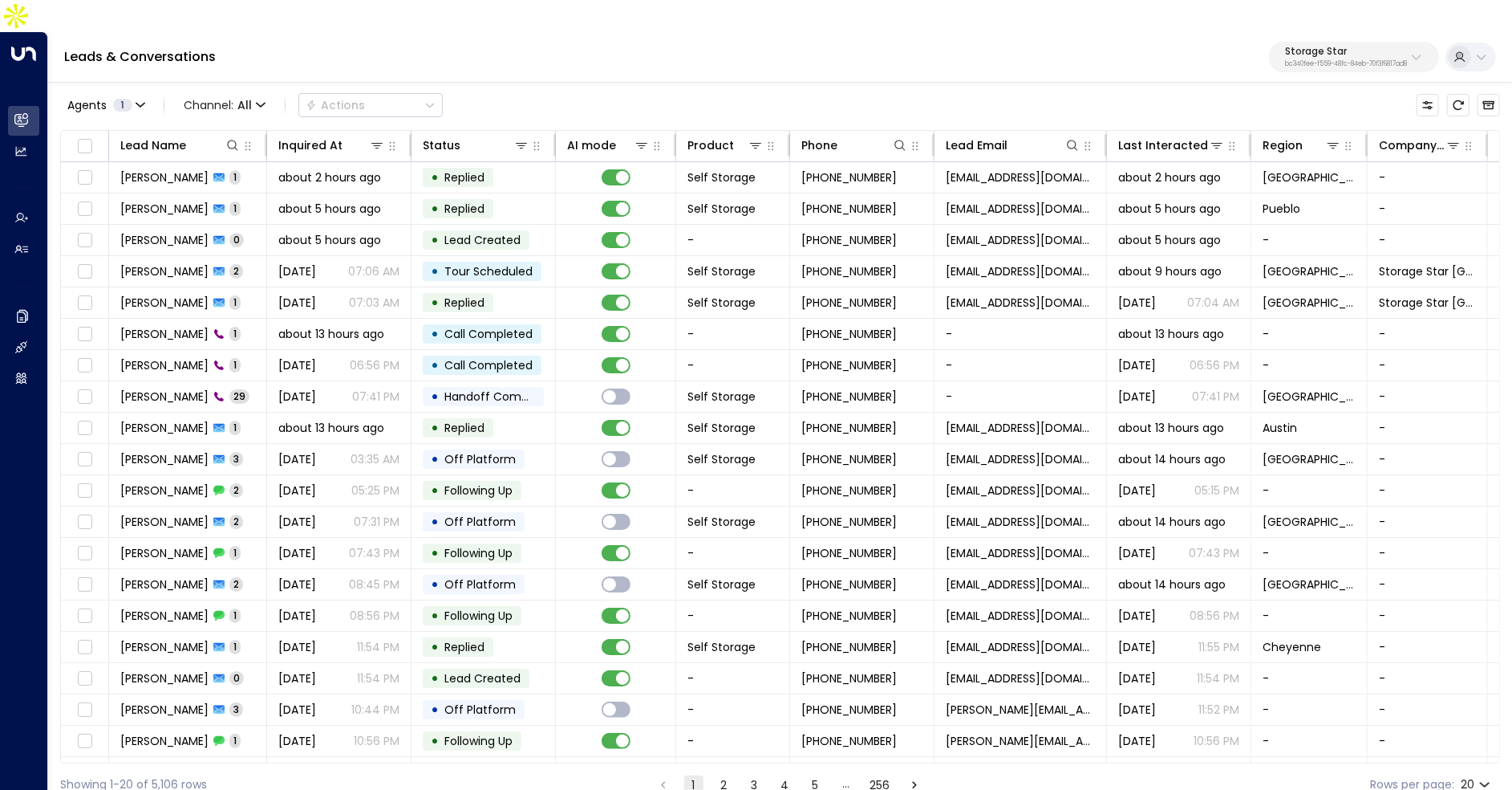
click at [812, 775] on button "5" at bounding box center [815, 784] width 19 height 19
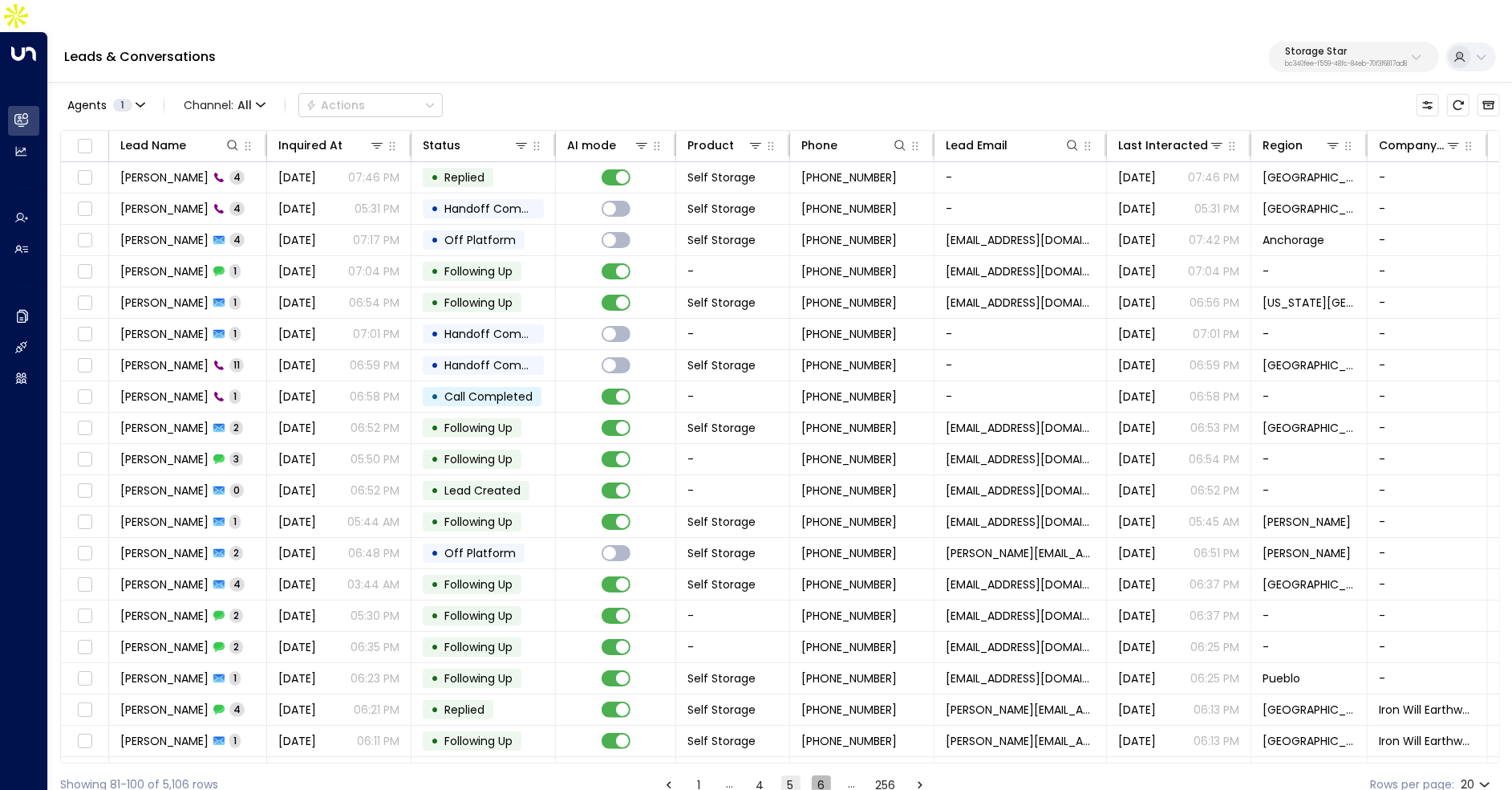
click at [812, 775] on button "6" at bounding box center [821, 784] width 19 height 19
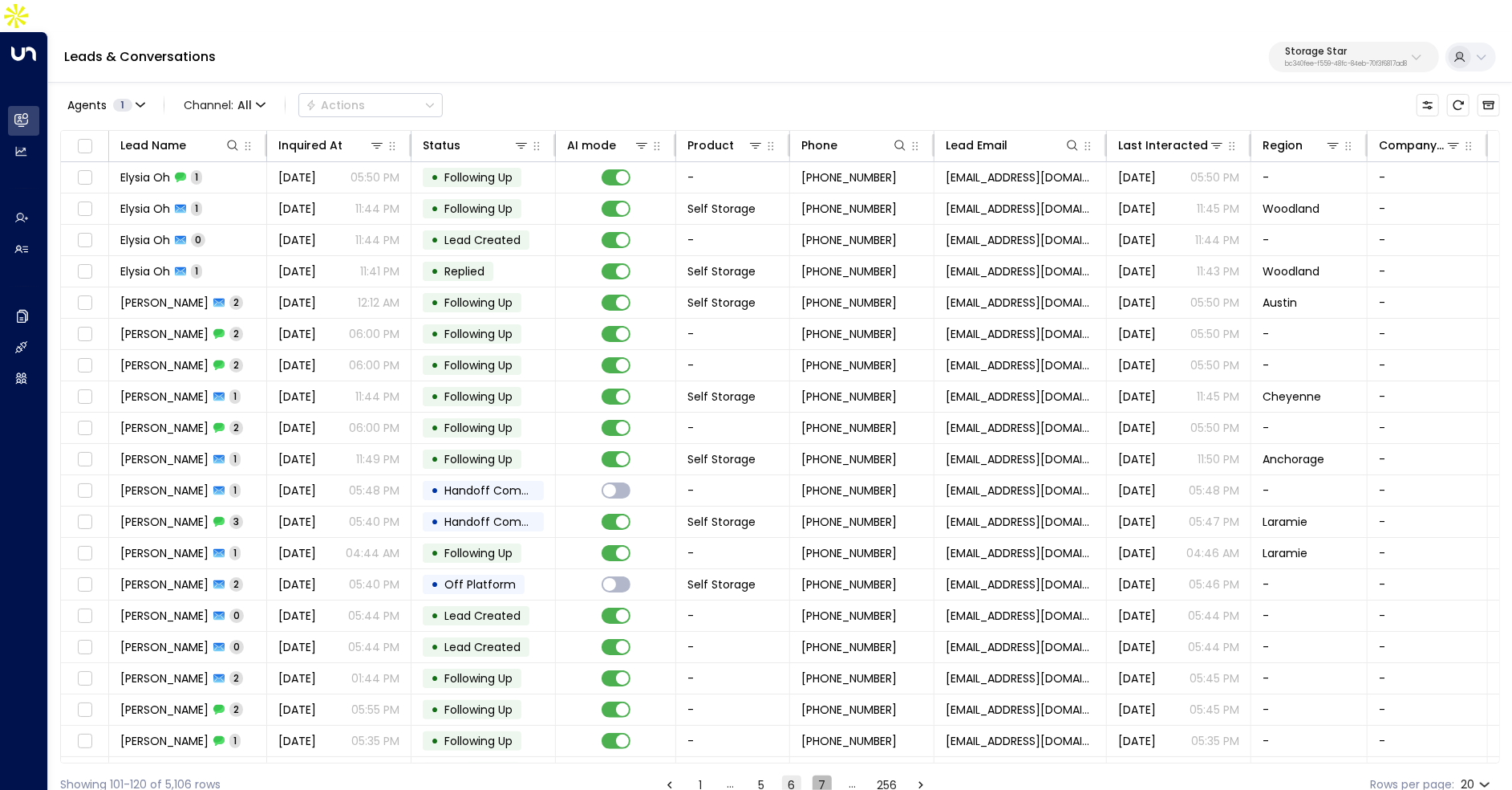
click at [818, 775] on button "7" at bounding box center [822, 784] width 19 height 19
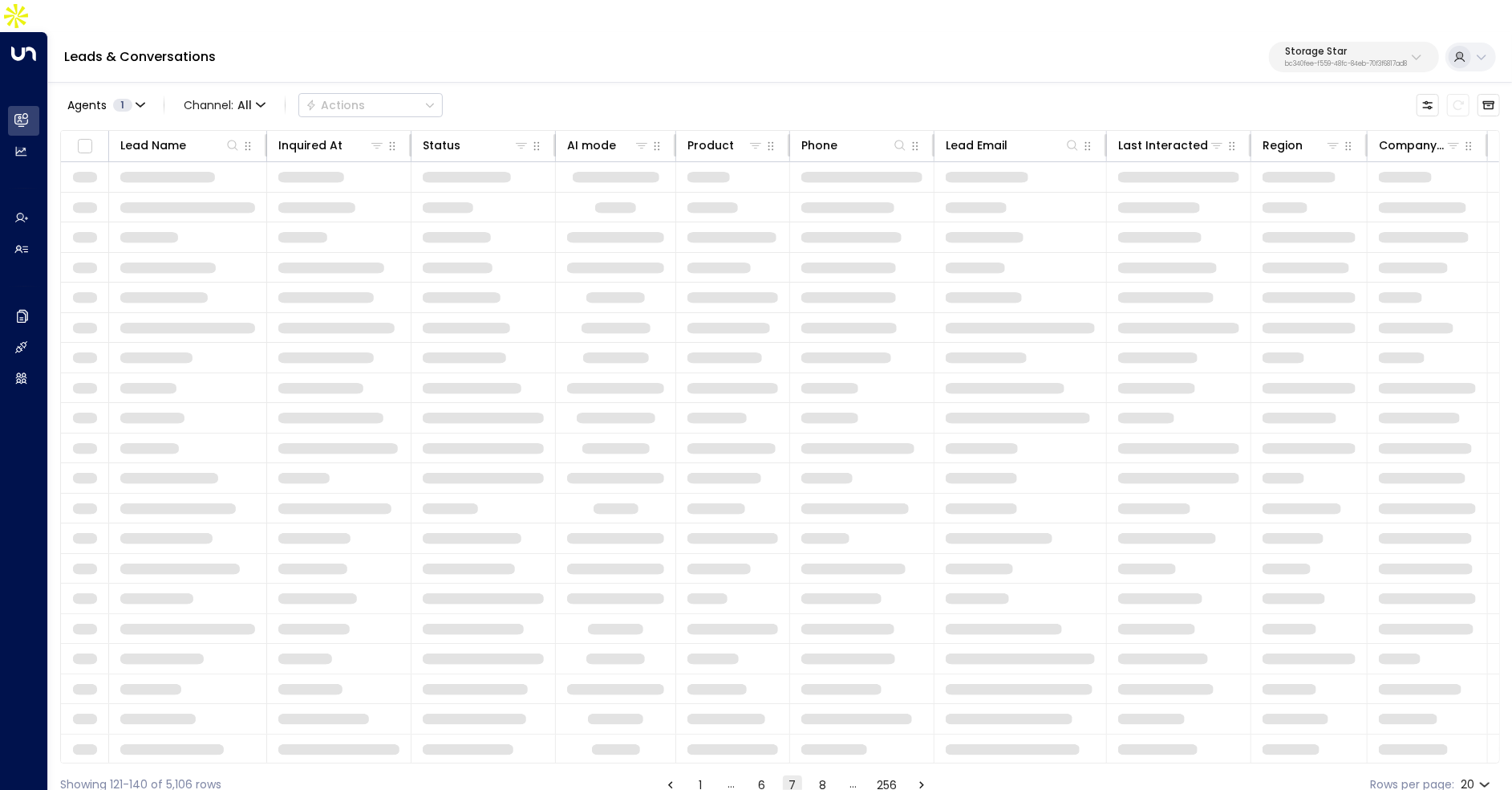
click at [818, 775] on button "8" at bounding box center [823, 784] width 19 height 19
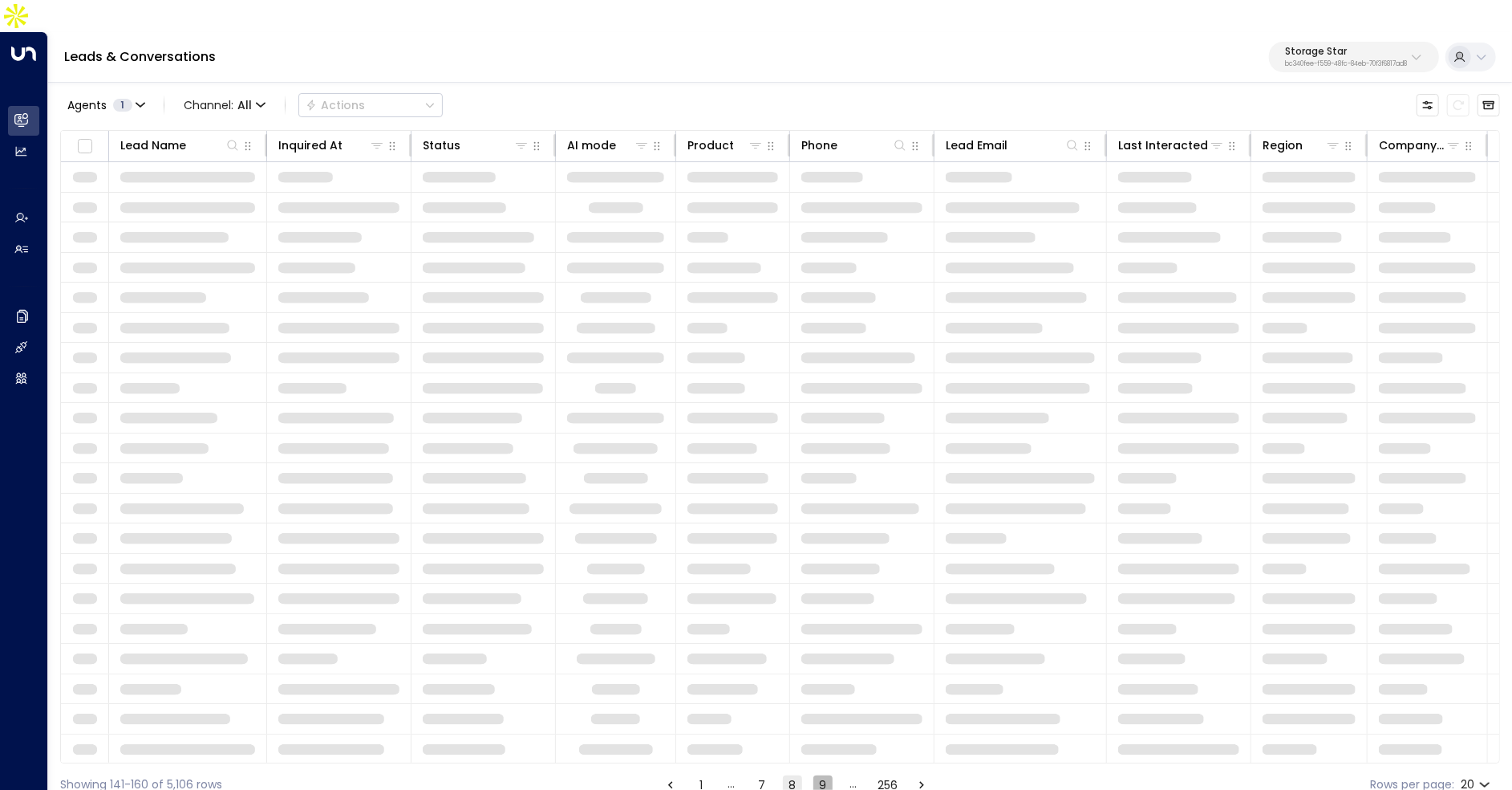
click at [818, 775] on button "9" at bounding box center [823, 784] width 19 height 19
click at [818, 775] on button "10" at bounding box center [823, 784] width 19 height 19
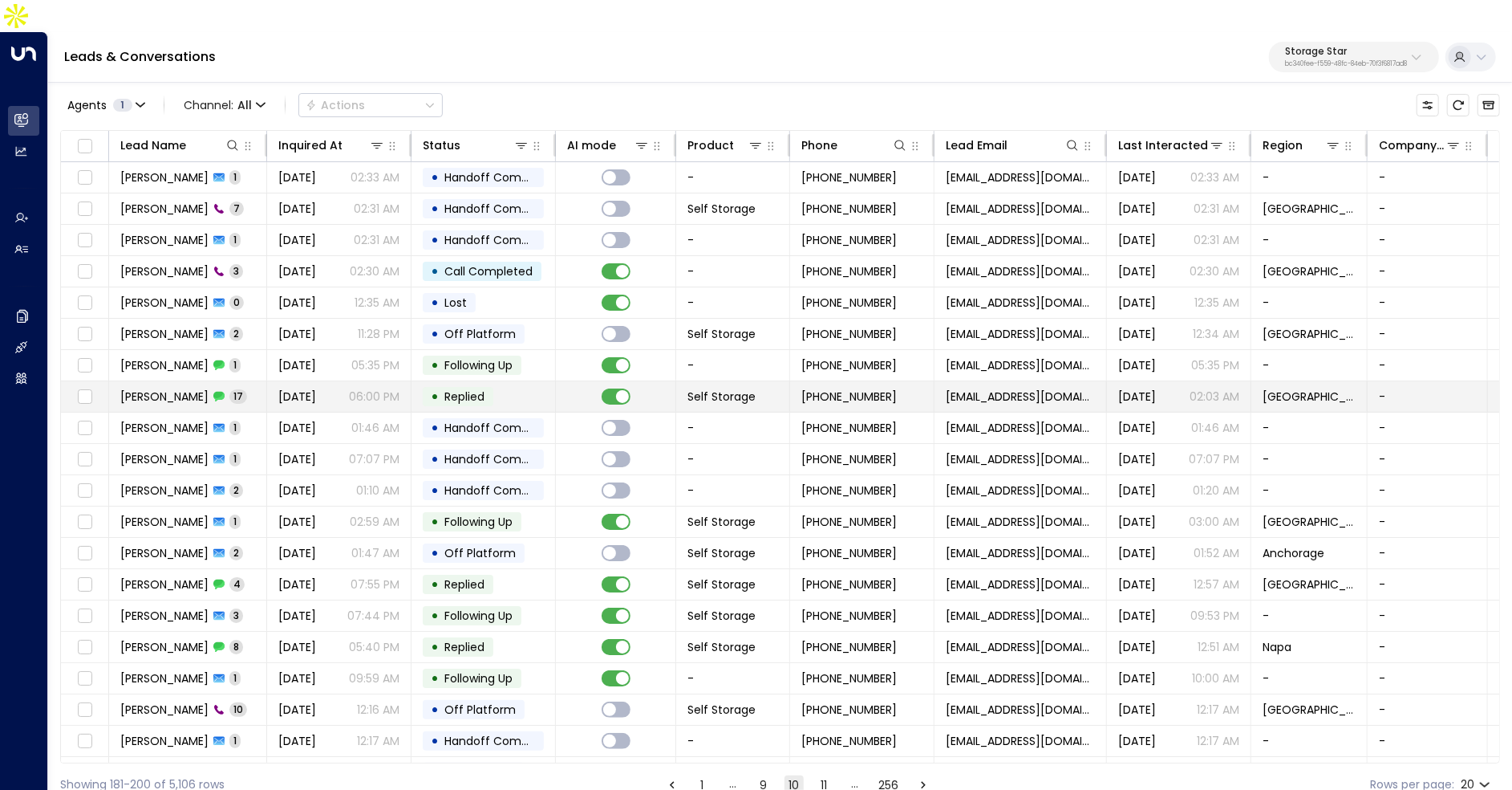
click at [469, 389] on span "Replied" at bounding box center [465, 396] width 40 height 16
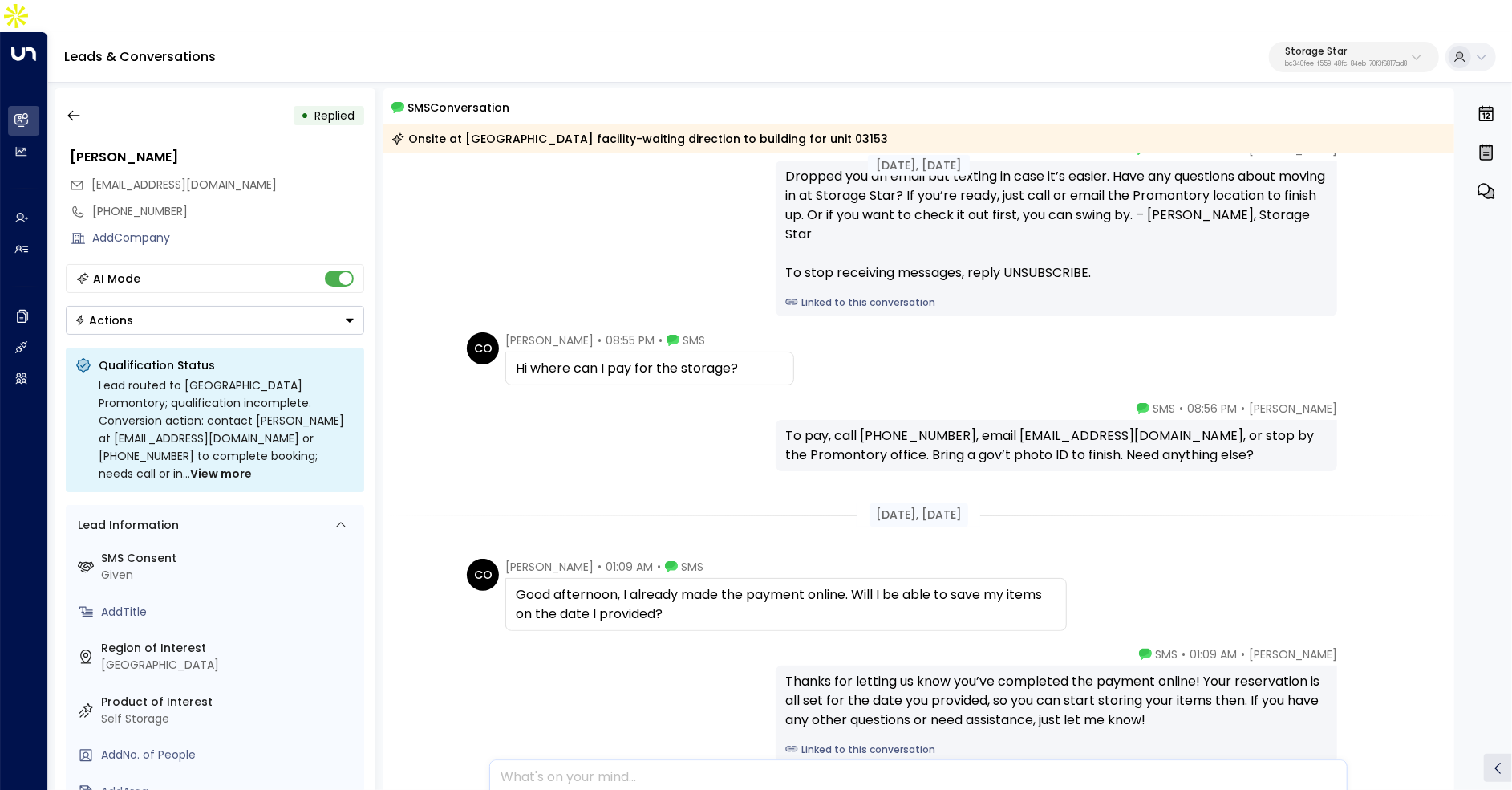
scroll to position [84, 0]
click at [74, 107] on icon "button" at bounding box center [73, 115] width 16 height 16
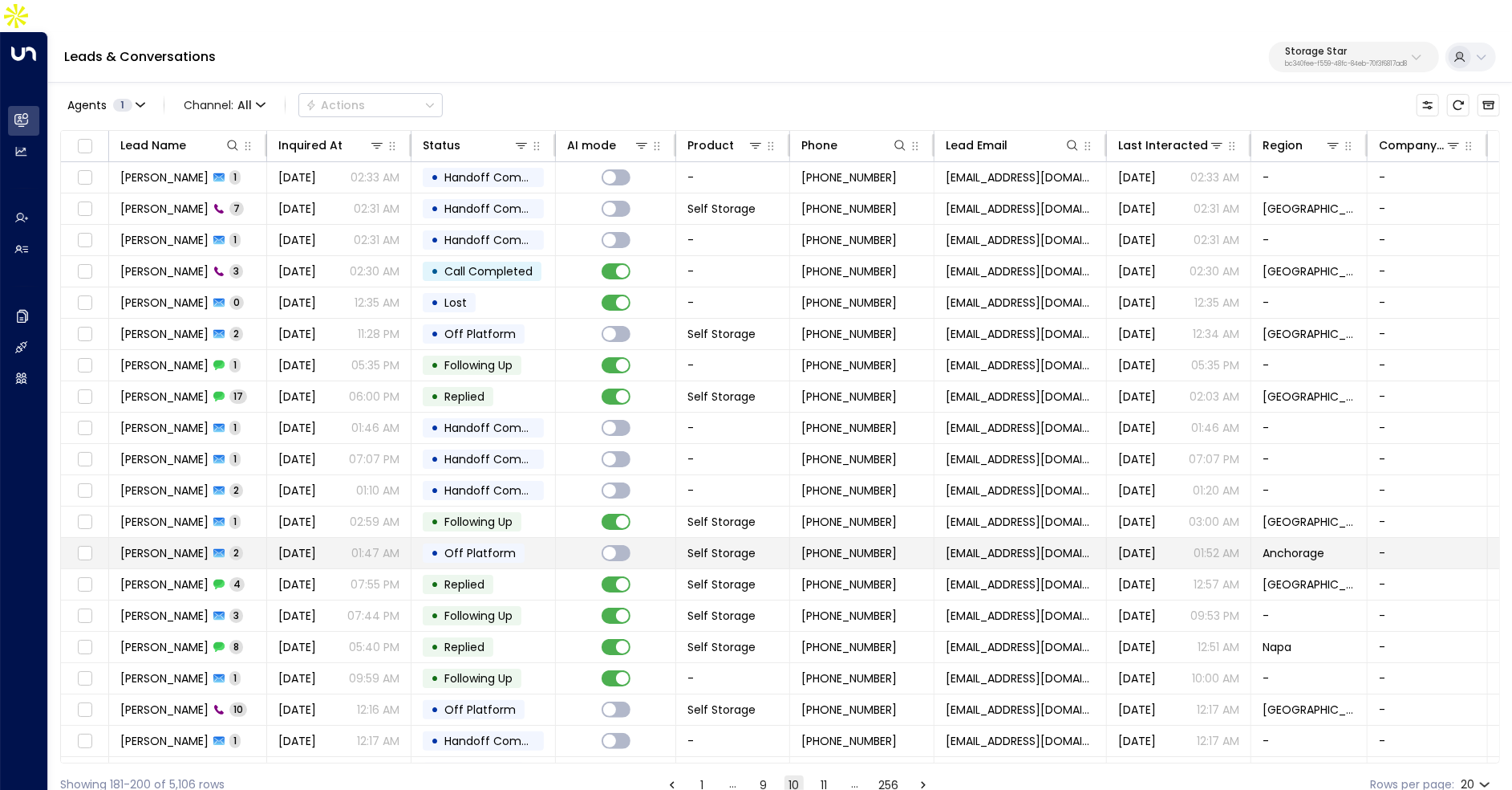
scroll to position [17, 0]
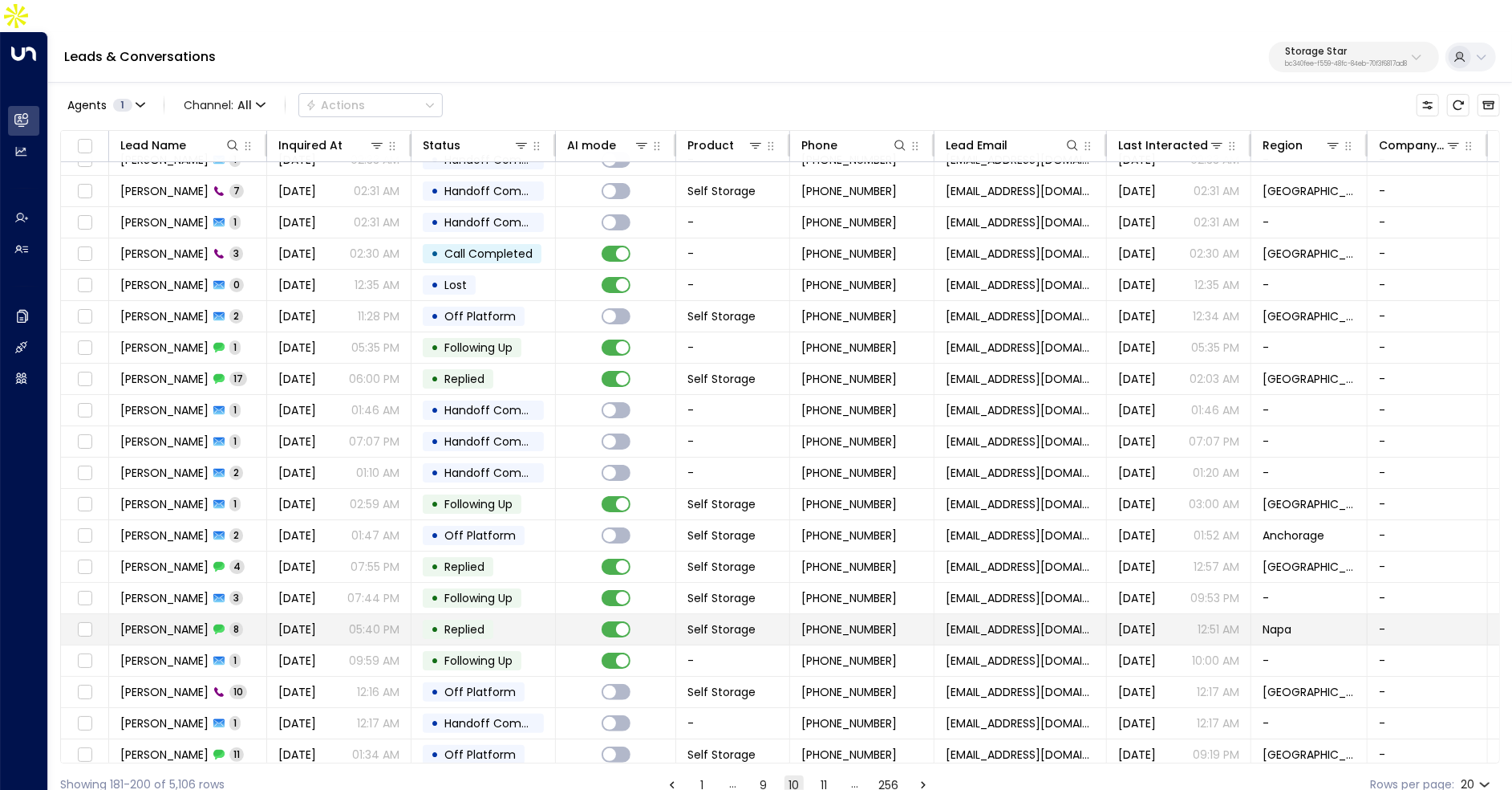
click at [504, 614] on td "• Replied" at bounding box center [483, 628] width 144 height 30
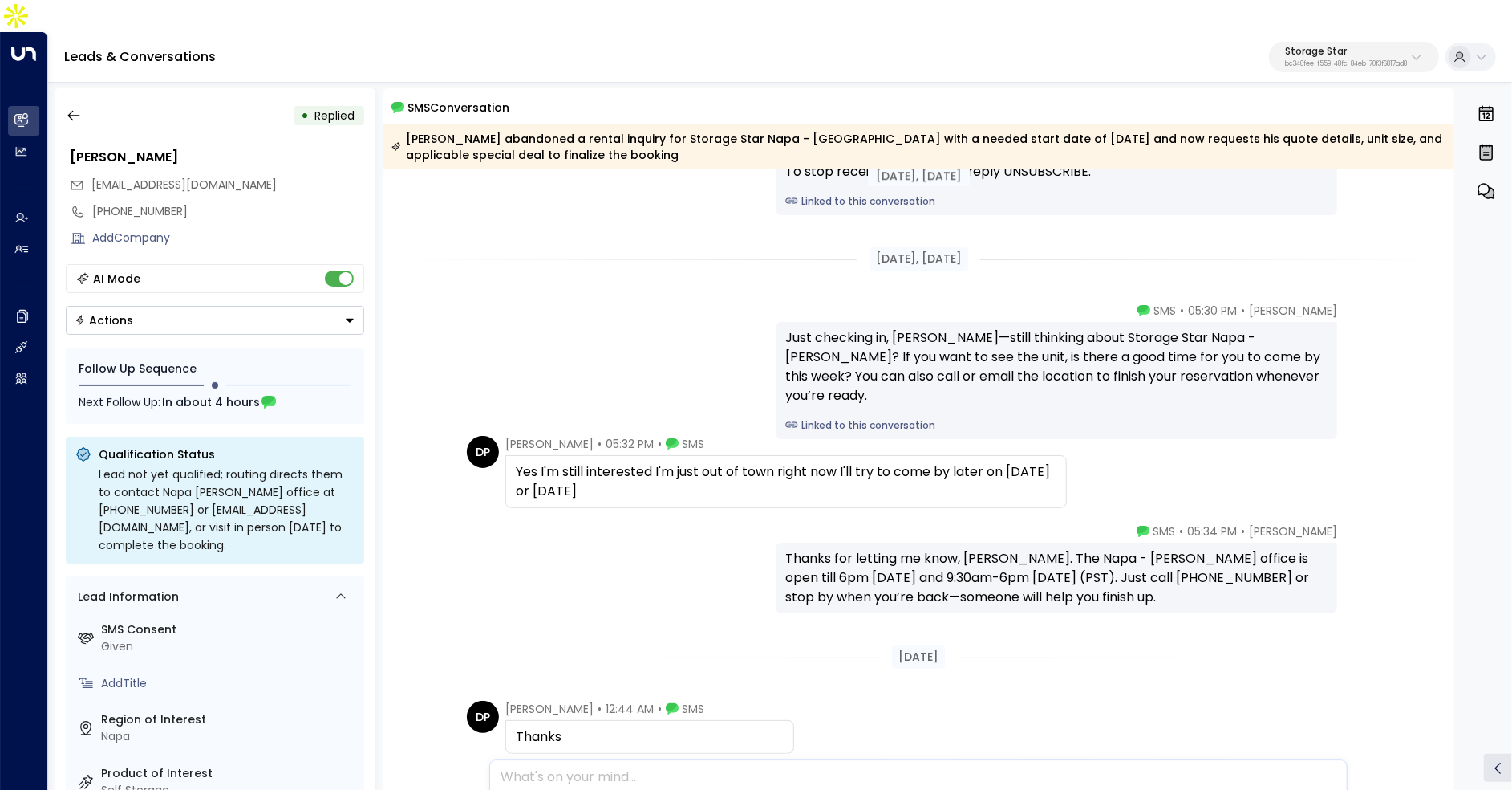
scroll to position [552, 0]
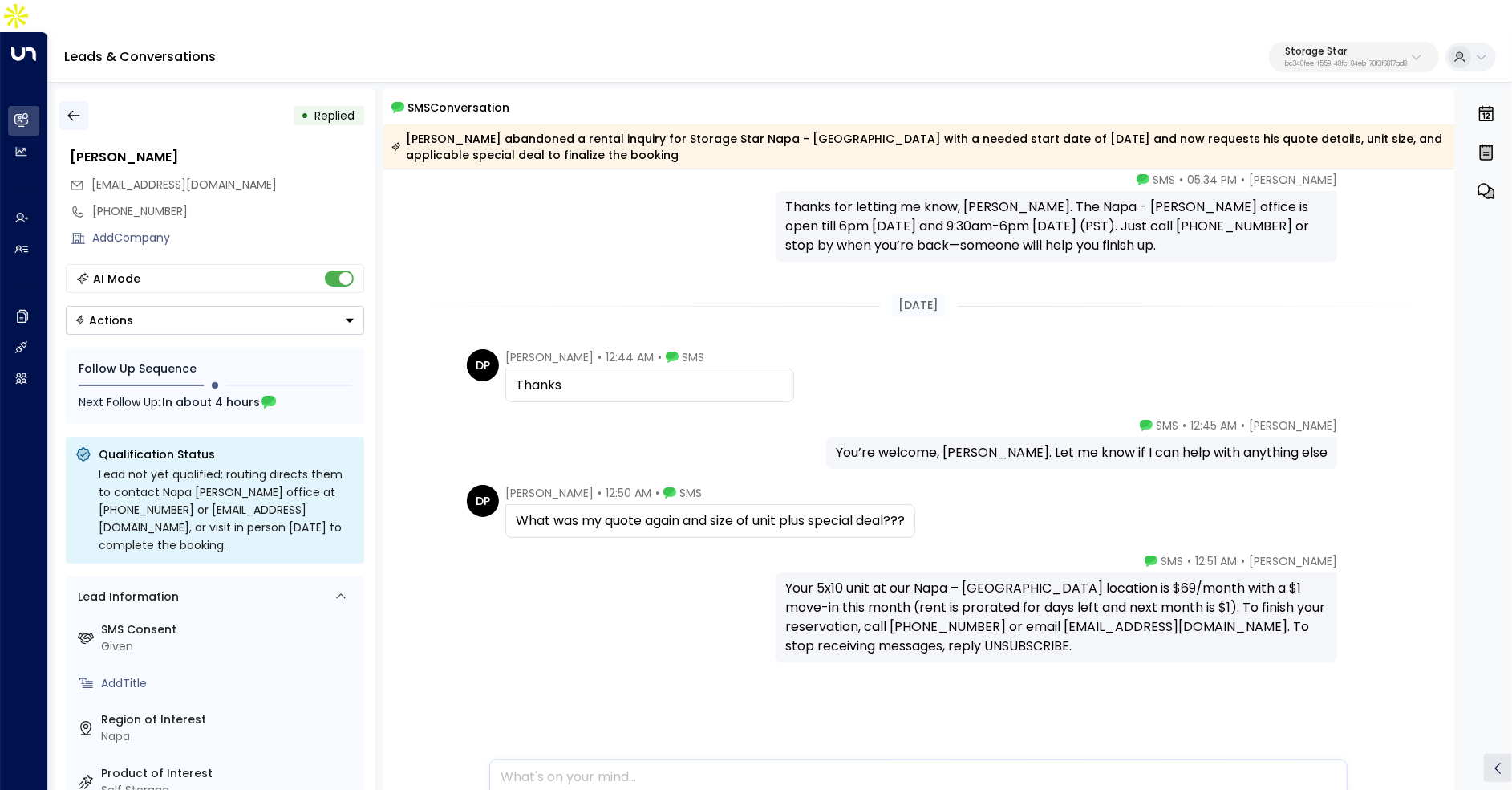
click at [69, 107] on icon "button" at bounding box center [73, 115] width 16 height 16
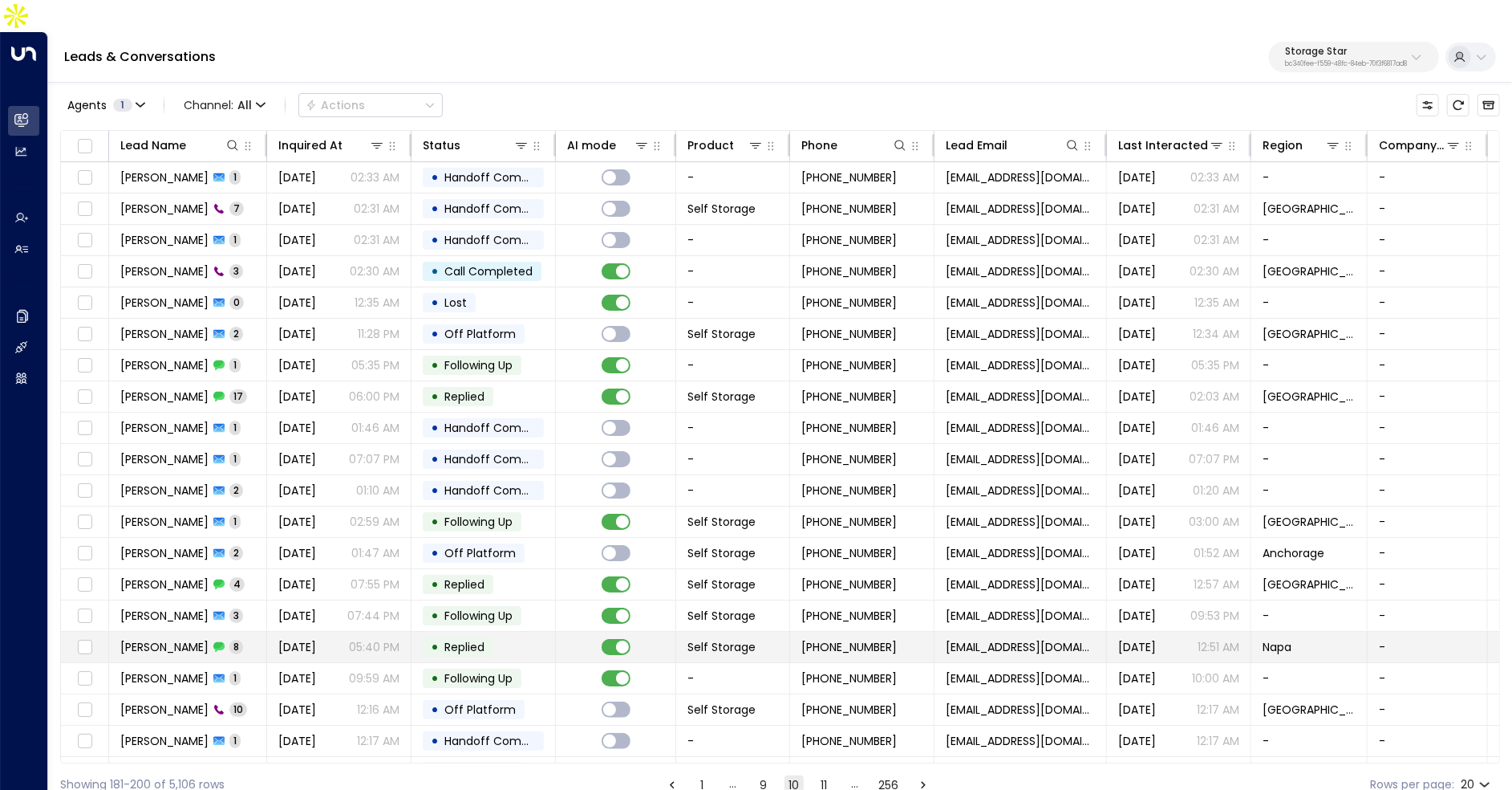
scroll to position [24, 0]
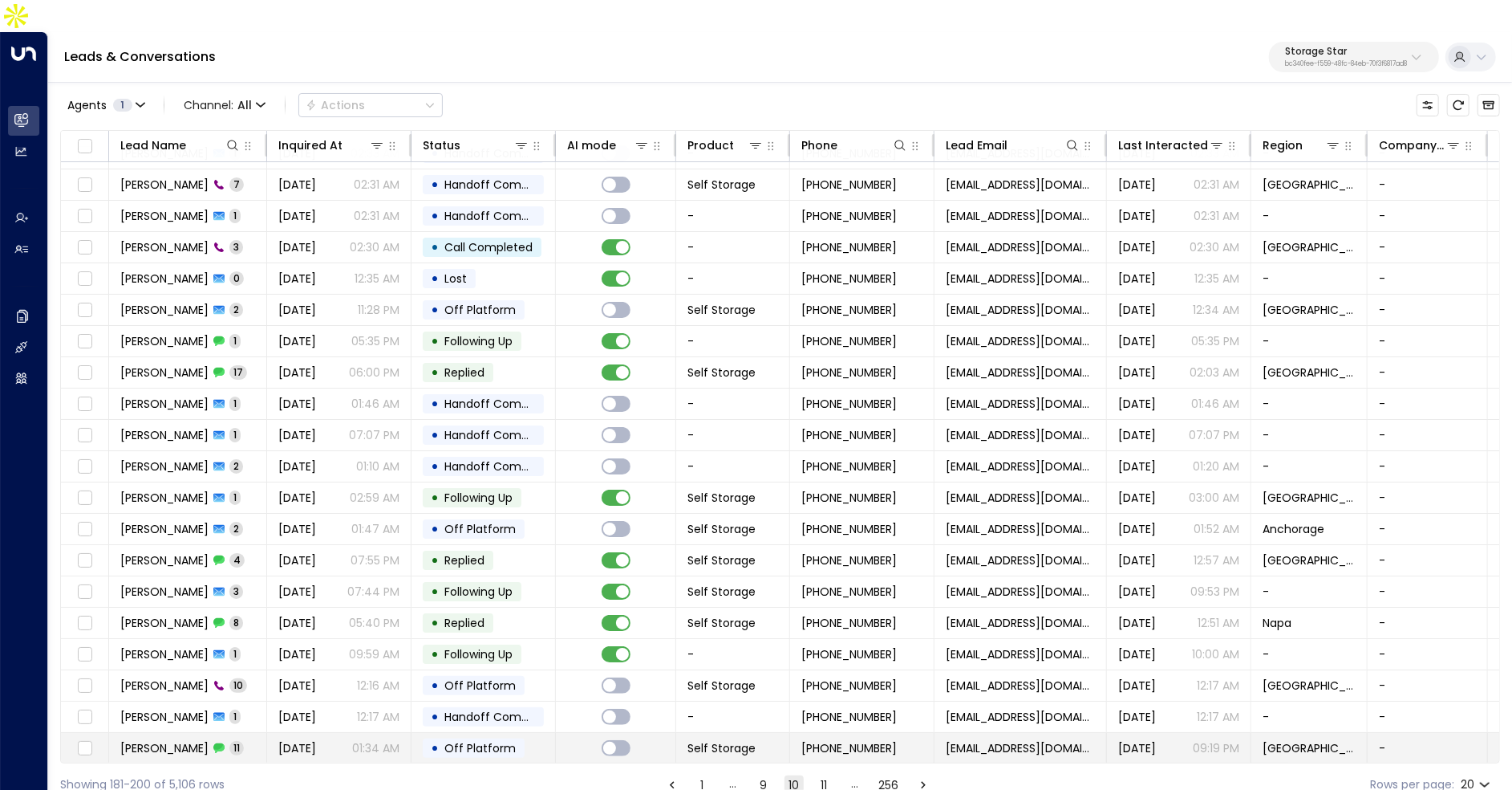
click at [648, 733] on td at bounding box center [615, 748] width 120 height 30
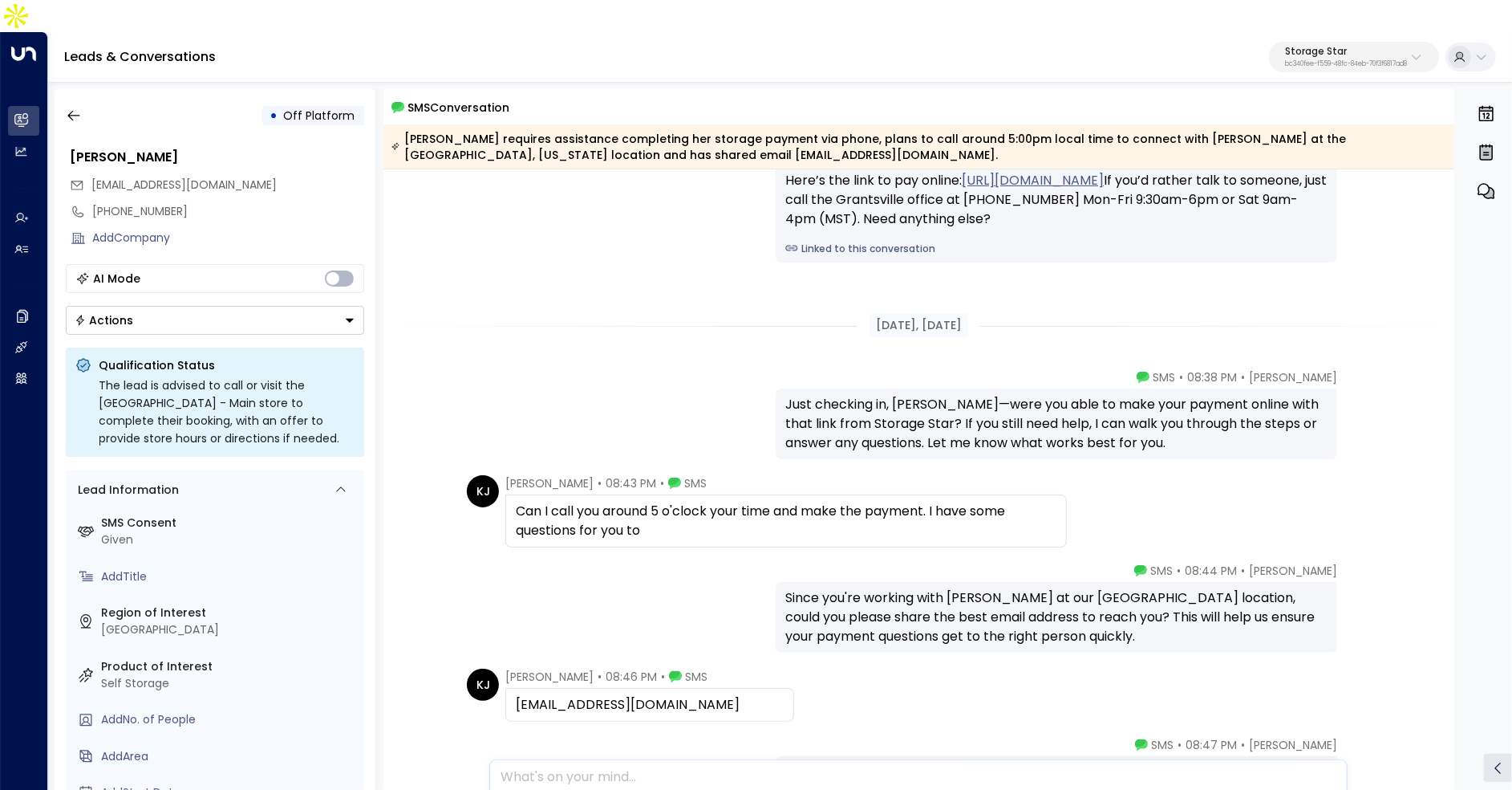
scroll to position [833, 0]
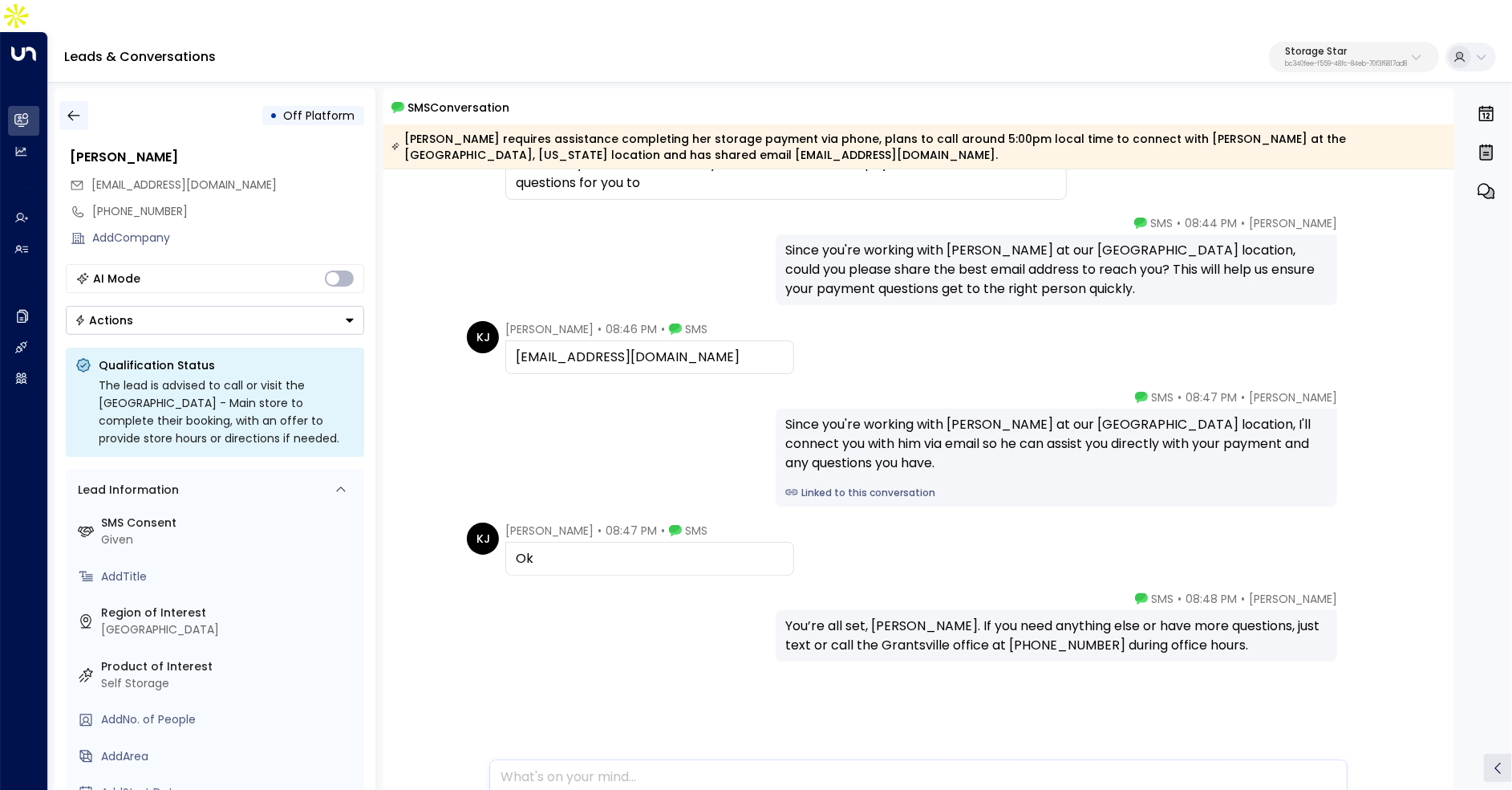
click at [73, 107] on icon "button" at bounding box center [73, 115] width 16 height 16
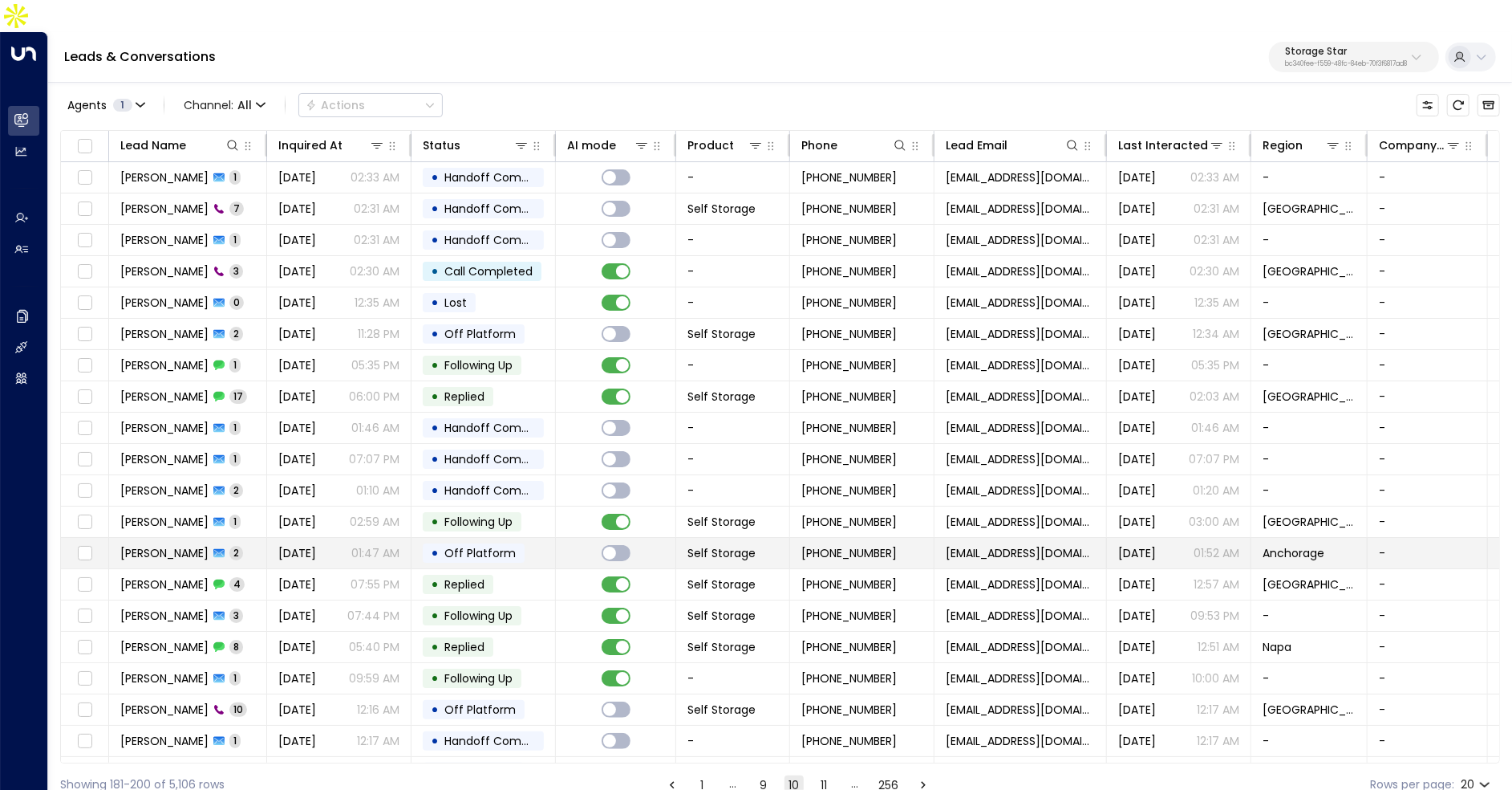
scroll to position [24, 0]
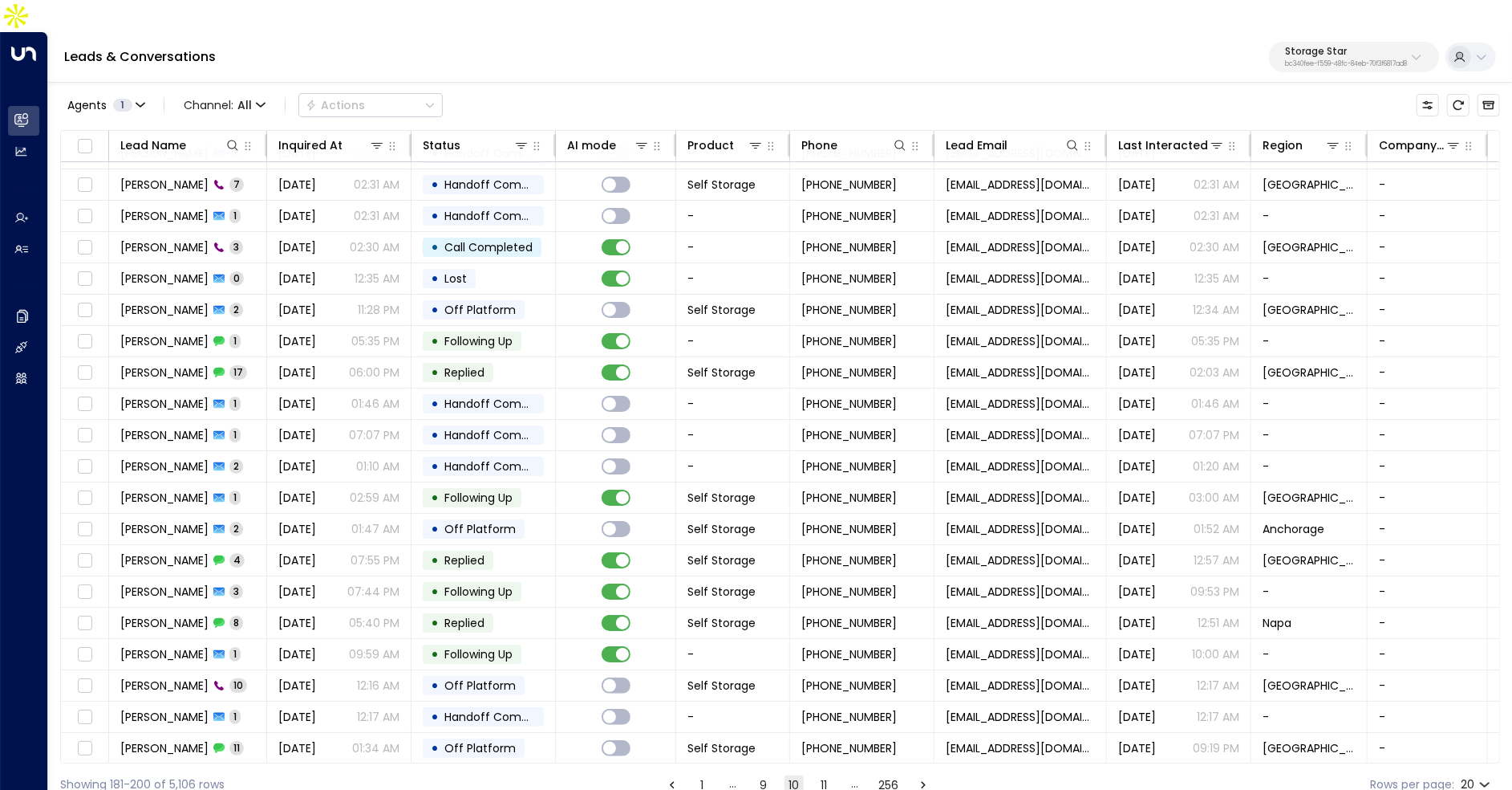
click at [822, 775] on button "11" at bounding box center [824, 784] width 19 height 19
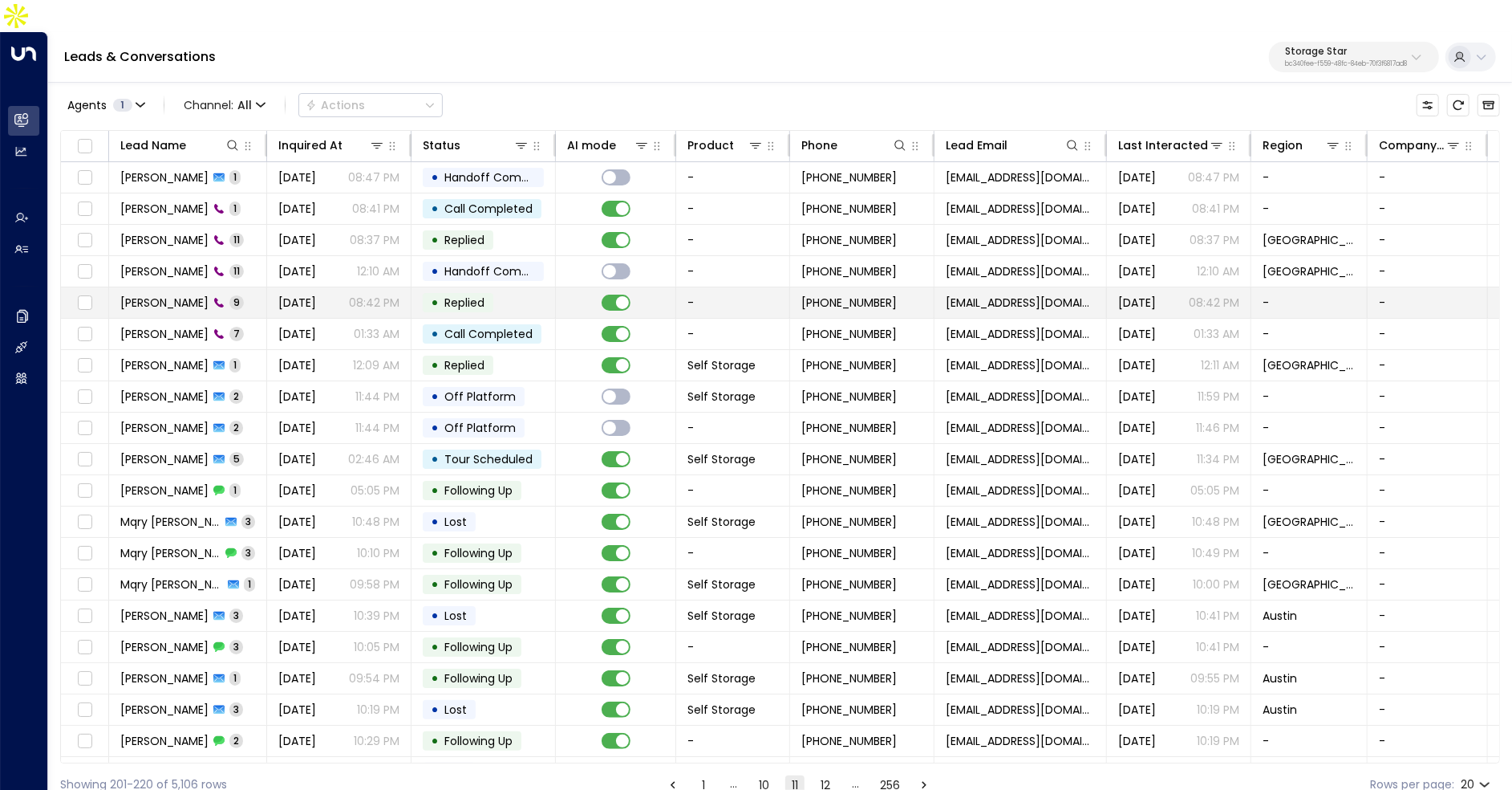
scroll to position [24, 0]
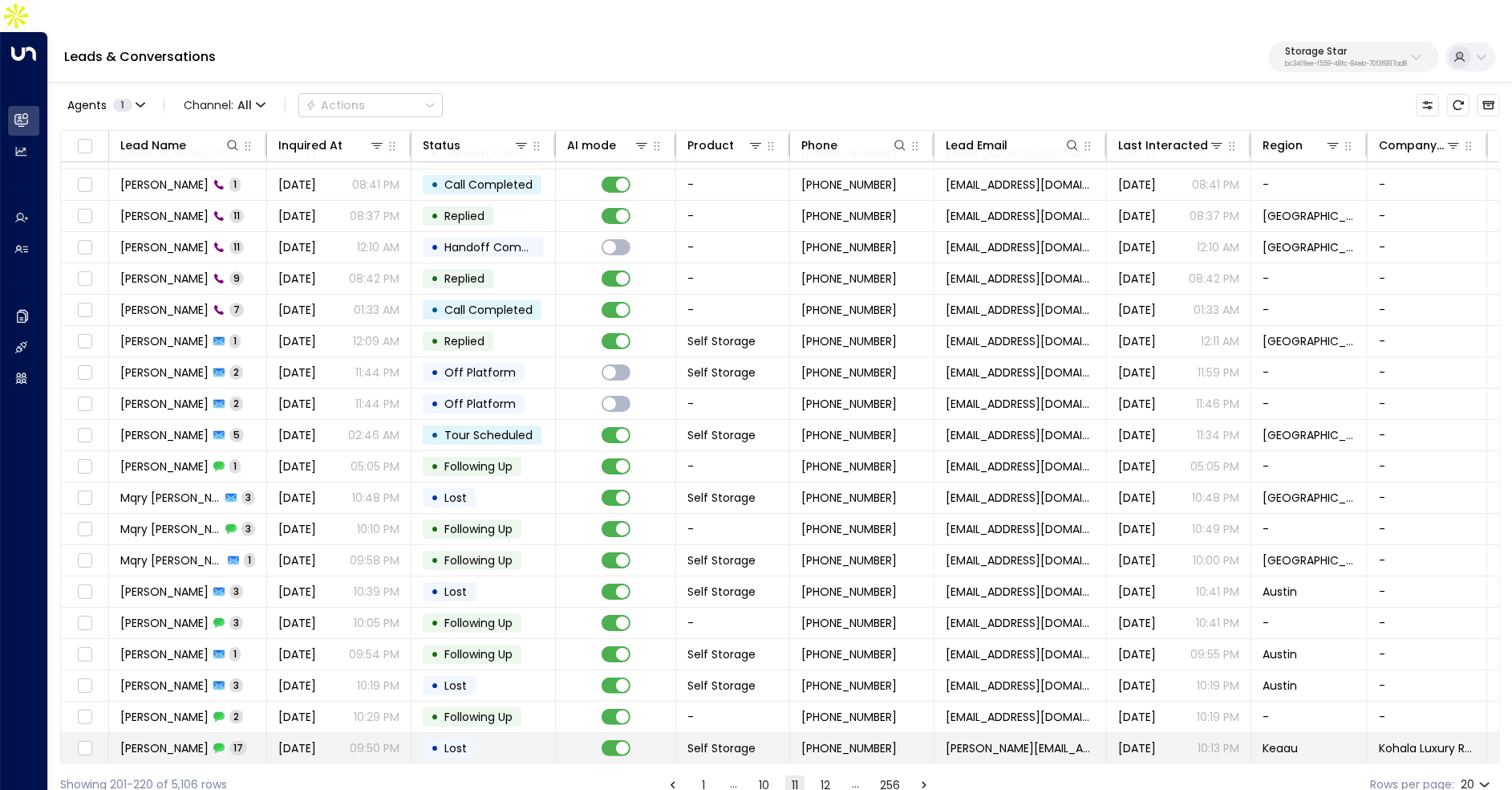
click at [717, 739] on span "Self Storage" at bounding box center [722, 747] width 68 height 16
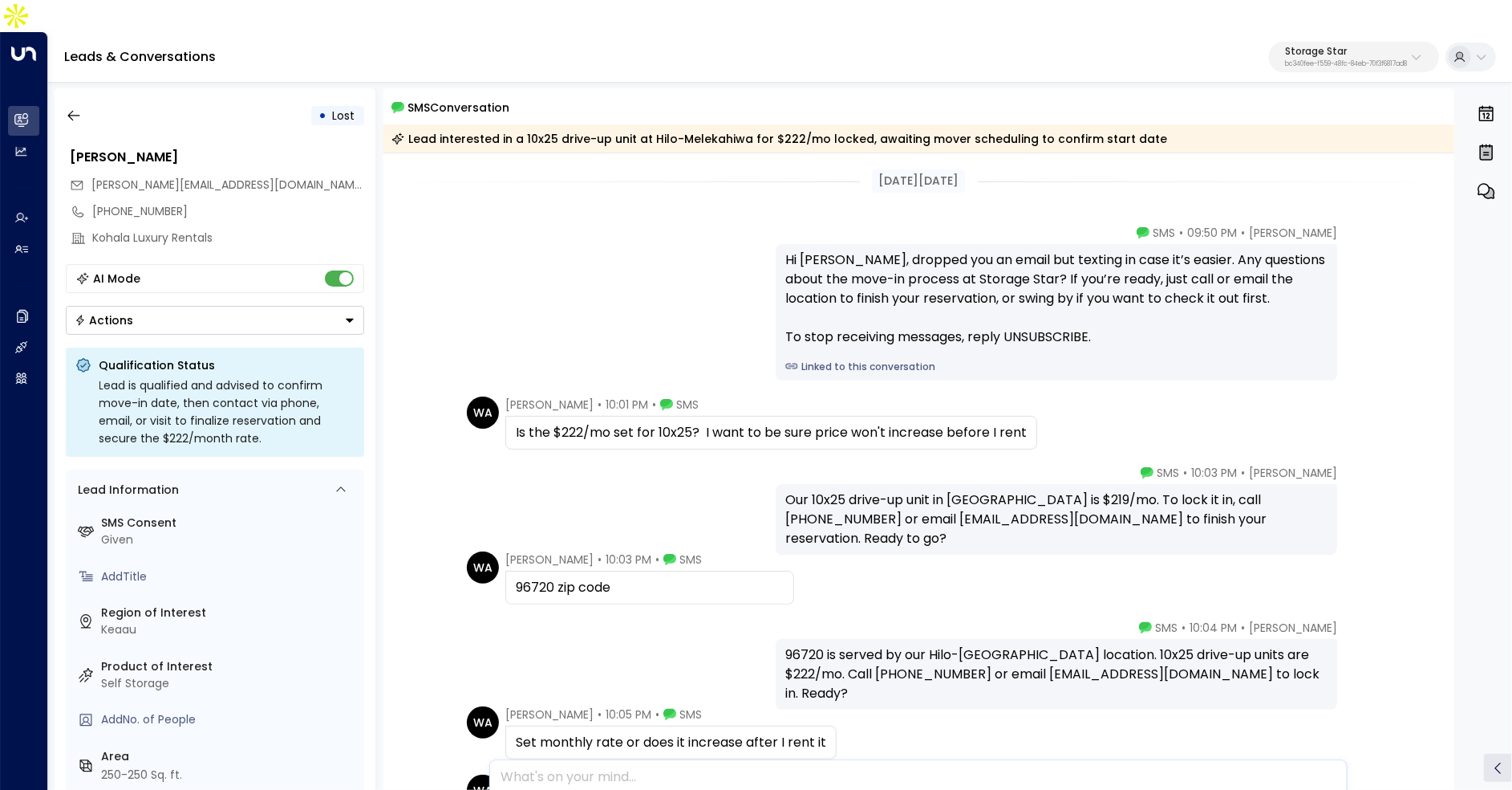
click at [879, 343] on div "Hi Wendee, dropped you an email but texting in case it’s easier. Any questions …" at bounding box center [1057, 312] width 562 height 137
click at [867, 359] on link "Linked to this conversation" at bounding box center [1056, 367] width 543 height 15
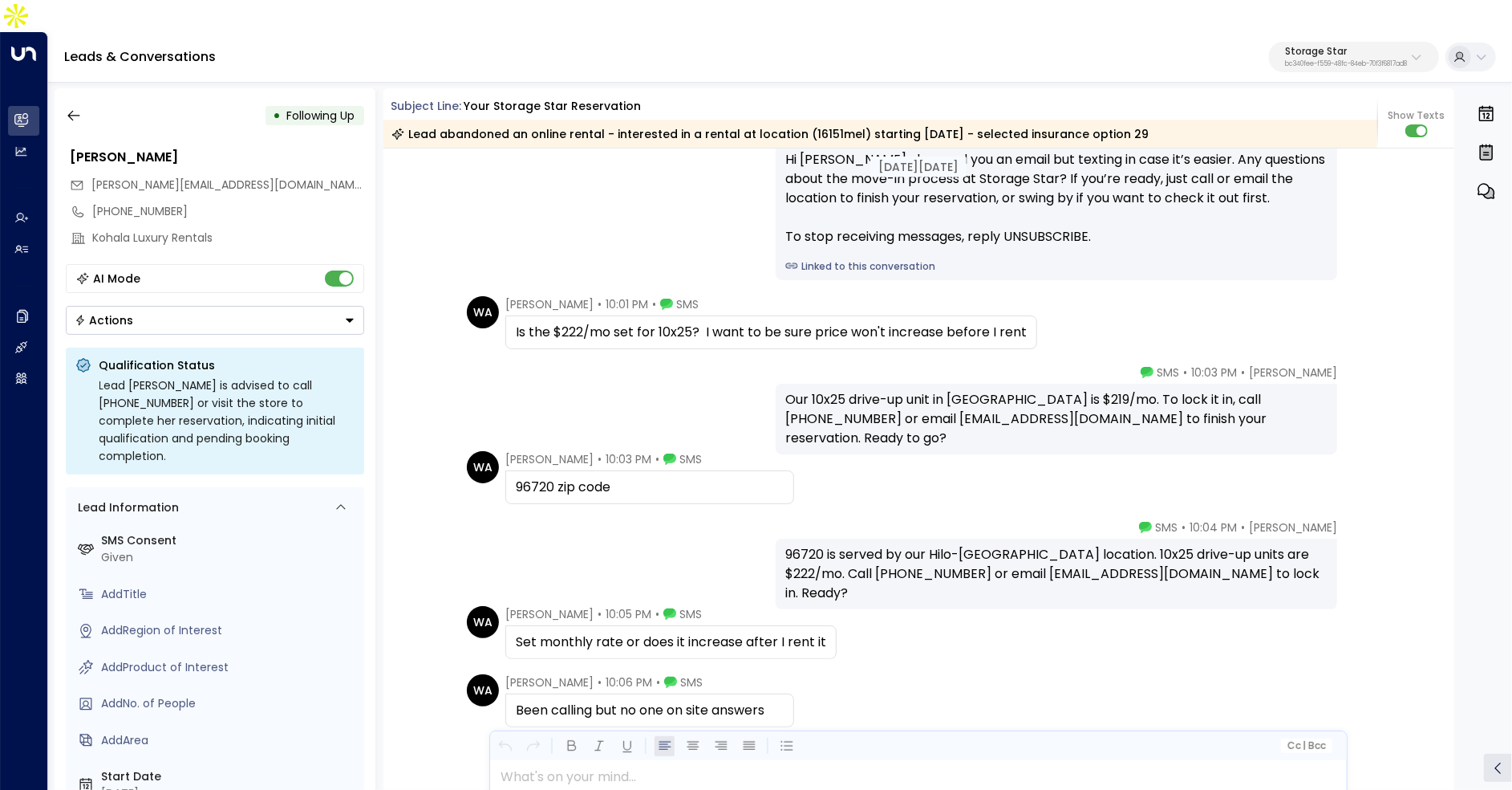
scroll to position [1484, 0]
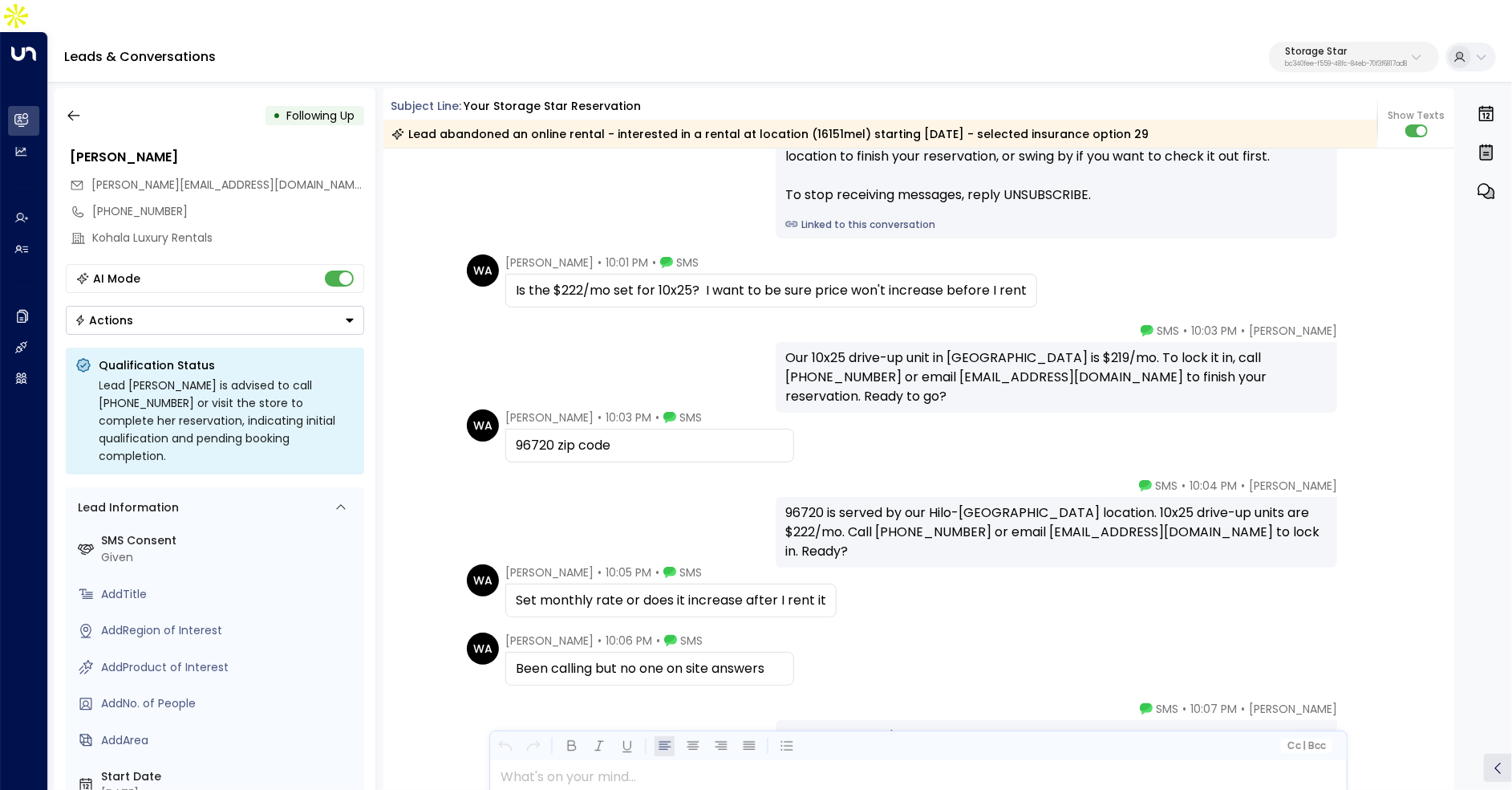
click at [917, 348] on div "Our 10x25 drive-up unit in Laramie is $219/mo. To lock it in, call 307-745-5000…" at bounding box center [1056, 377] width 543 height 58
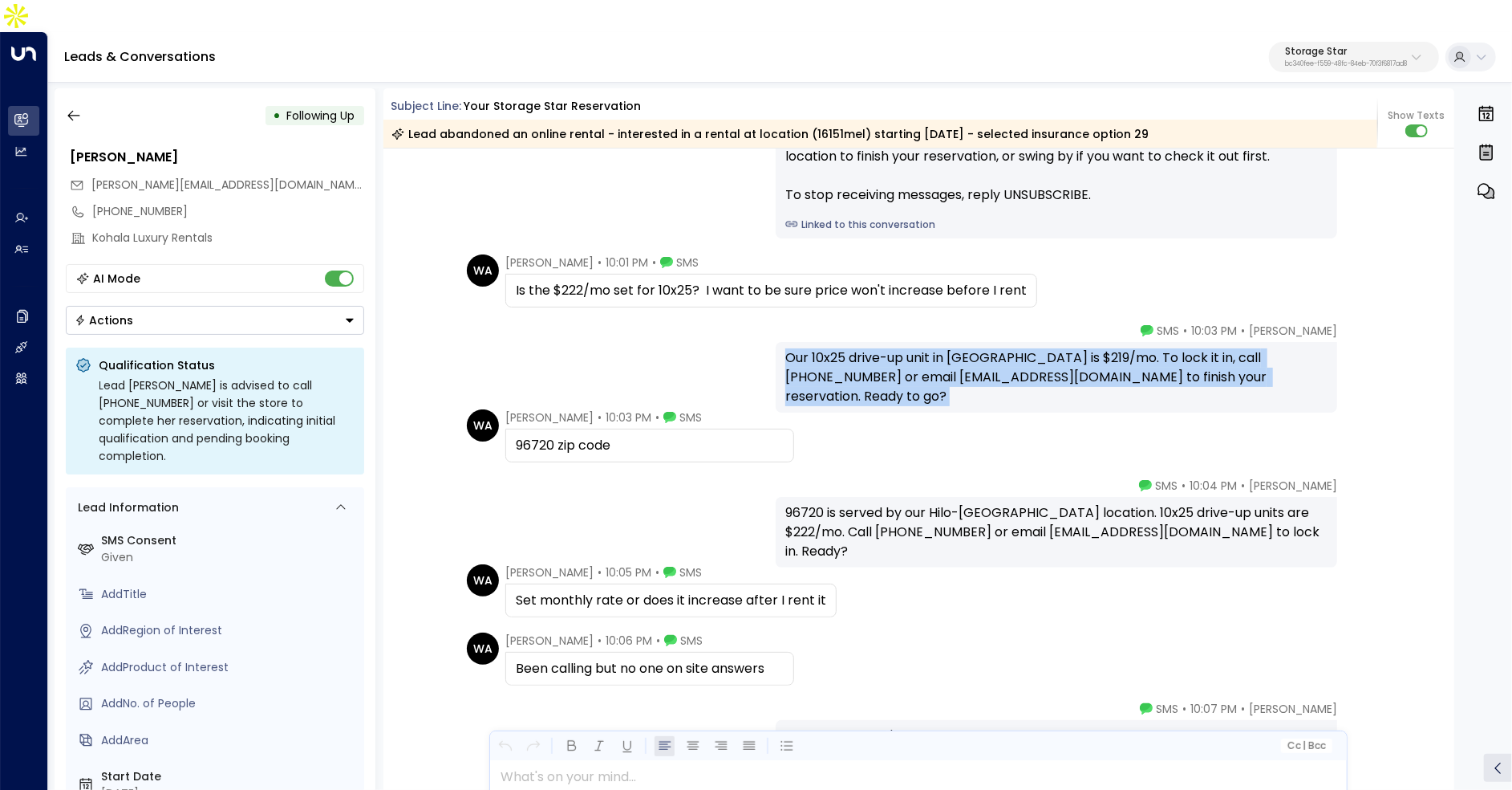
click at [917, 348] on div "Our 10x25 drive-up unit in Laramie is $219/mo. To lock it in, call 307-745-5000…" at bounding box center [1056, 377] width 543 height 58
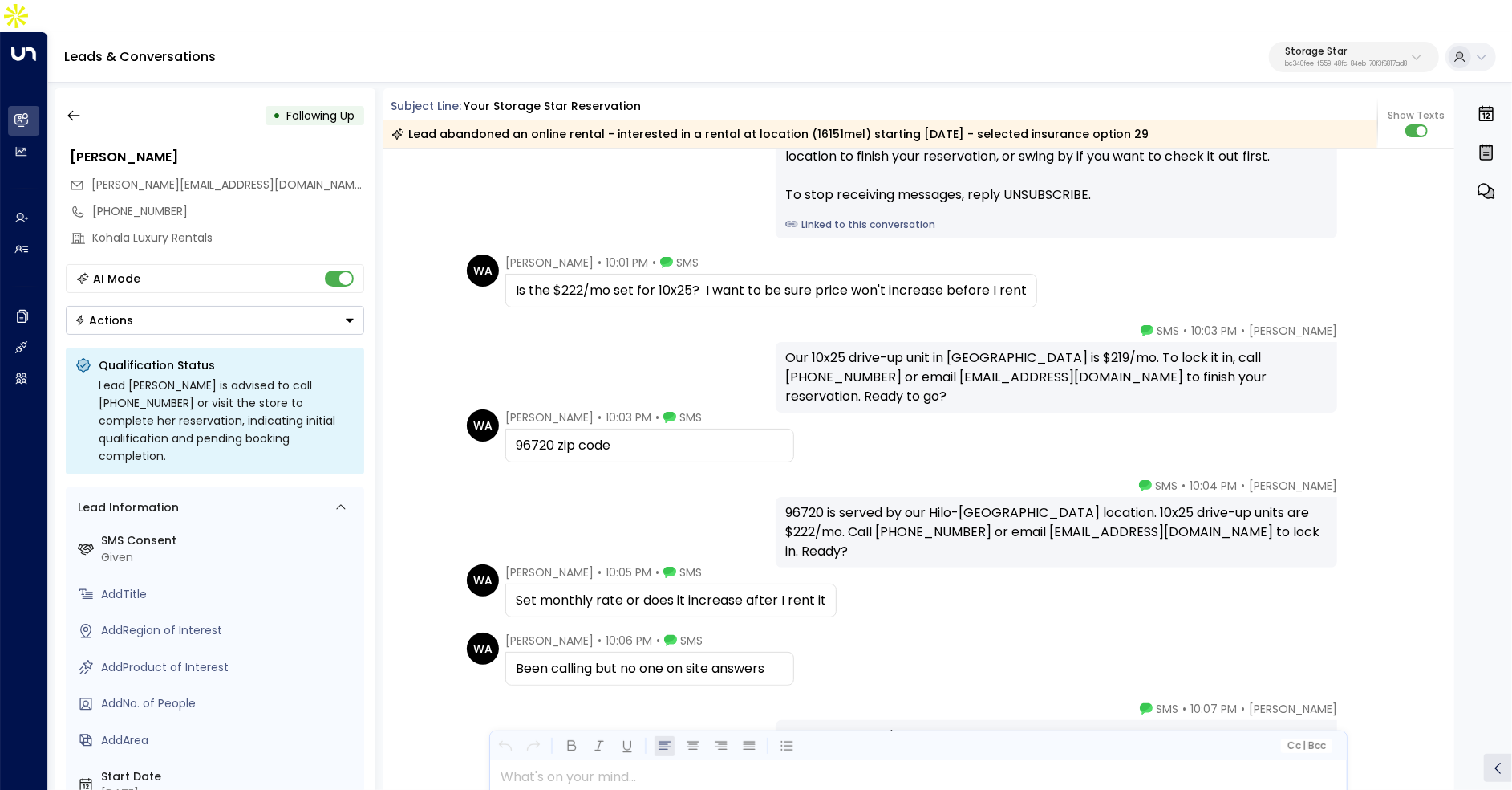
click at [922, 375] on div "Jul 28, 17 days ago Celeste Harper • 09:41 PM • Email Hi Wendee, I noticed you …" at bounding box center [919, 229] width 1071 height 3132
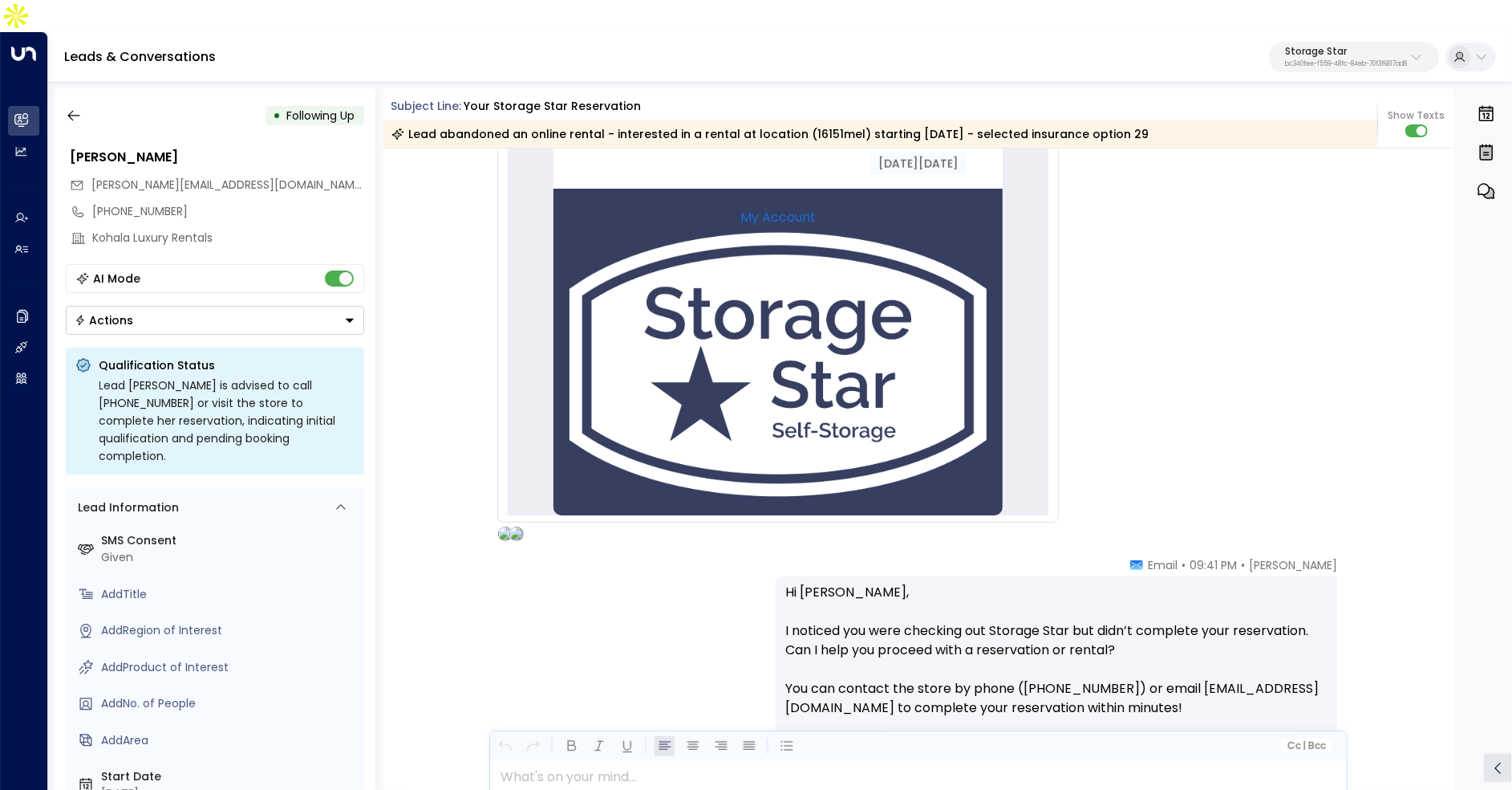
scroll to position [0, 0]
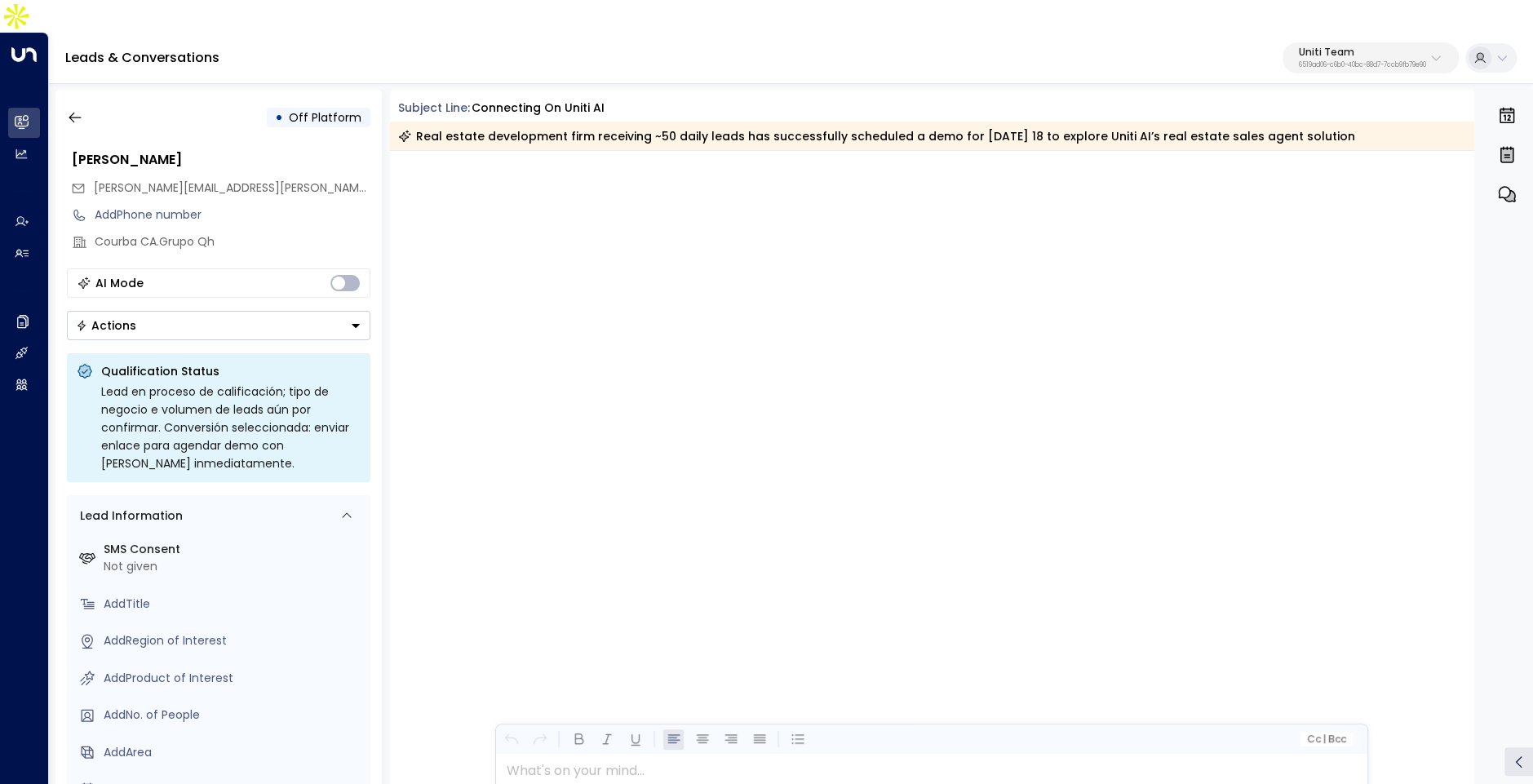
scroll to position [3075, 0]
